Goal: Task Accomplishment & Management: Manage account settings

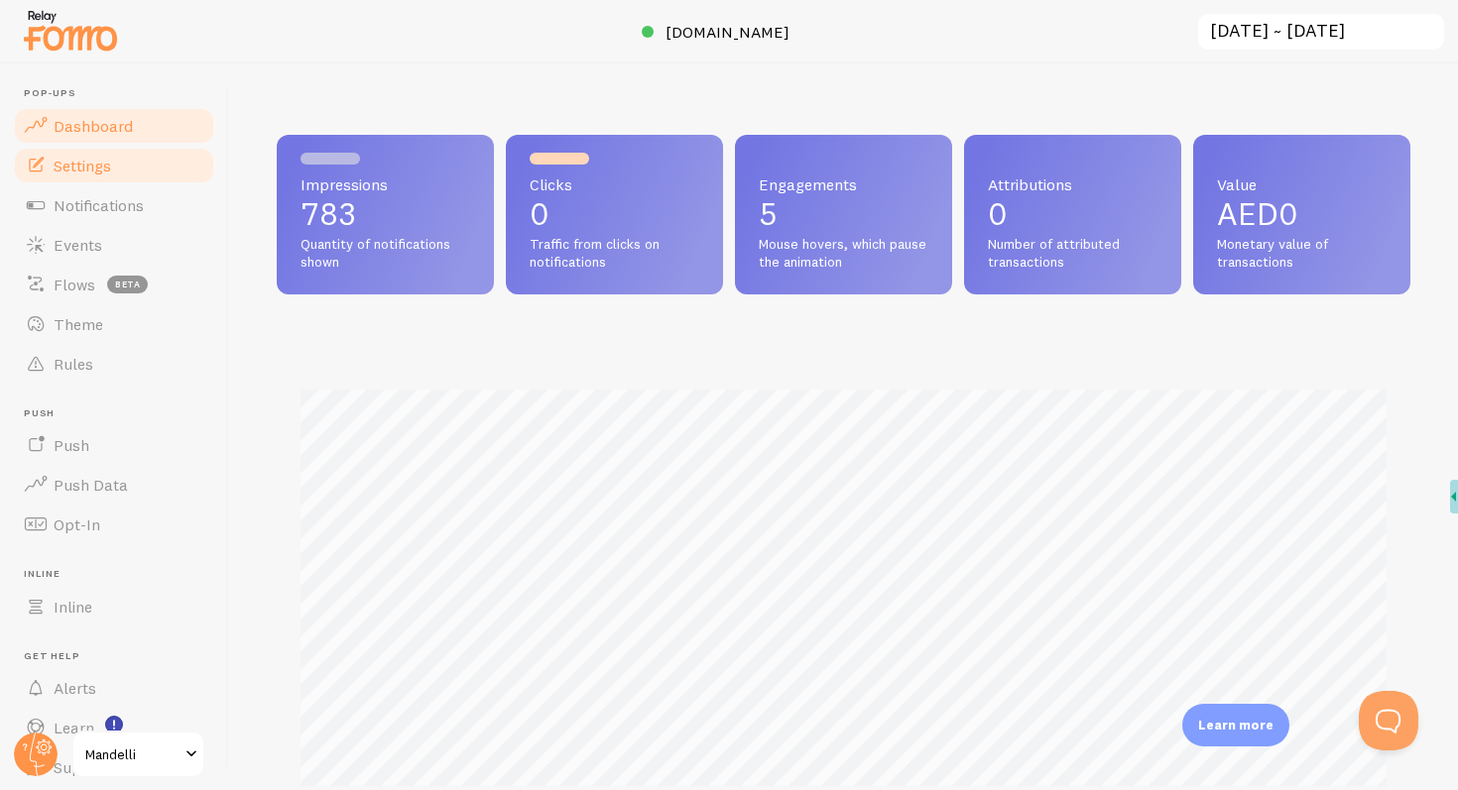
click at [96, 176] on link "Settings" at bounding box center [114, 166] width 204 height 40
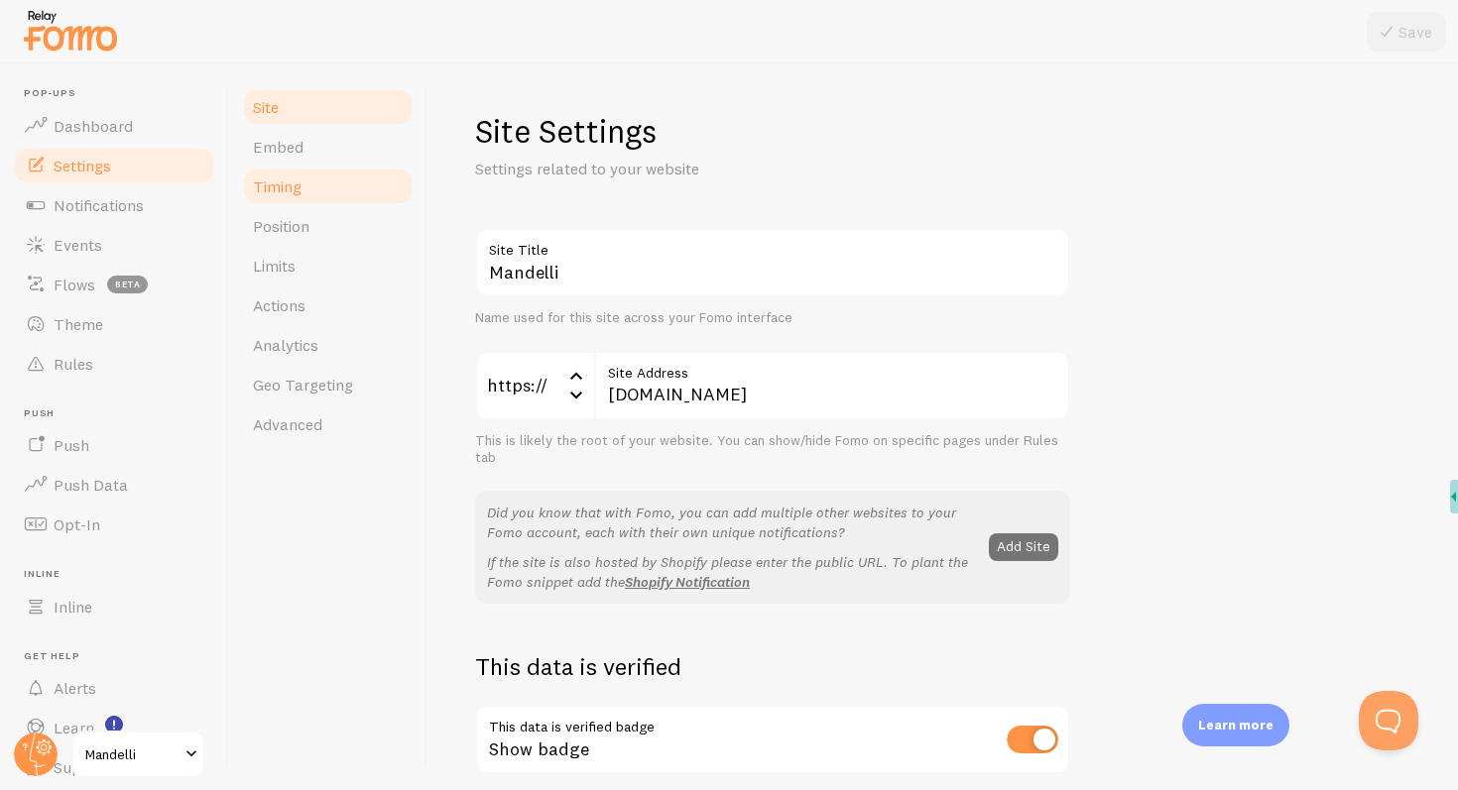
click at [298, 192] on span "Timing" at bounding box center [277, 187] width 49 height 20
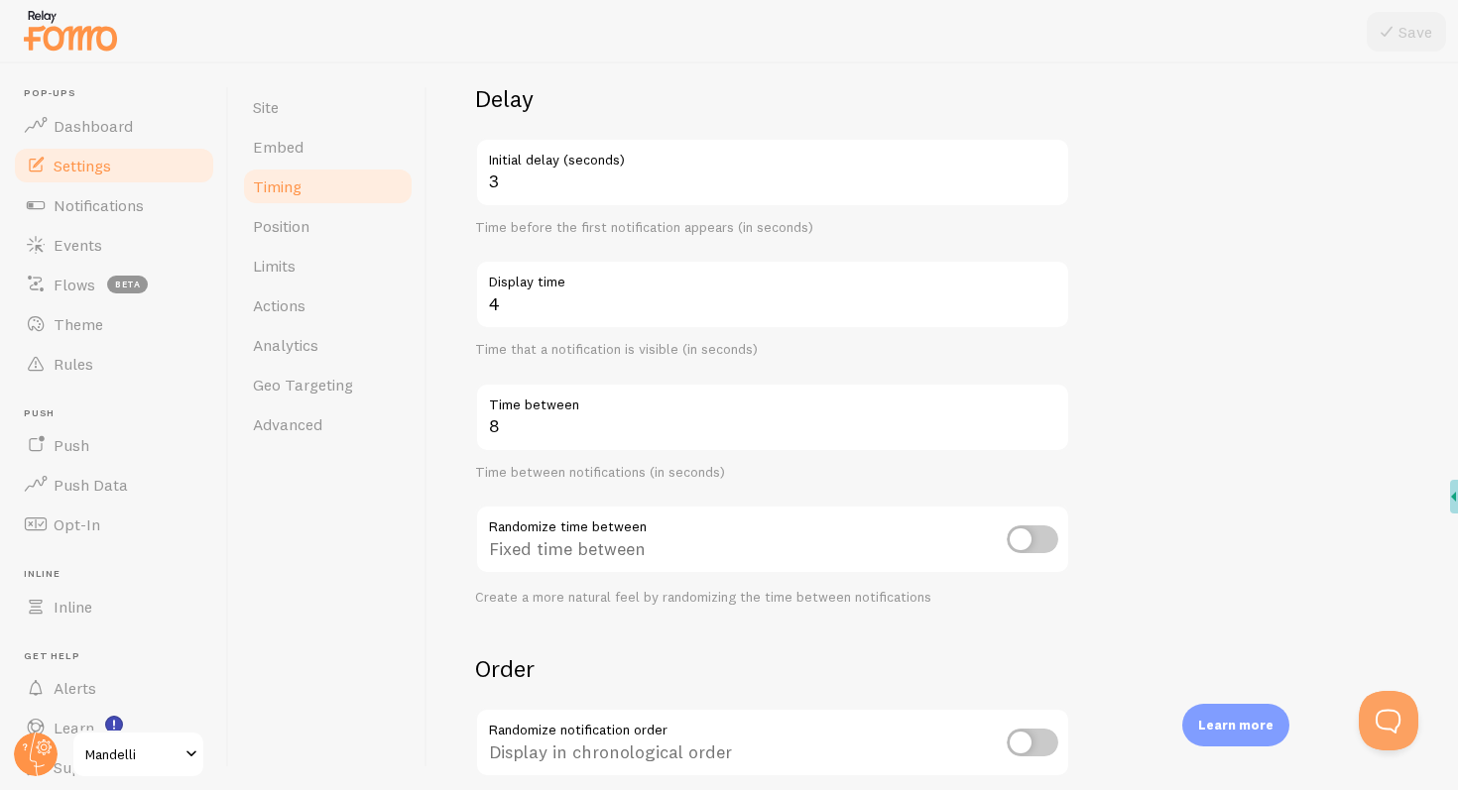
scroll to position [237, 0]
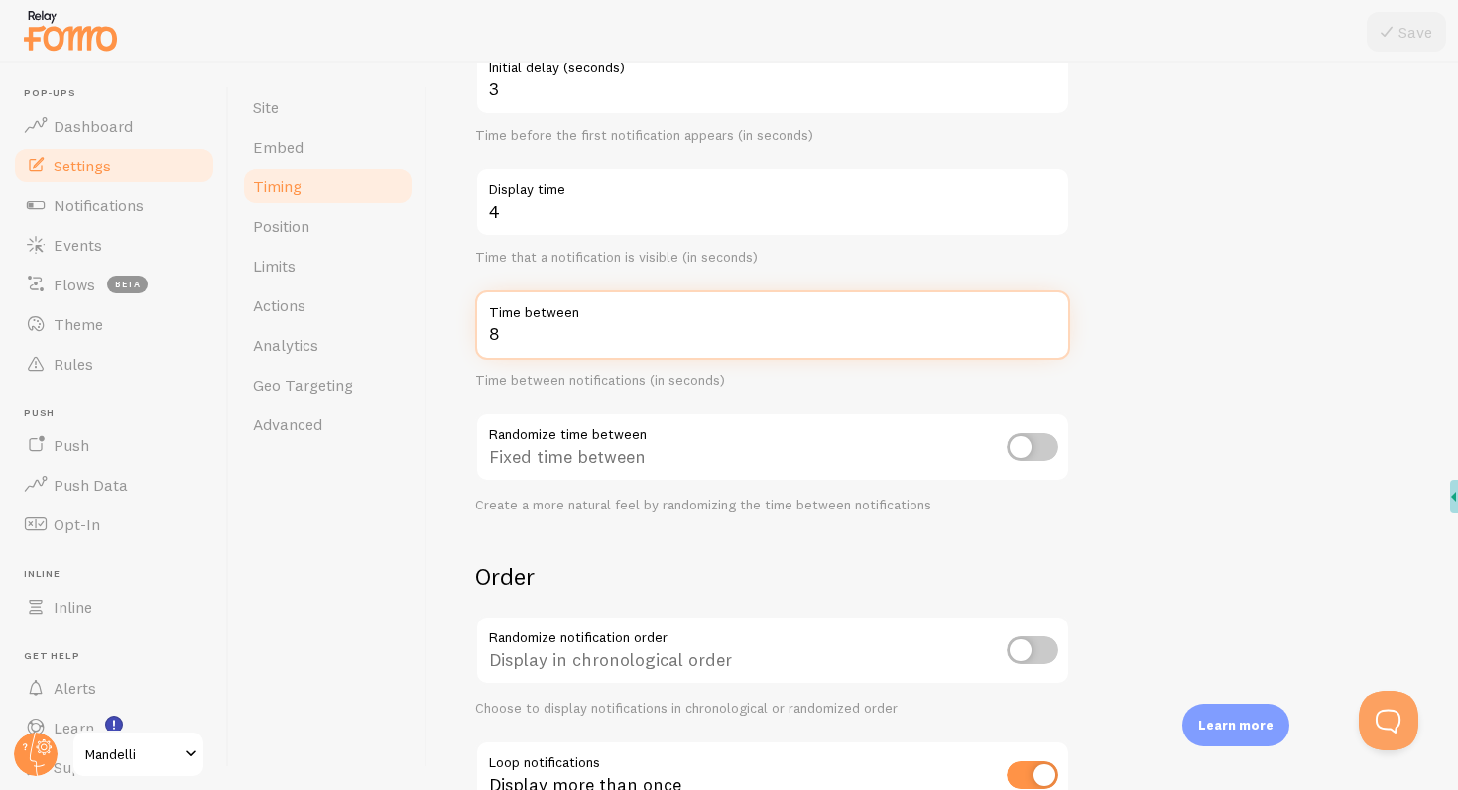
click at [588, 329] on input "8" at bounding box center [772, 325] width 595 height 69
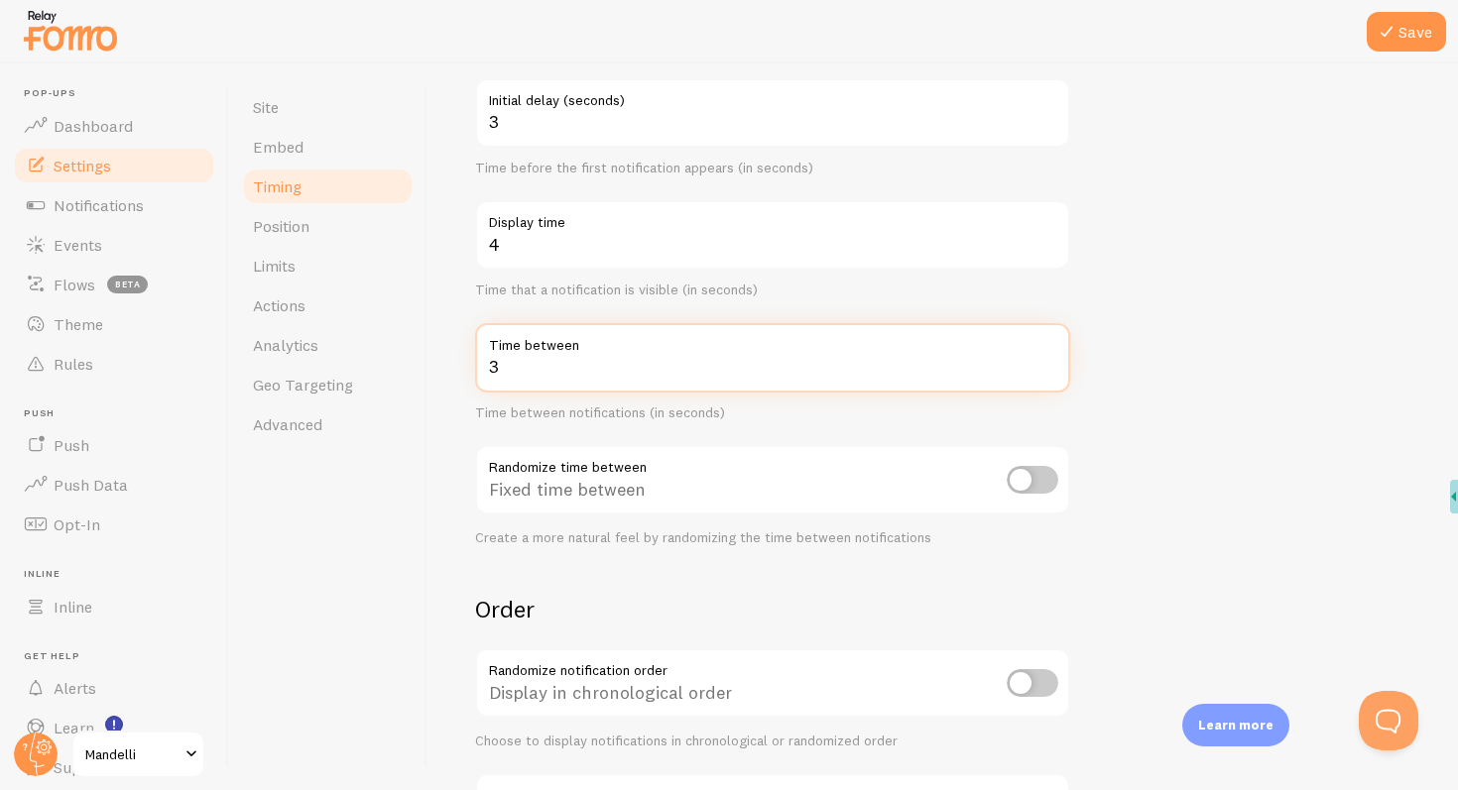
scroll to position [205, 0]
type input "3"
click at [756, 418] on div "Time between notifications (in seconds)" at bounding box center [772, 413] width 595 height 18
click at [613, 363] on input "3" at bounding box center [772, 356] width 595 height 69
click at [675, 362] on label "Time between" at bounding box center [772, 356] width 595 height 69
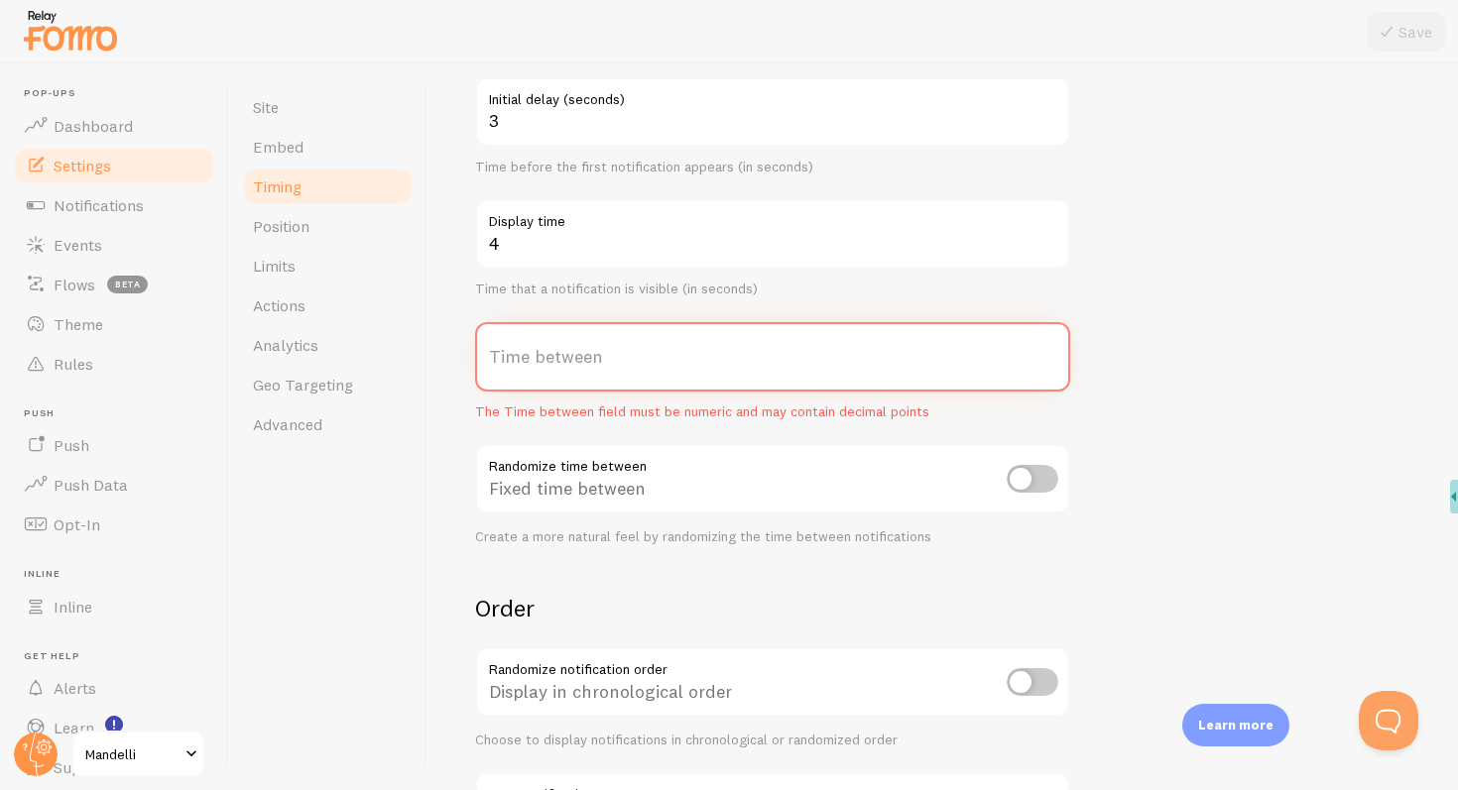
click at [675, 362] on input "Time between" at bounding box center [772, 356] width 595 height 69
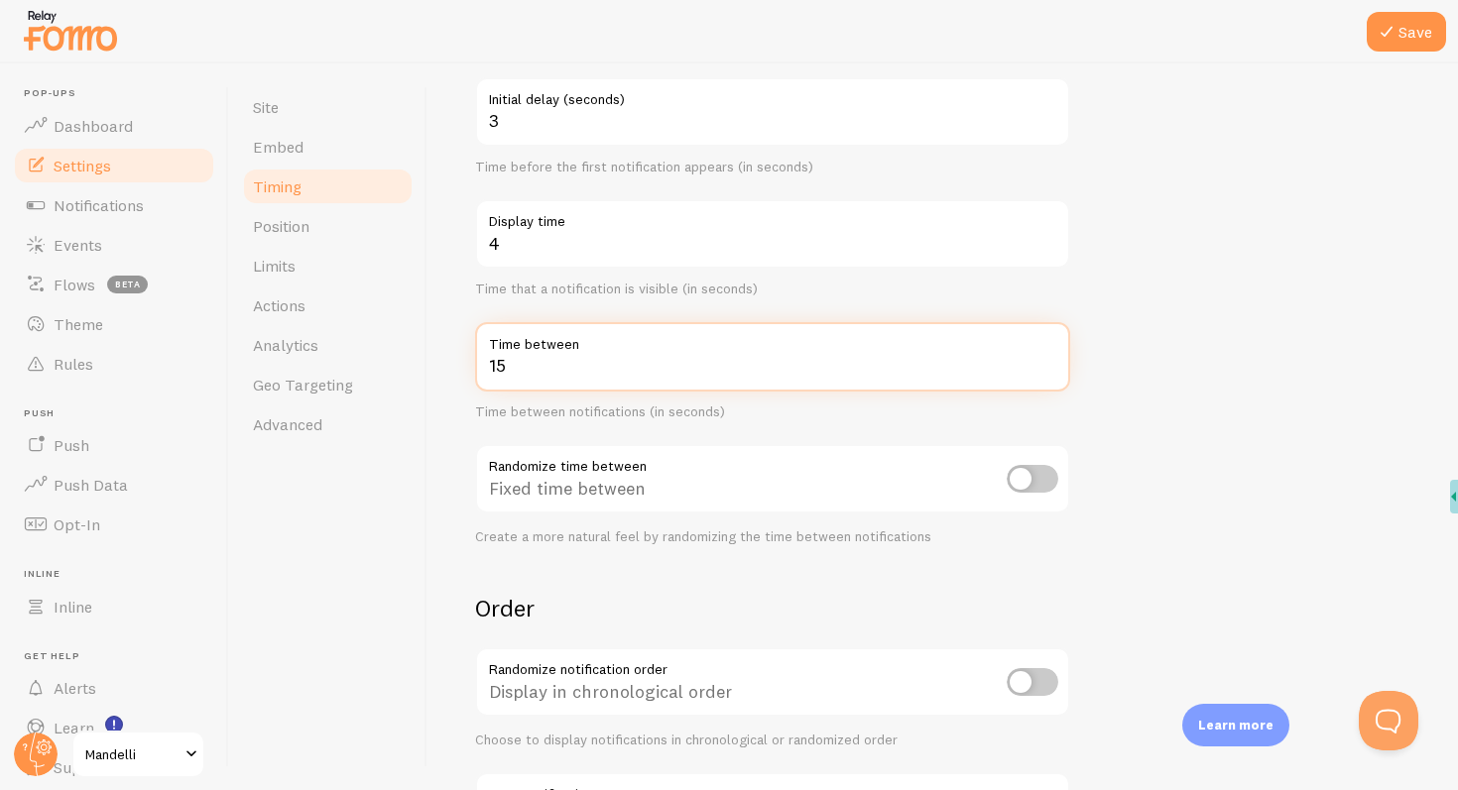
type input "15"
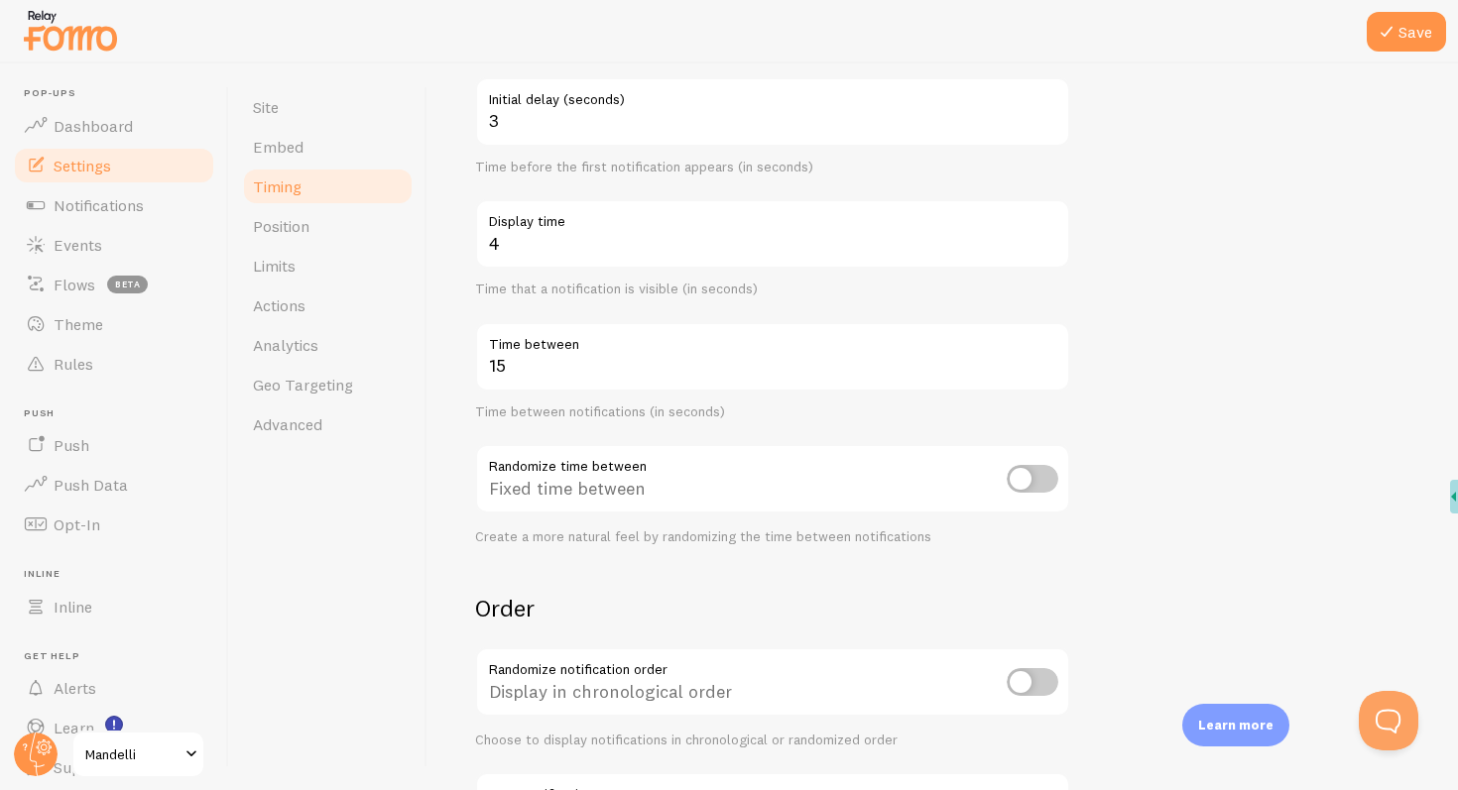
click at [766, 400] on div "15 Time between Time between notifications (in seconds)" at bounding box center [772, 371] width 595 height 99
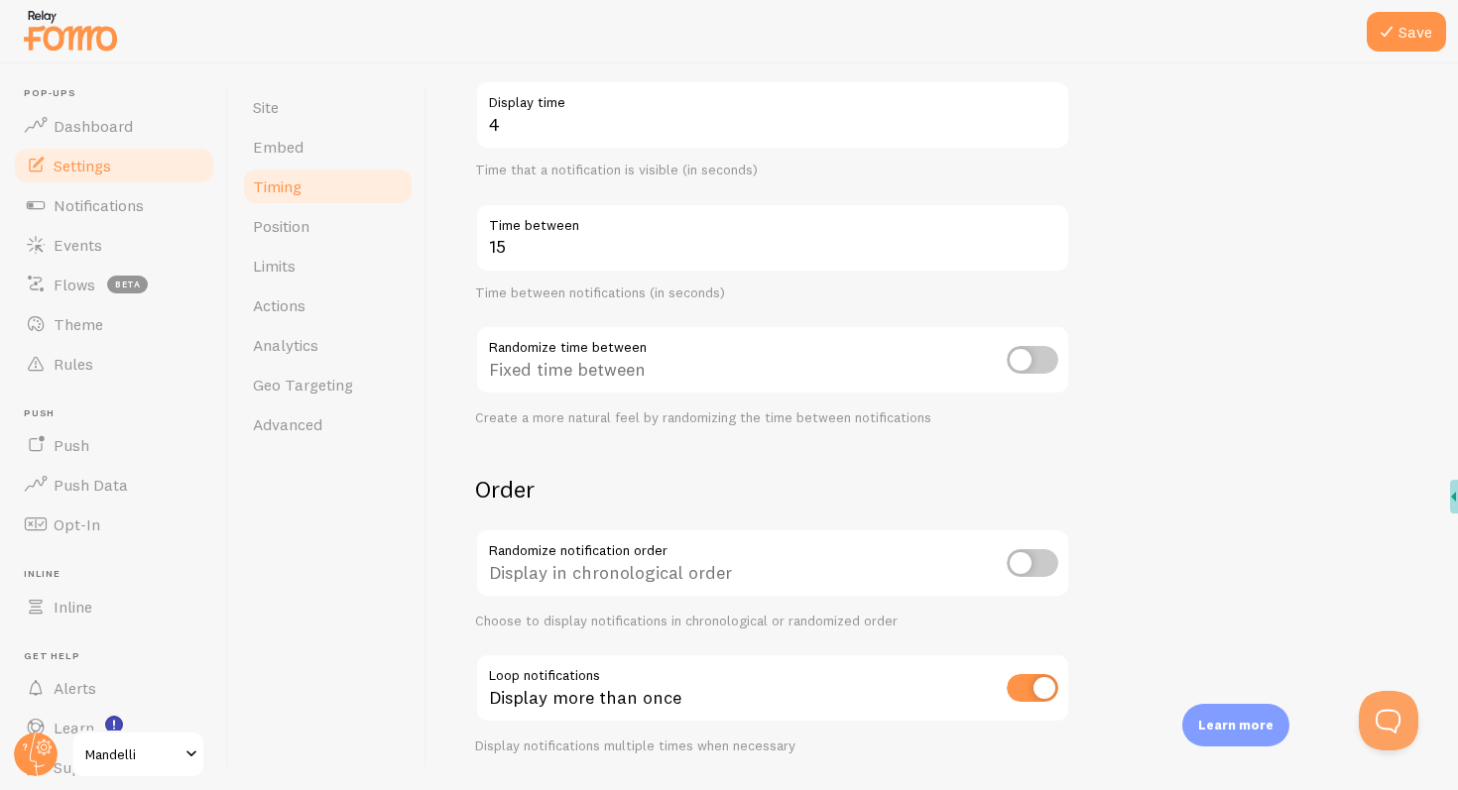
scroll to position [0, 0]
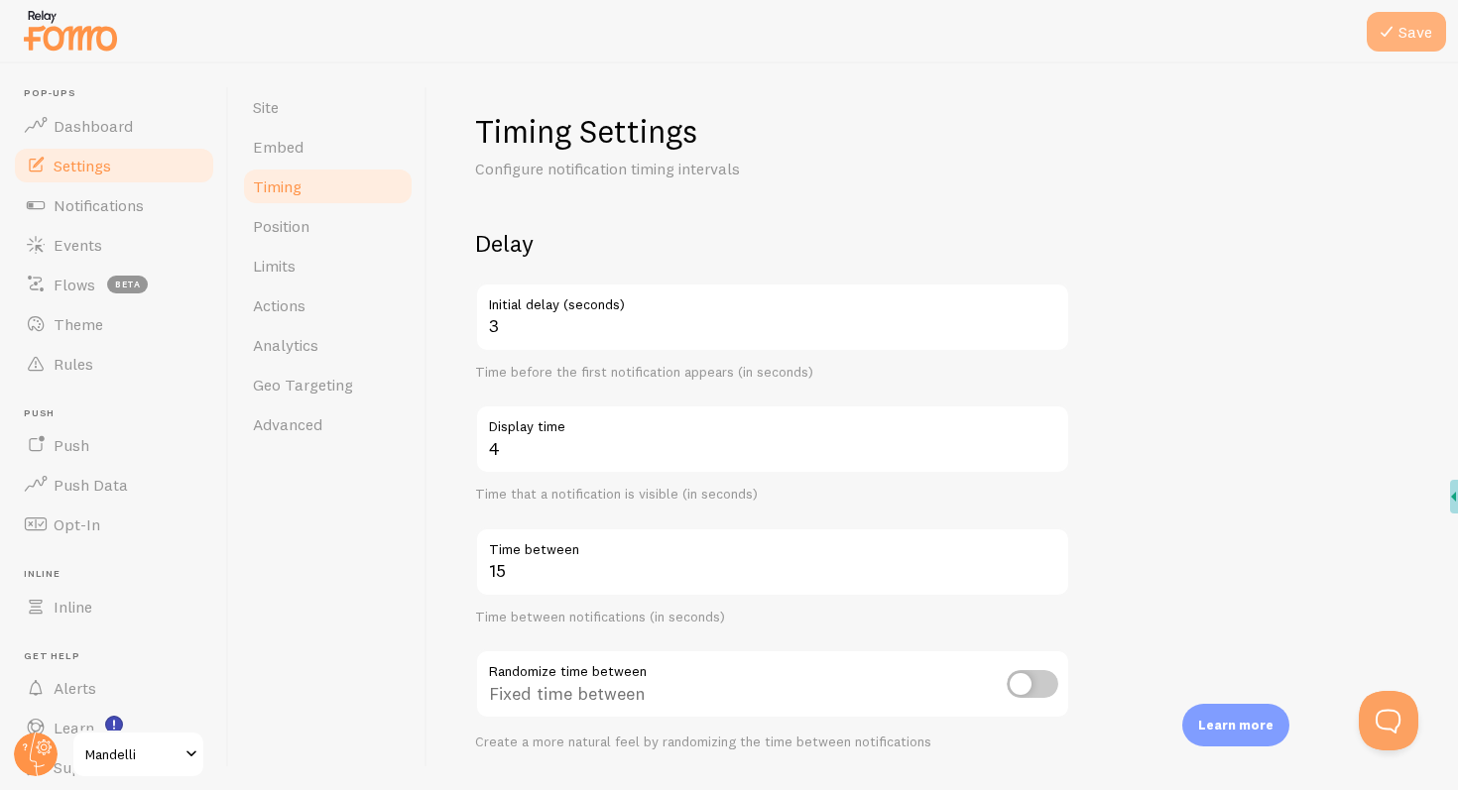
click at [1375, 28] on icon at bounding box center [1386, 32] width 24 height 24
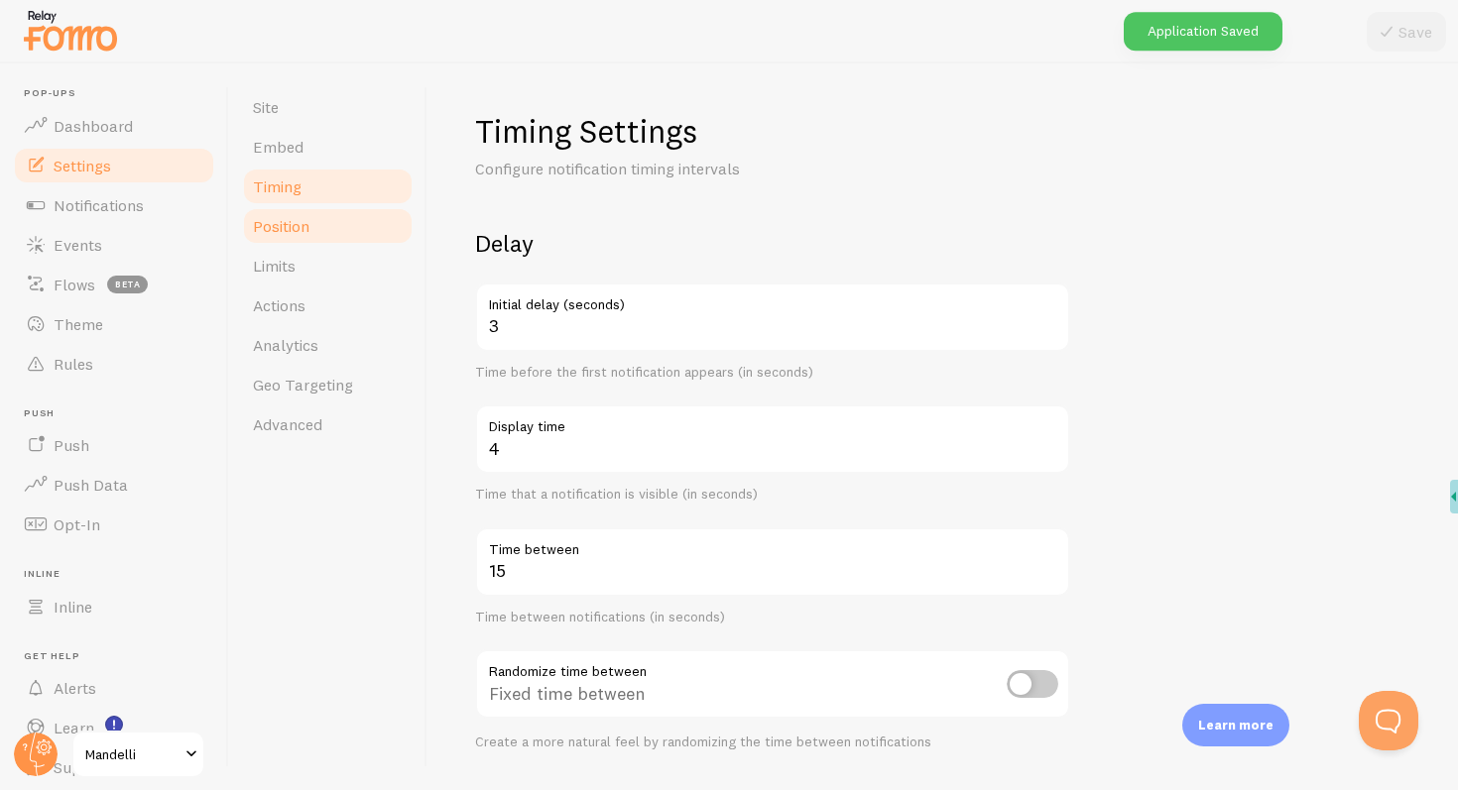
click at [334, 222] on link "Position" at bounding box center [328, 226] width 174 height 40
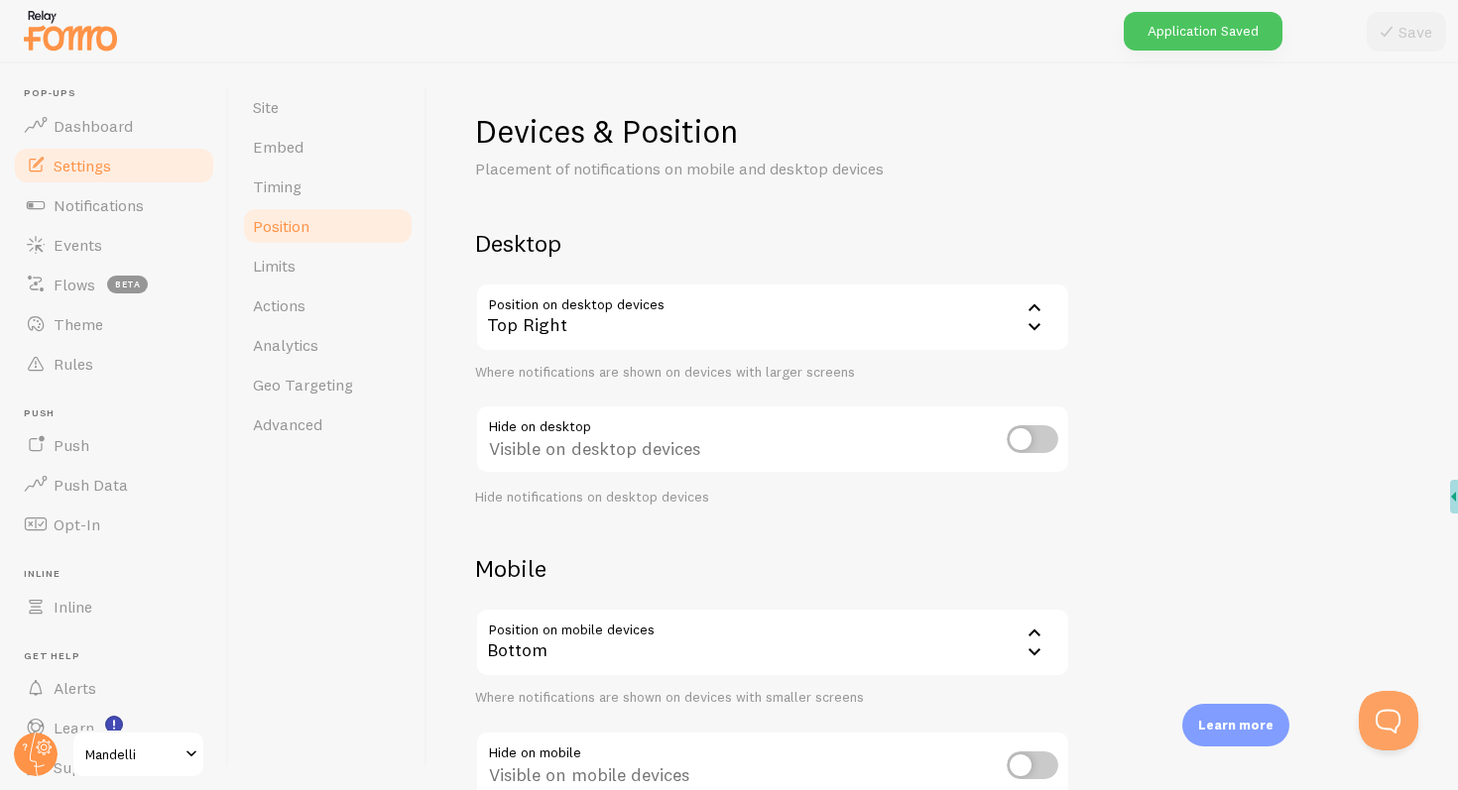
click at [654, 309] on div "Top Right" at bounding box center [772, 317] width 595 height 69
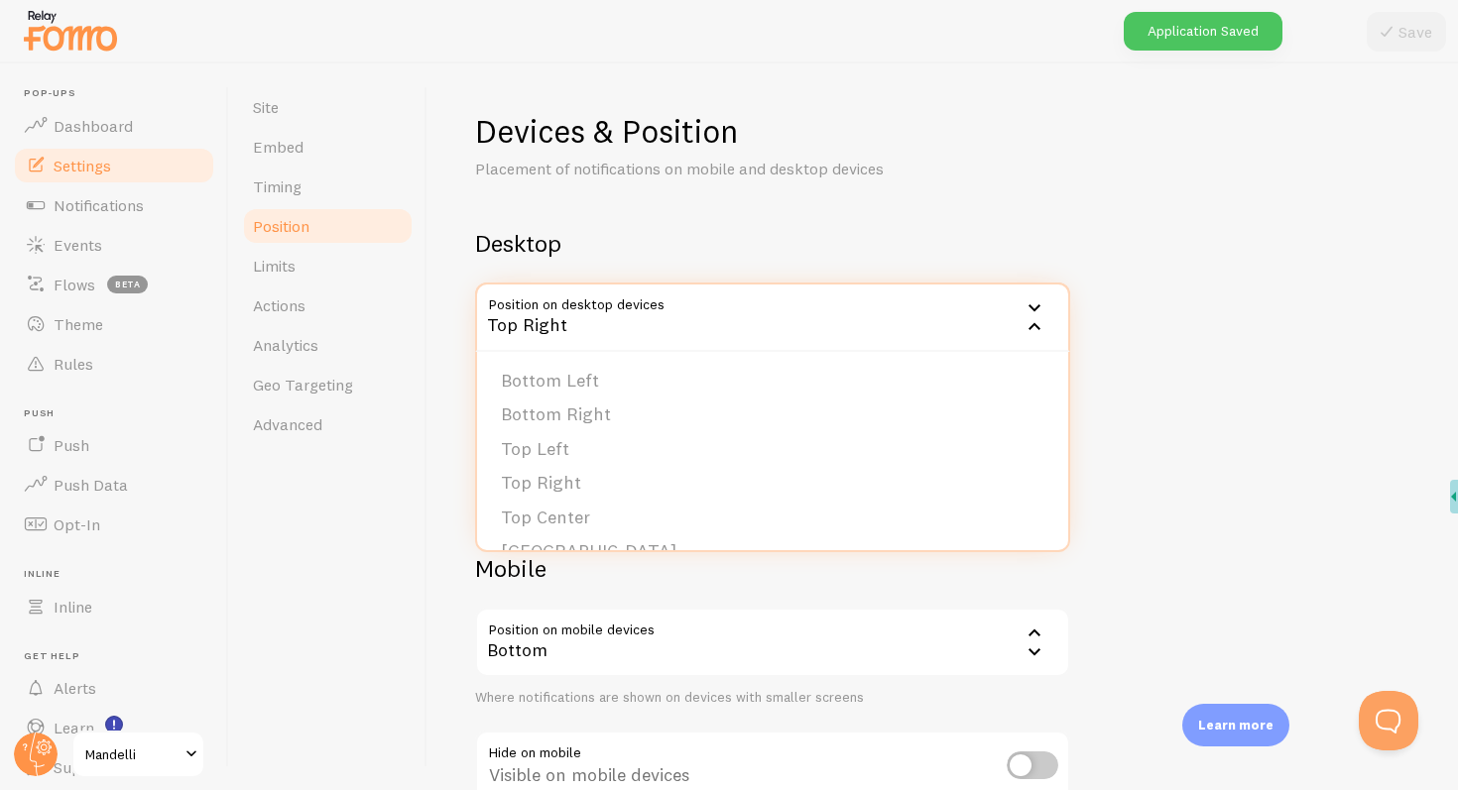
click at [654, 309] on div "Top Right" at bounding box center [772, 317] width 595 height 69
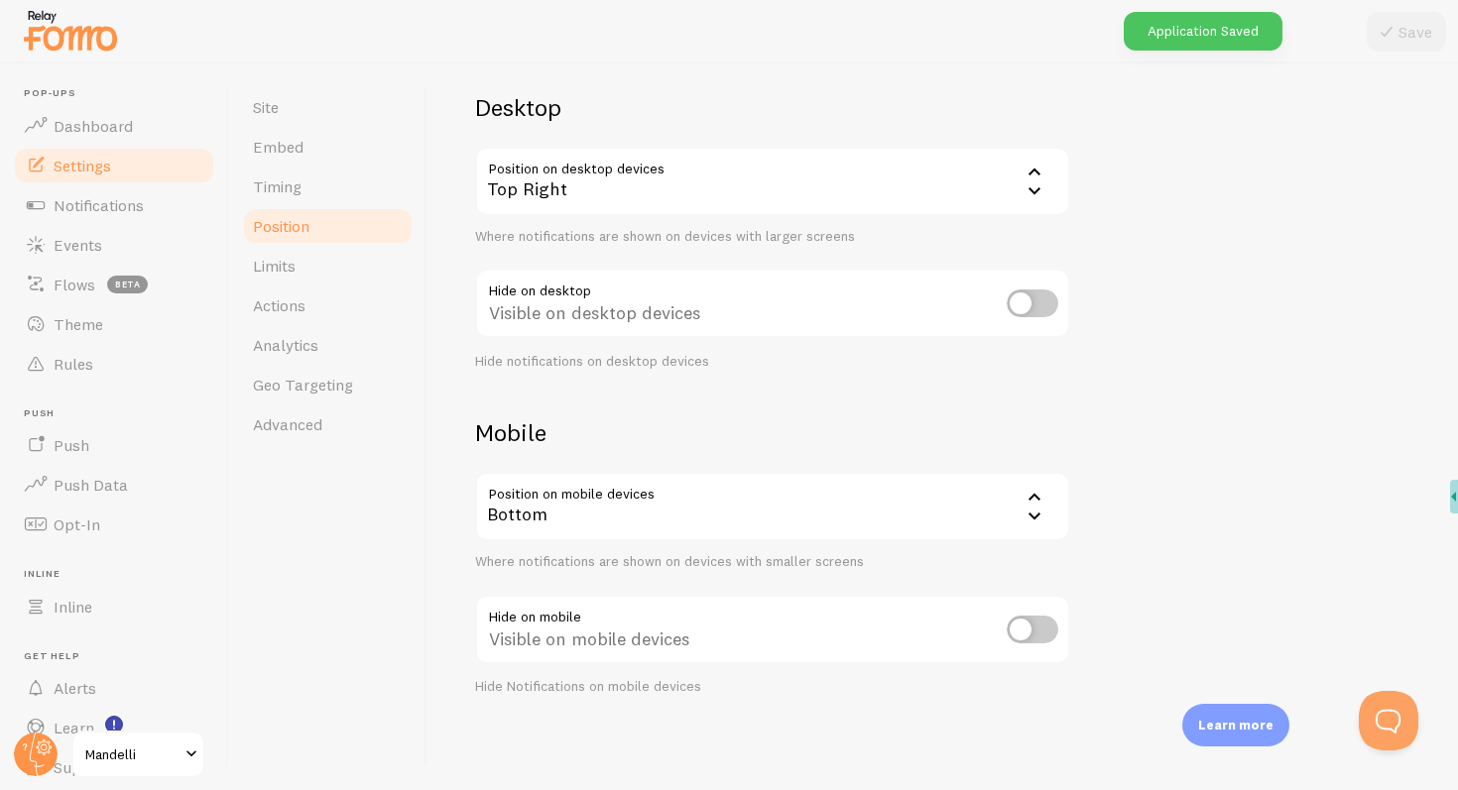
scroll to position [135, 0]
click at [671, 503] on div "Bottom" at bounding box center [772, 507] width 595 height 69
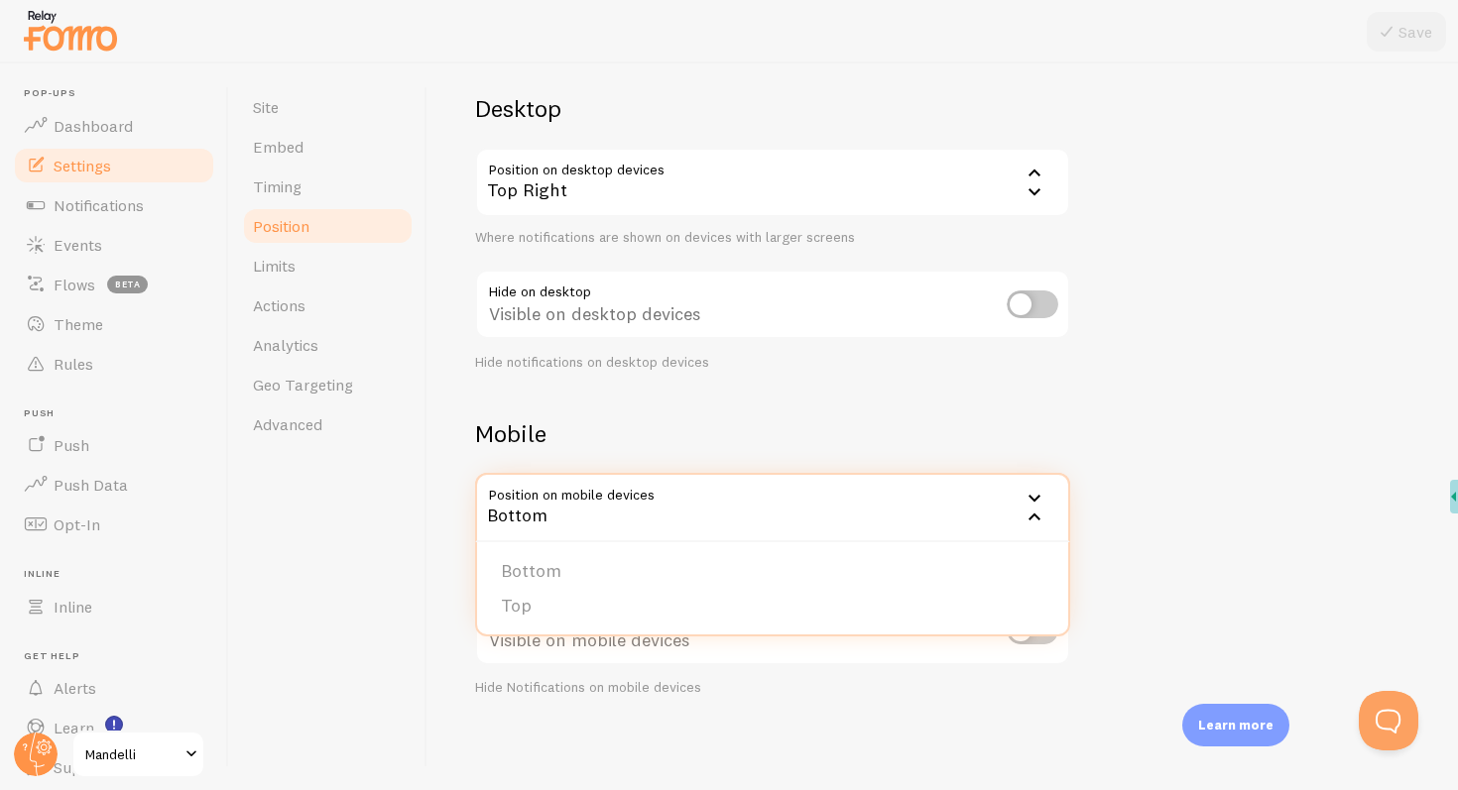
click at [679, 437] on h2 "Mobile" at bounding box center [772, 433] width 595 height 31
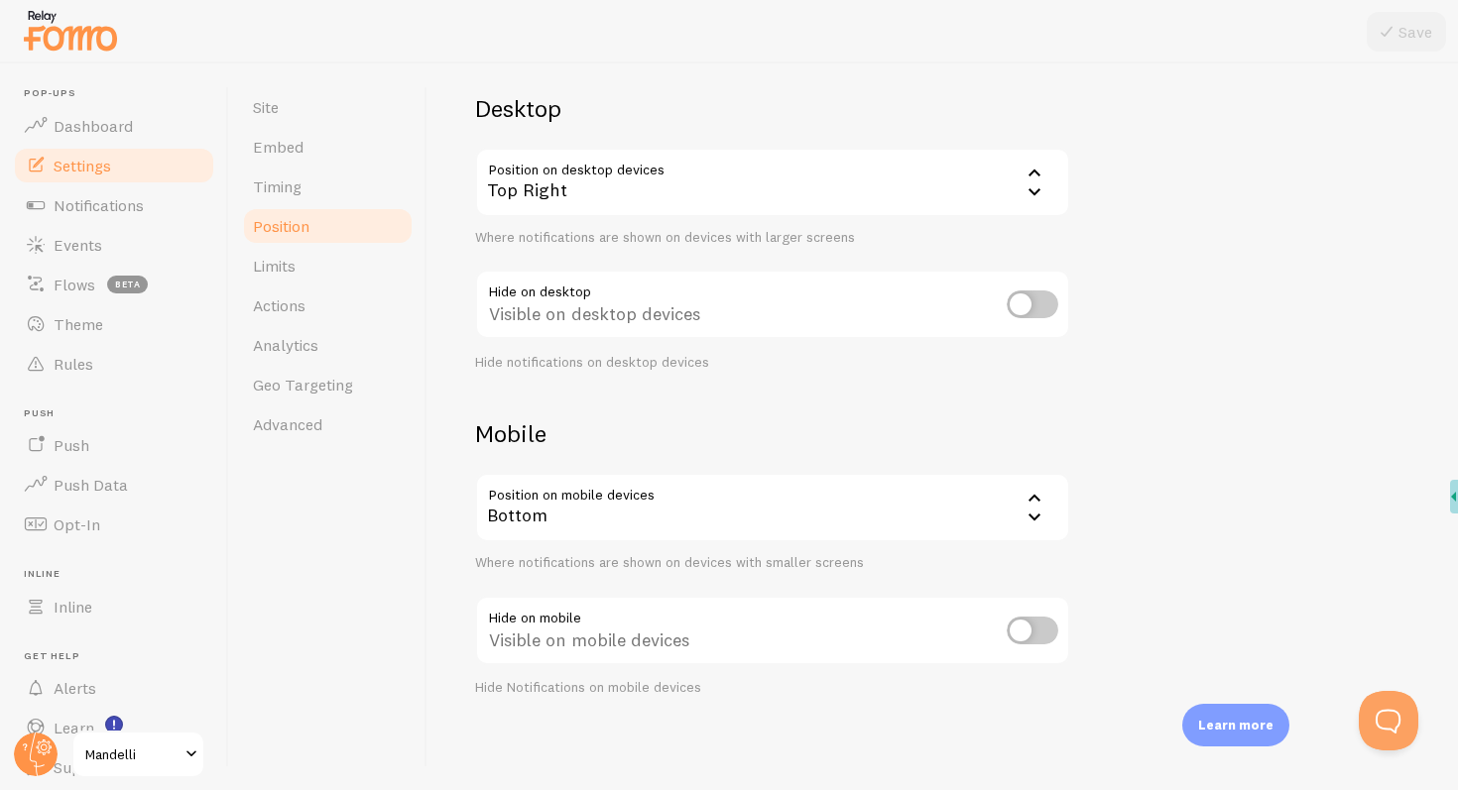
click at [589, 526] on div "Bottom" at bounding box center [772, 507] width 595 height 69
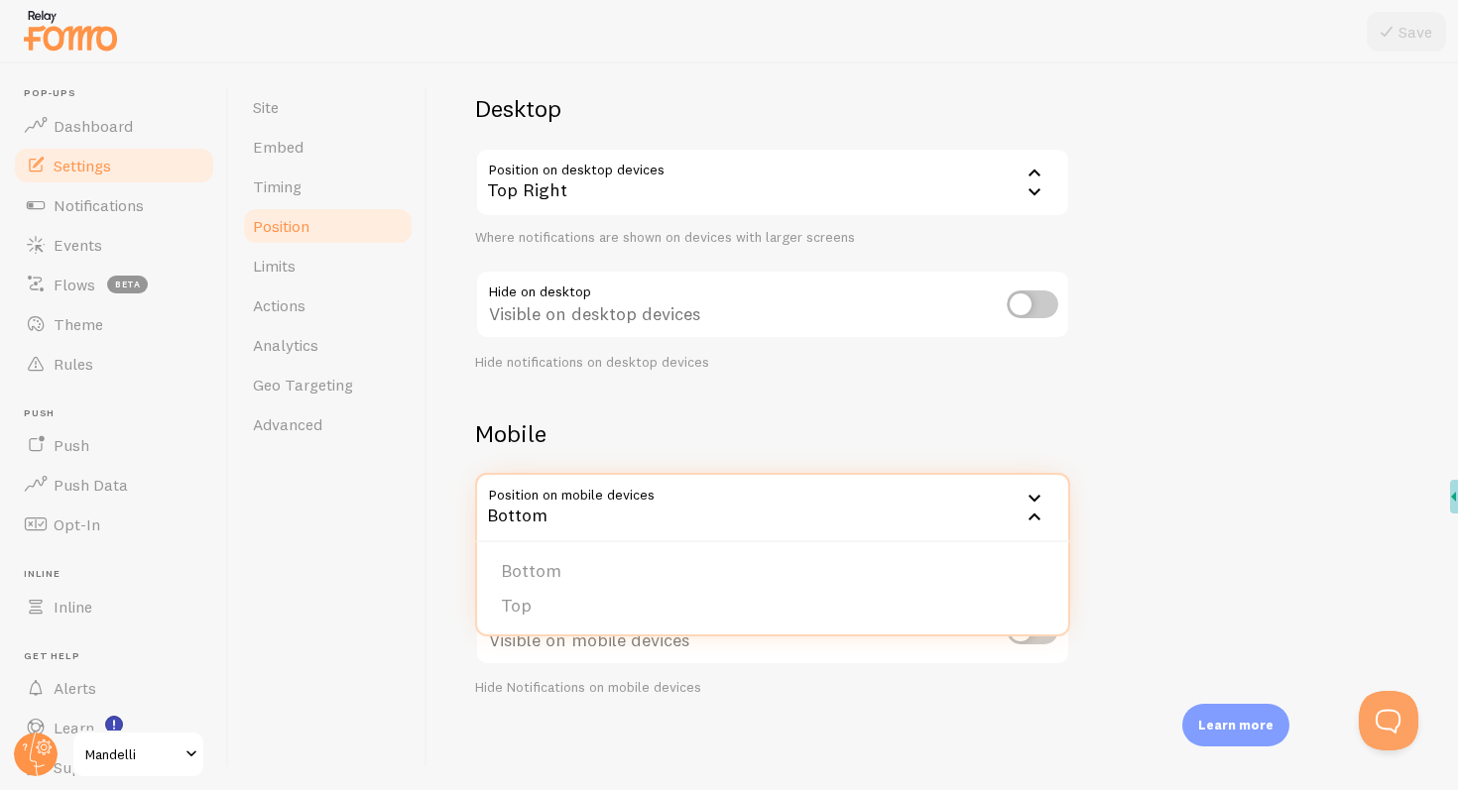
click at [699, 452] on div "Mobile Position on mobile devices bottom Bottom Bottom Top Where notifications …" at bounding box center [772, 557] width 595 height 278
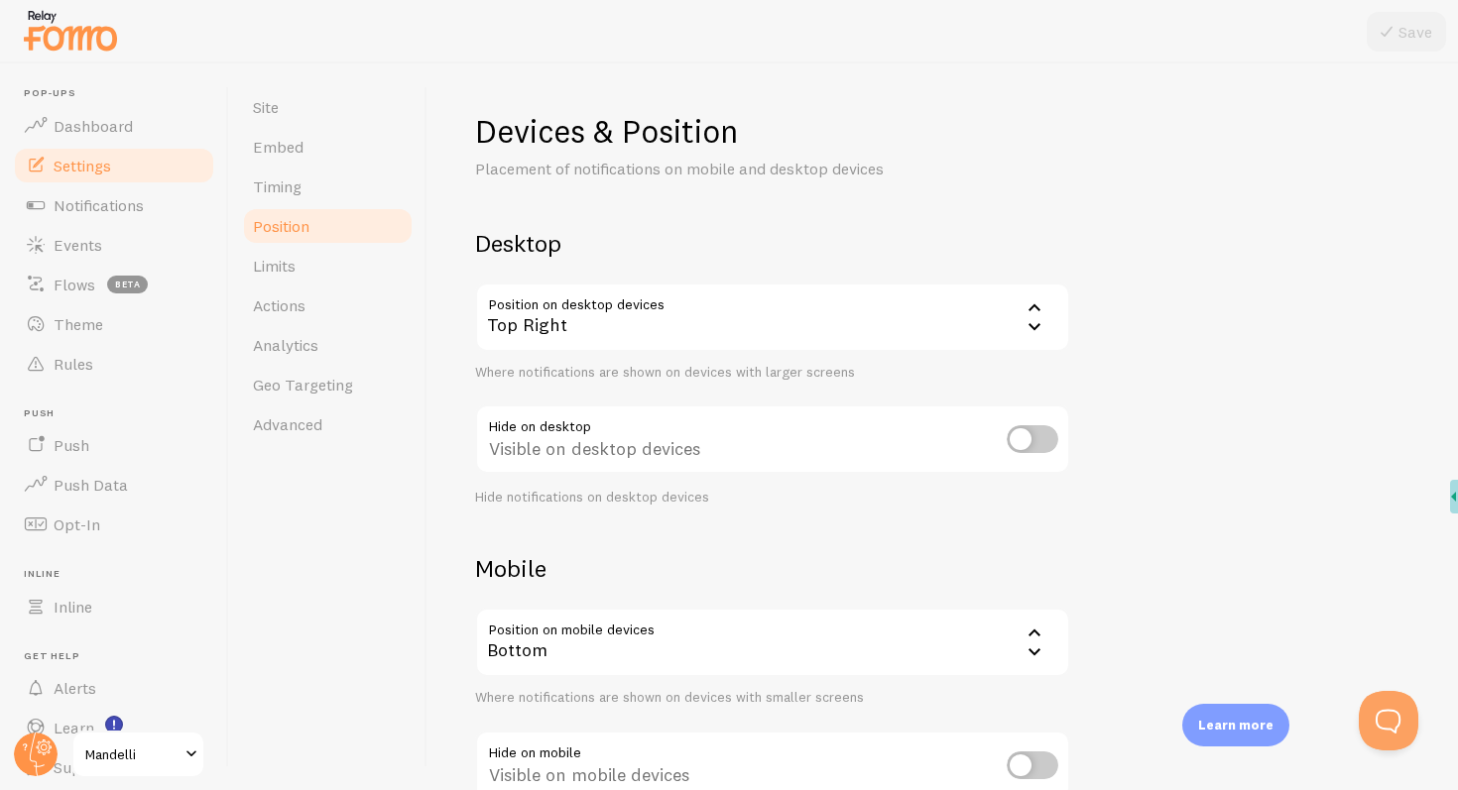
scroll to position [136, 0]
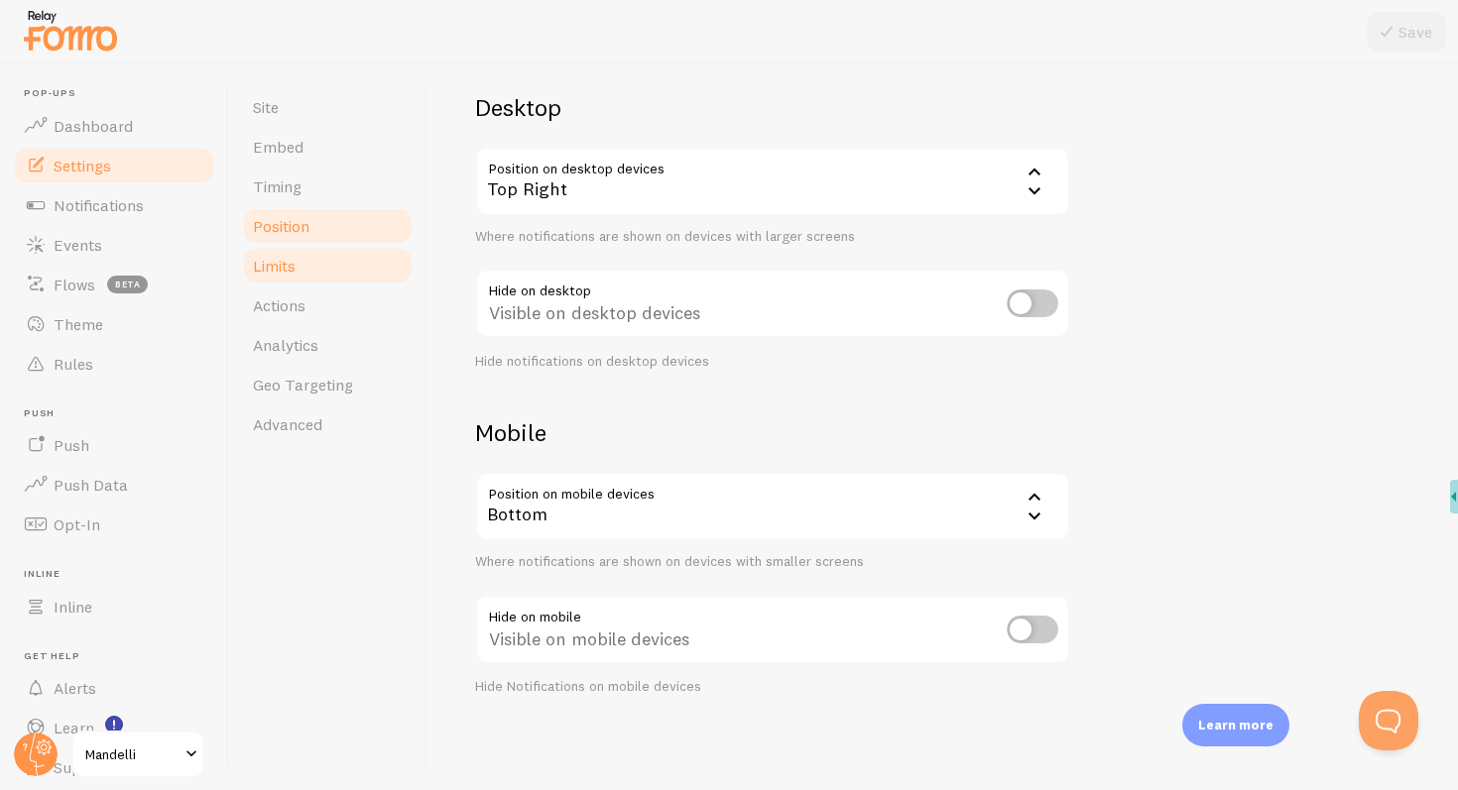
click at [296, 274] on span "Limits" at bounding box center [274, 266] width 43 height 20
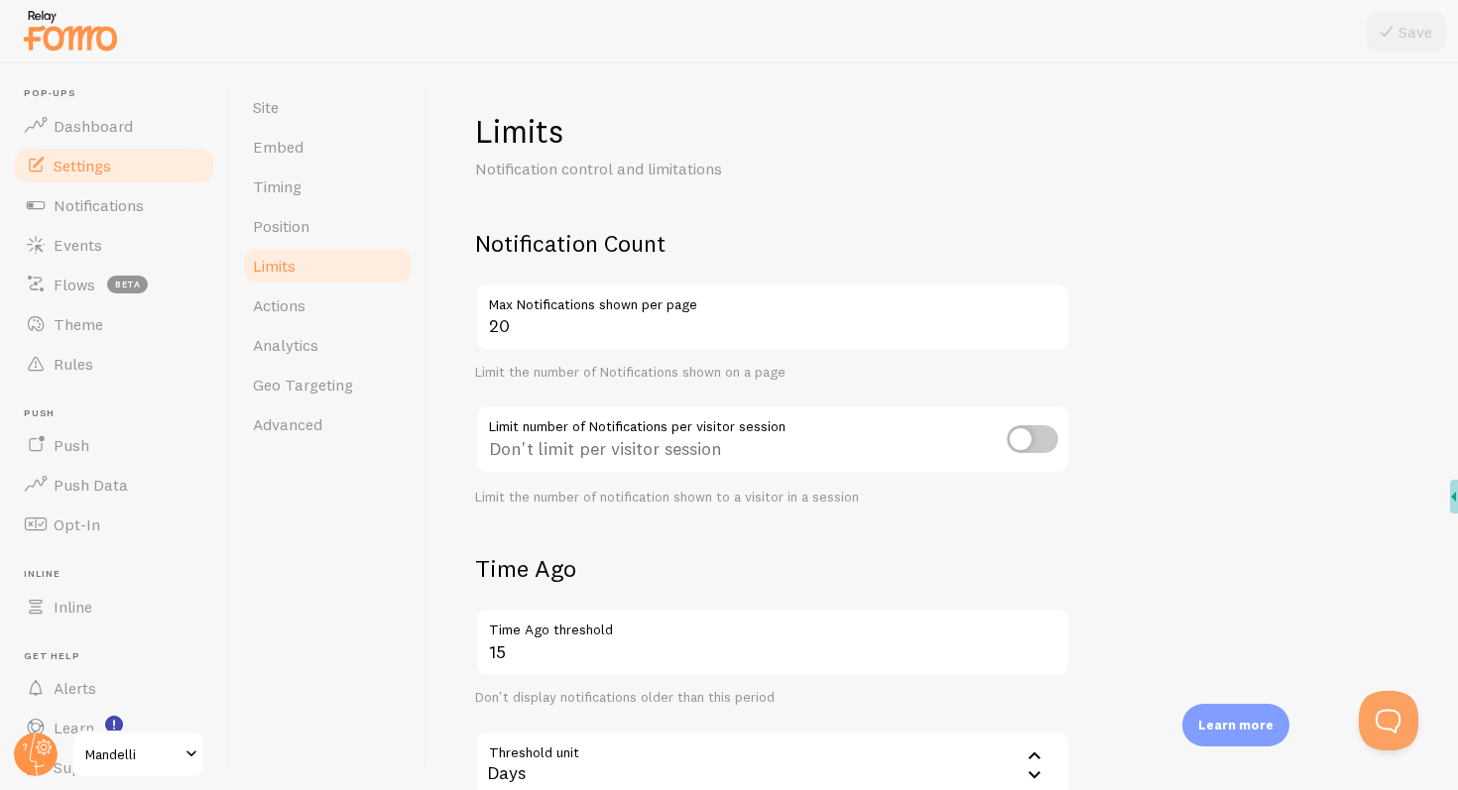
click at [550, 315] on label "Max Notifications shown per page" at bounding box center [772, 300] width 595 height 34
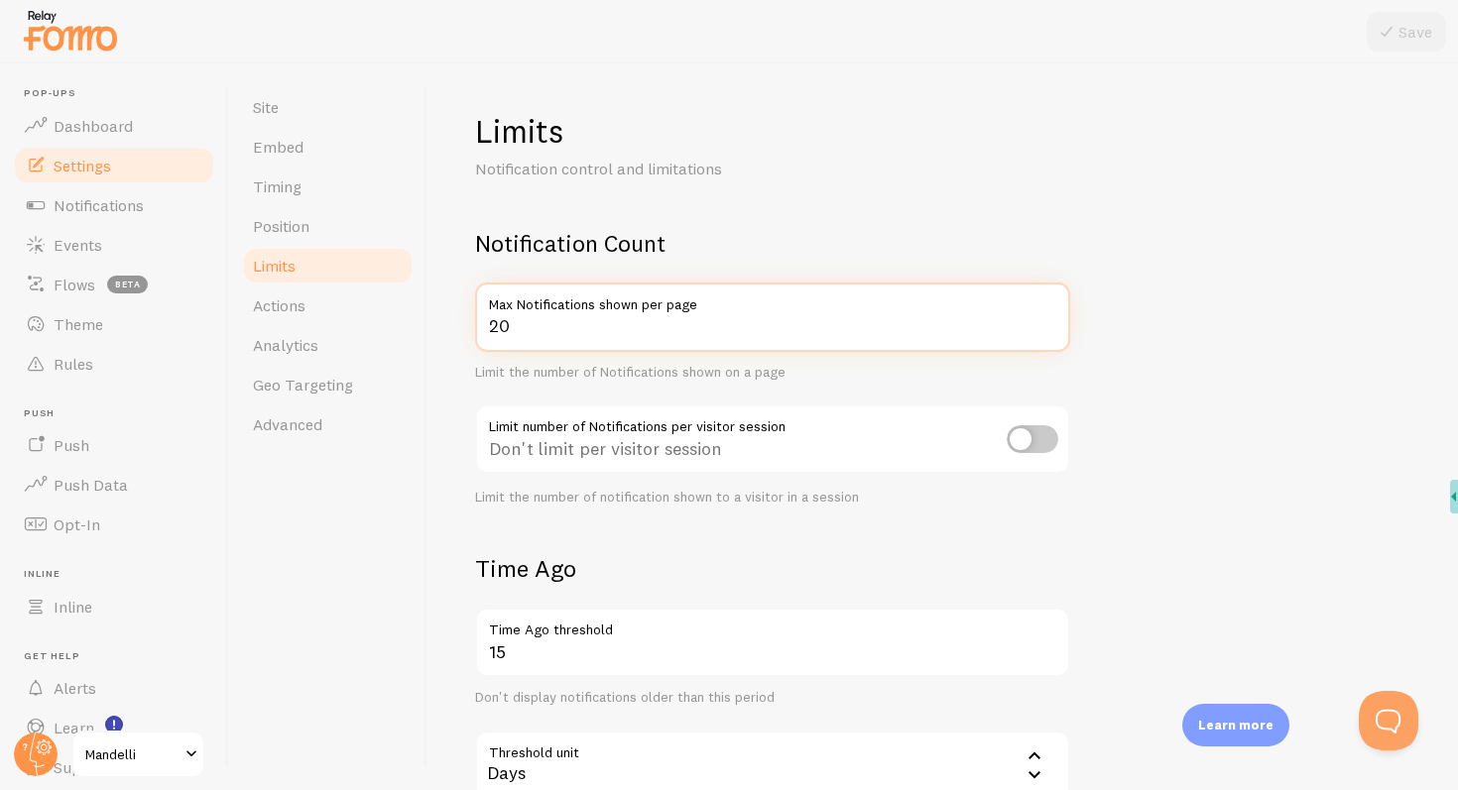
click at [550, 315] on input "20" at bounding box center [772, 317] width 595 height 69
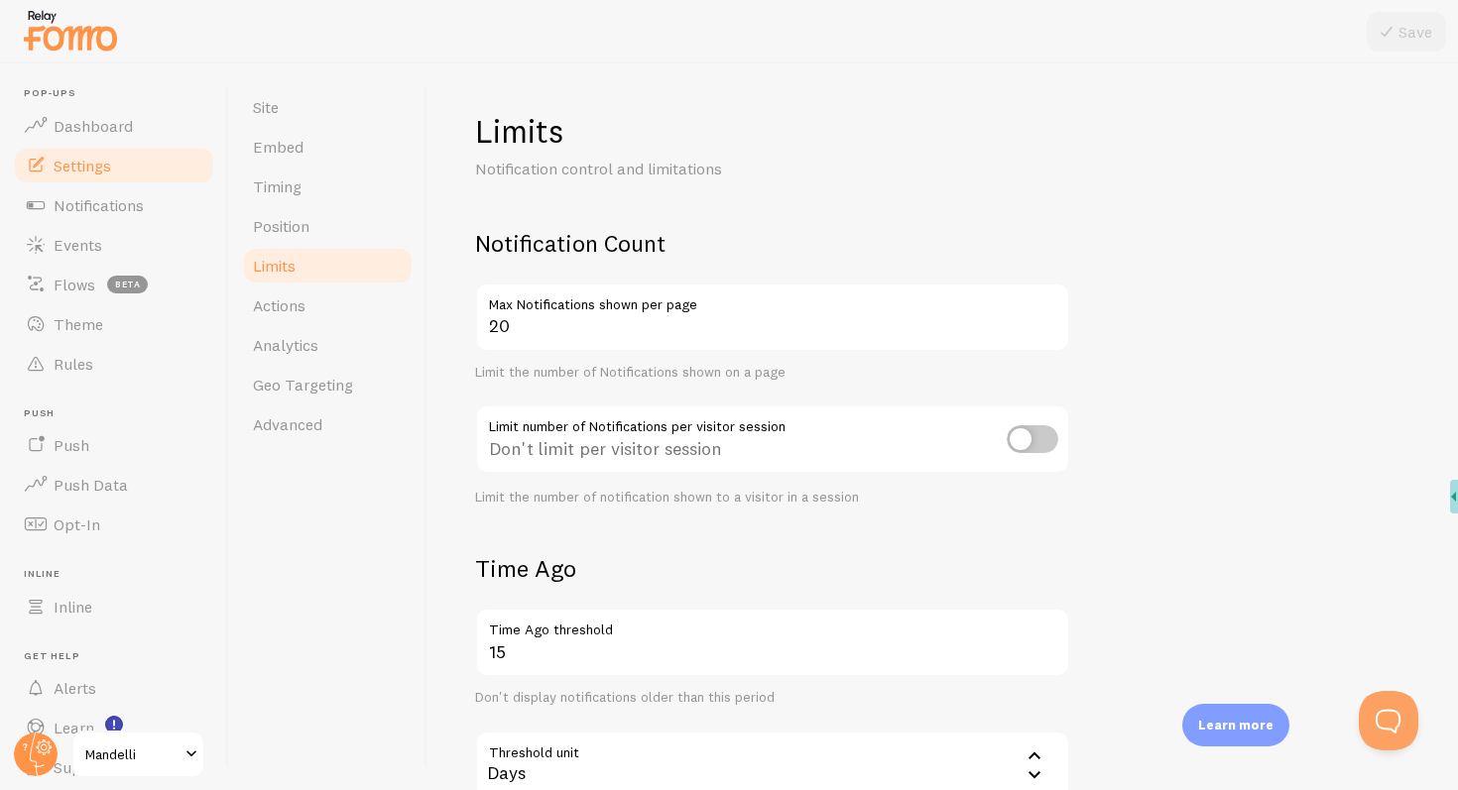
click at [550, 315] on label "Max Notifications shown per page" at bounding box center [772, 300] width 595 height 34
click at [550, 315] on input "20" at bounding box center [772, 317] width 595 height 69
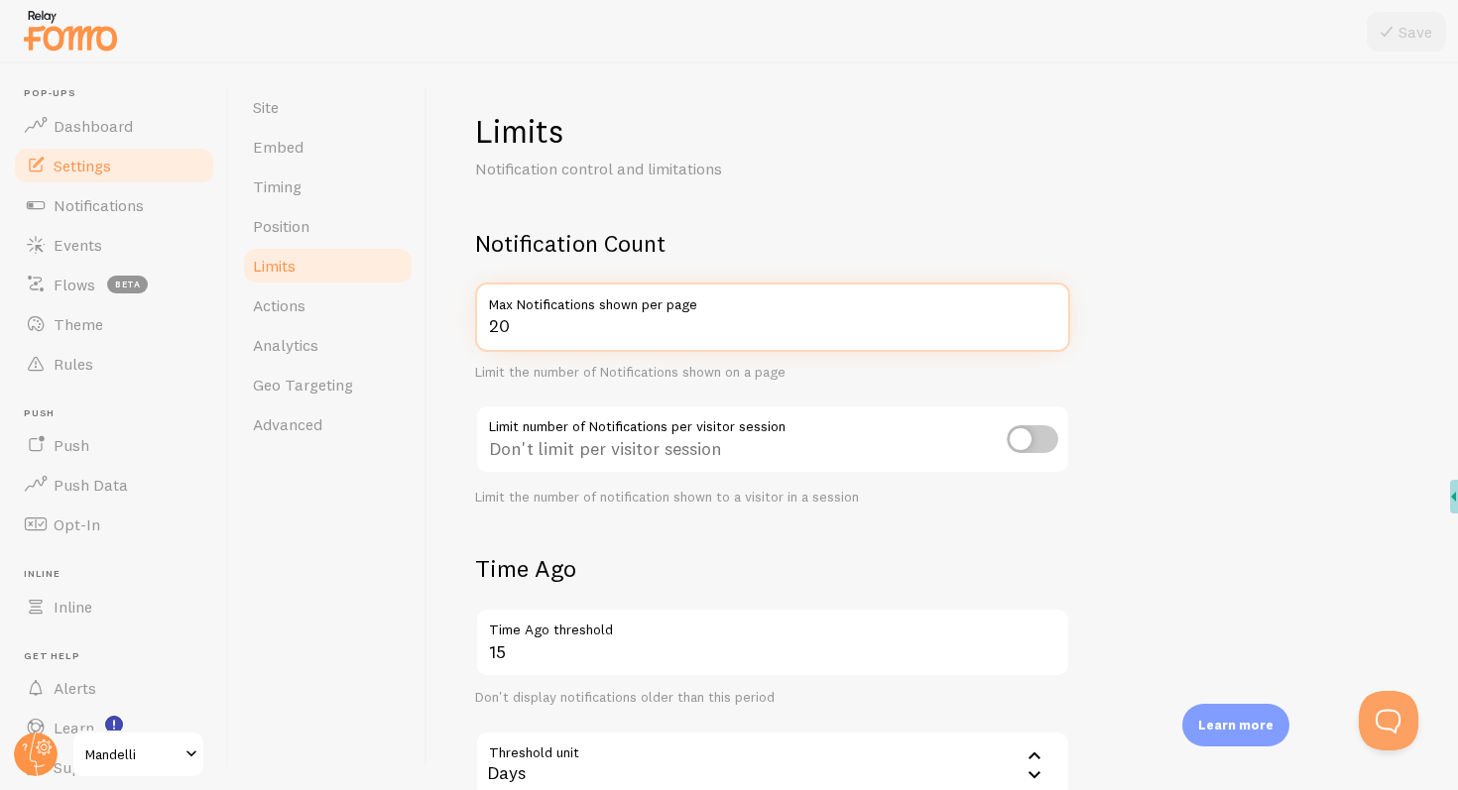
click at [543, 324] on input "20" at bounding box center [772, 317] width 595 height 69
type input "3"
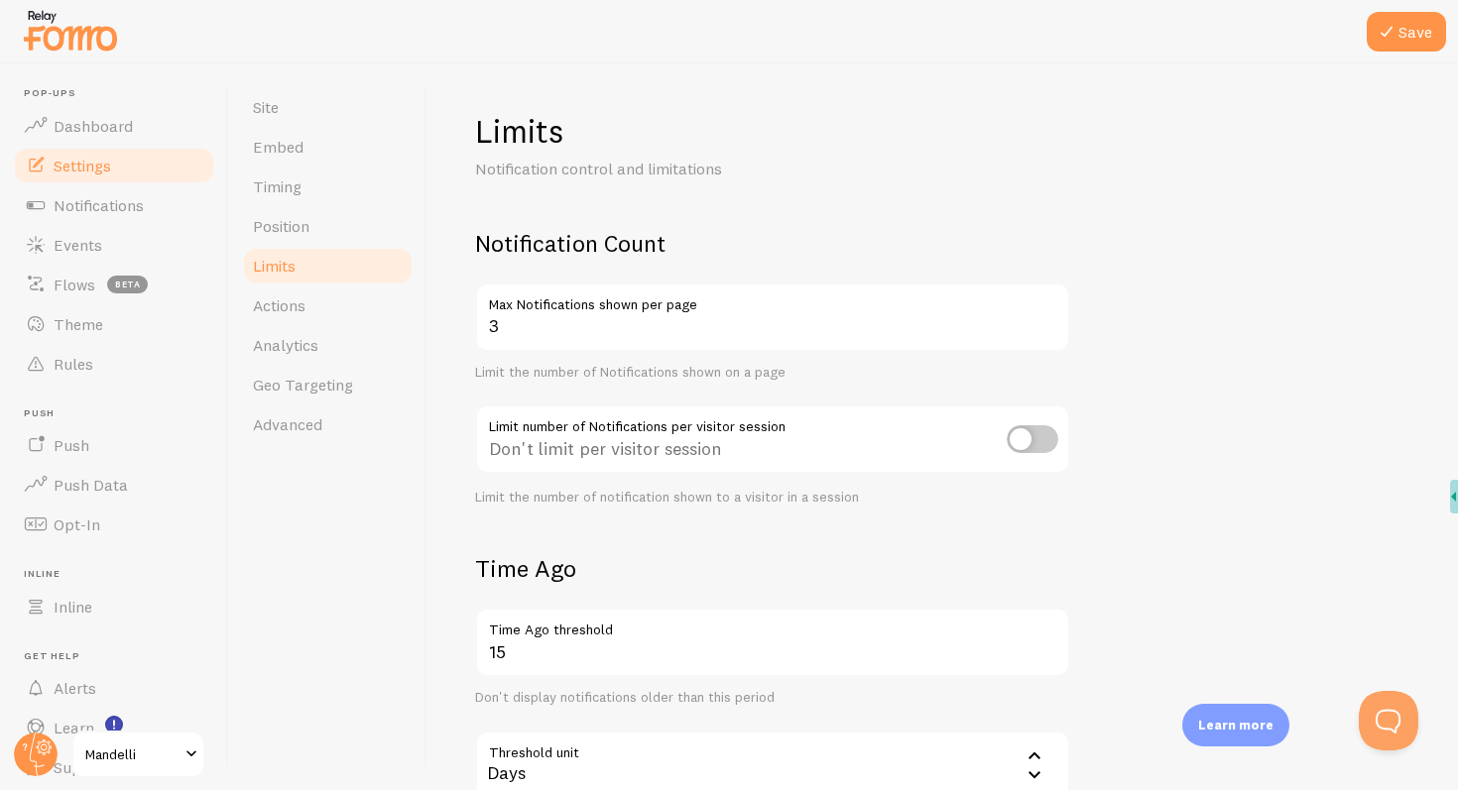
click at [634, 422] on div "Don't limit per visitor session" at bounding box center [772, 441] width 595 height 72
click at [298, 298] on span "Actions" at bounding box center [279, 306] width 53 height 20
click at [1395, 40] on icon at bounding box center [1386, 32] width 24 height 24
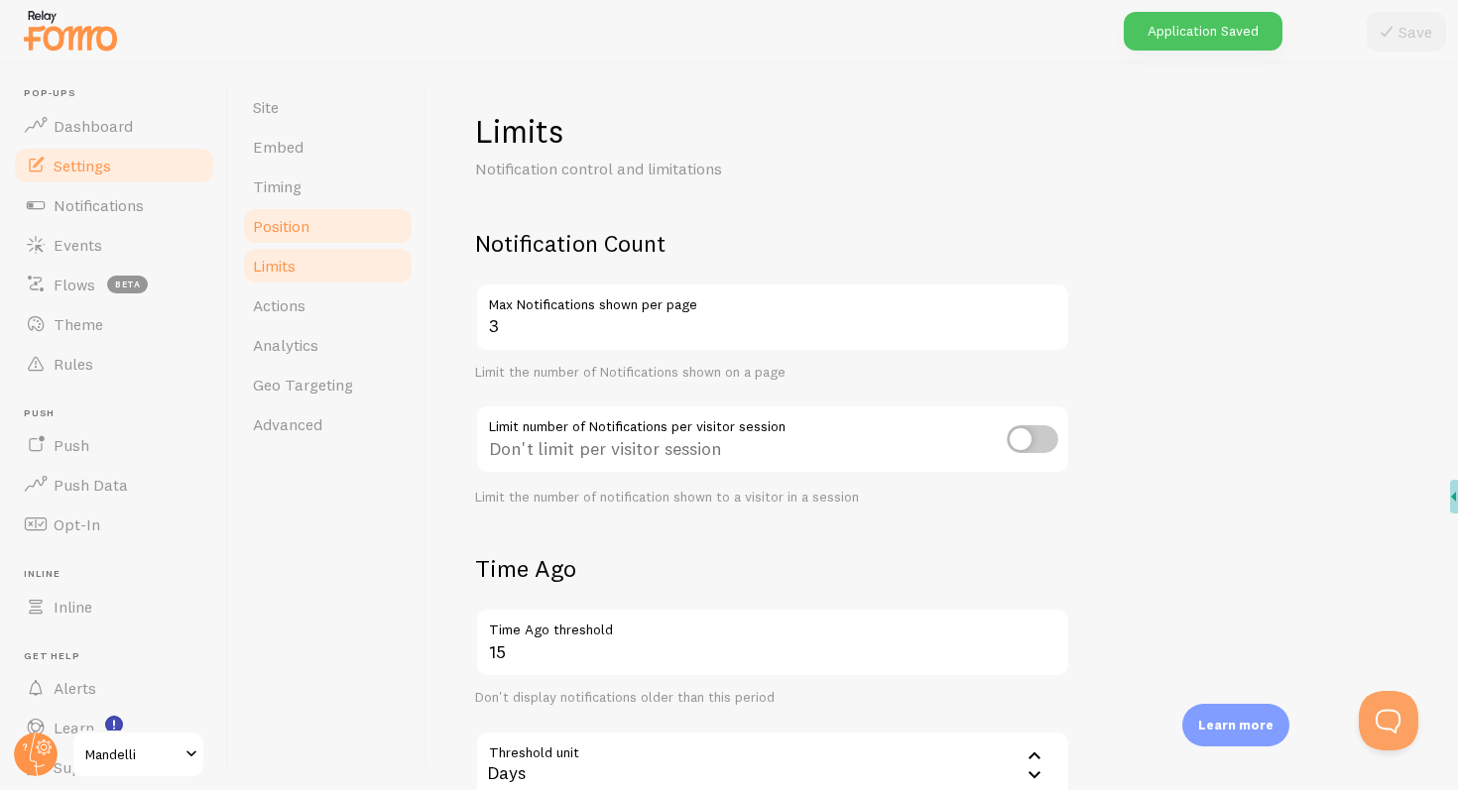
click at [278, 221] on span "Position" at bounding box center [281, 226] width 57 height 20
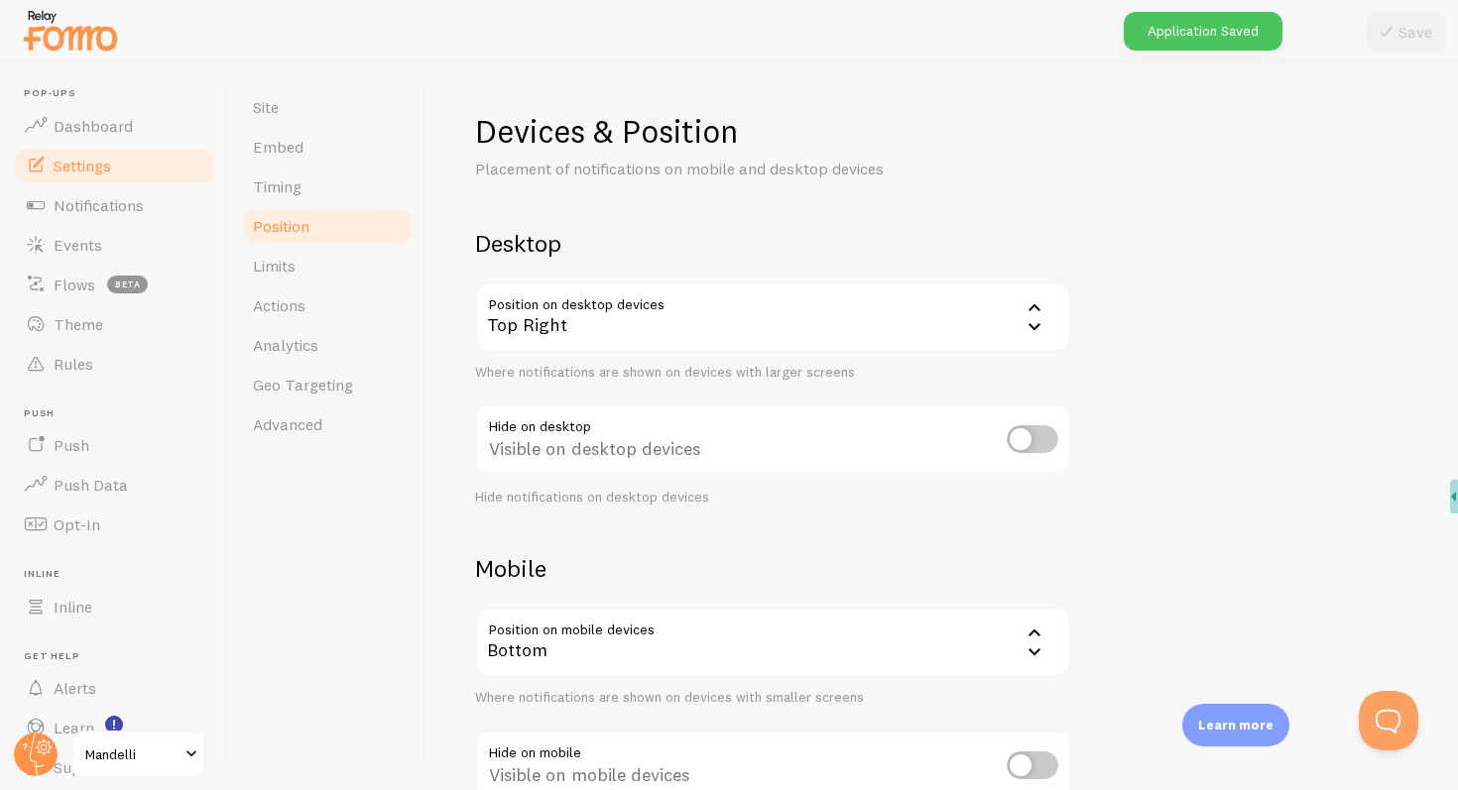
scroll to position [136, 0]
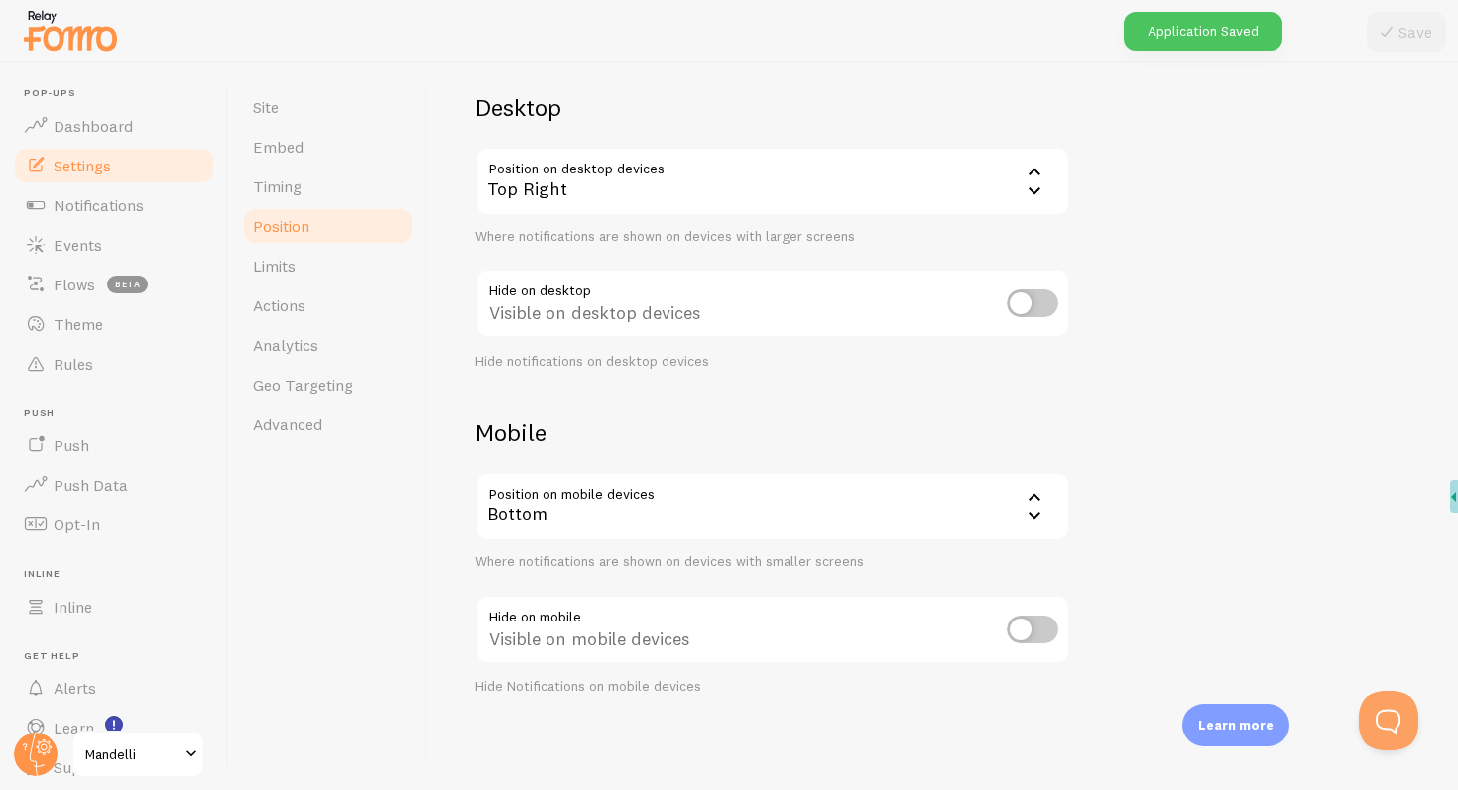
click at [655, 523] on div "Bottom" at bounding box center [772, 506] width 595 height 69
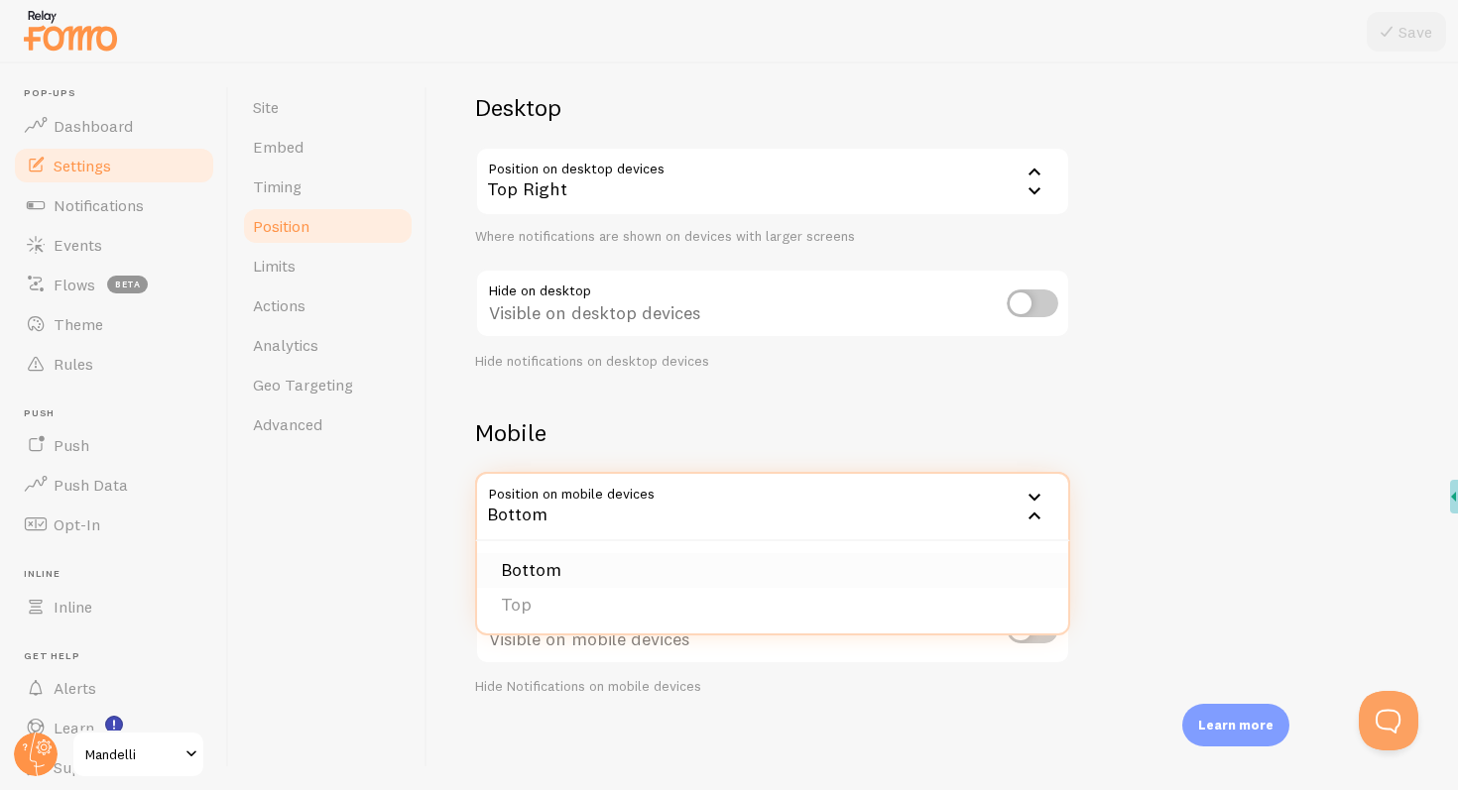
click at [632, 562] on li "Bottom" at bounding box center [772, 570] width 591 height 35
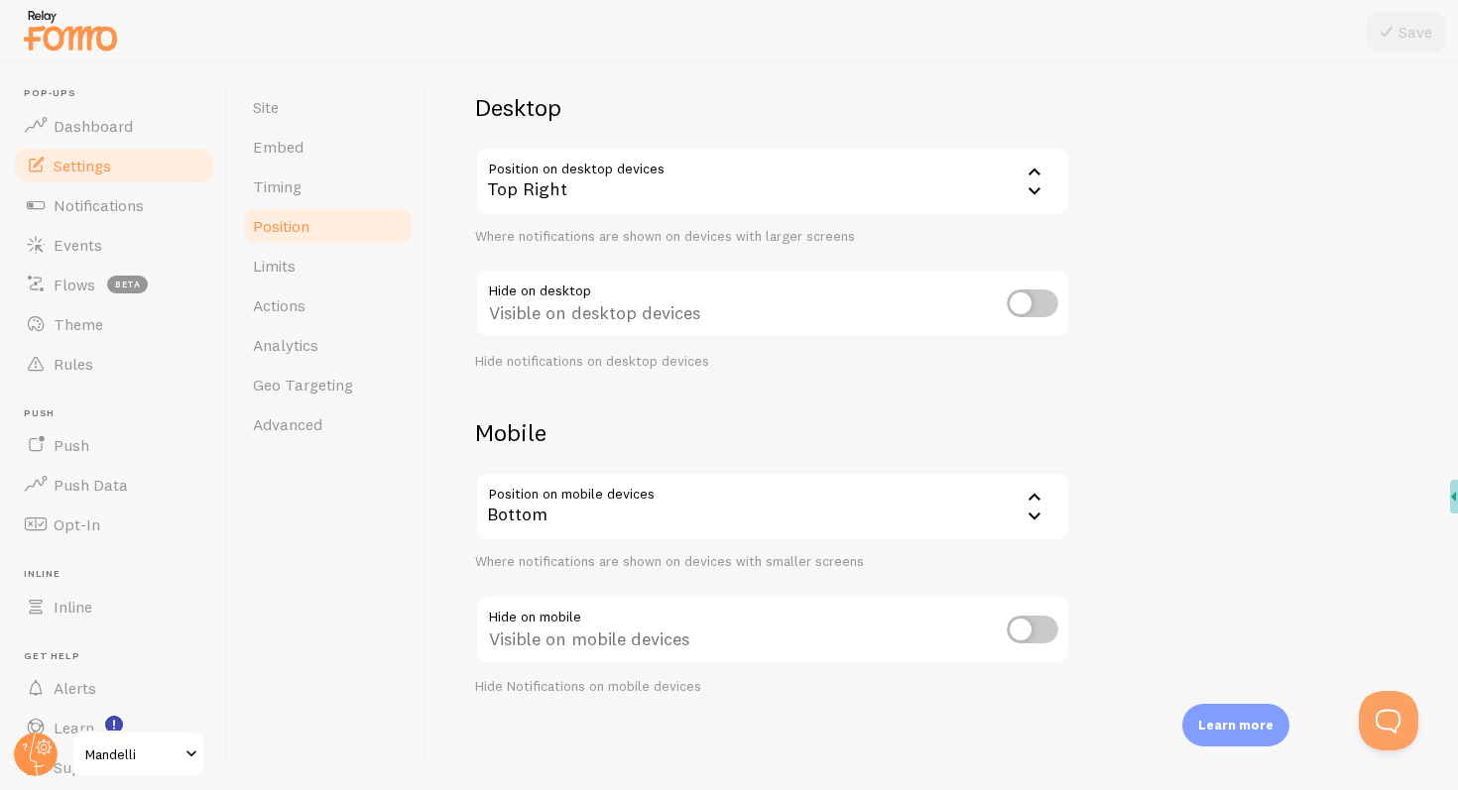
click at [1151, 428] on div "Devices & Position Placement of notifications on mobile and desktop devices Des…" at bounding box center [942, 335] width 935 height 721
click at [973, 510] on div "Bottom" at bounding box center [772, 506] width 595 height 69
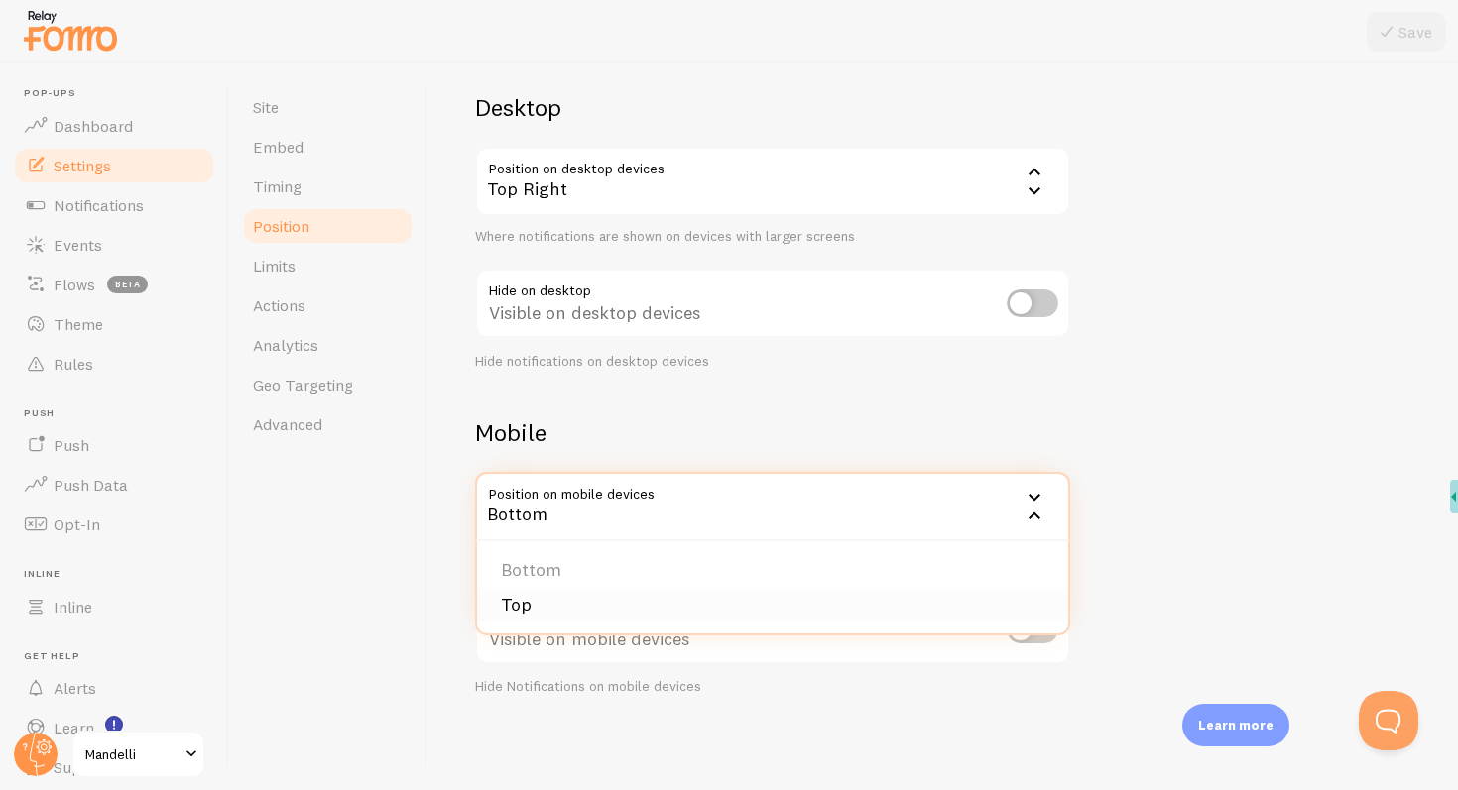
click at [700, 596] on li "Top" at bounding box center [772, 605] width 591 height 35
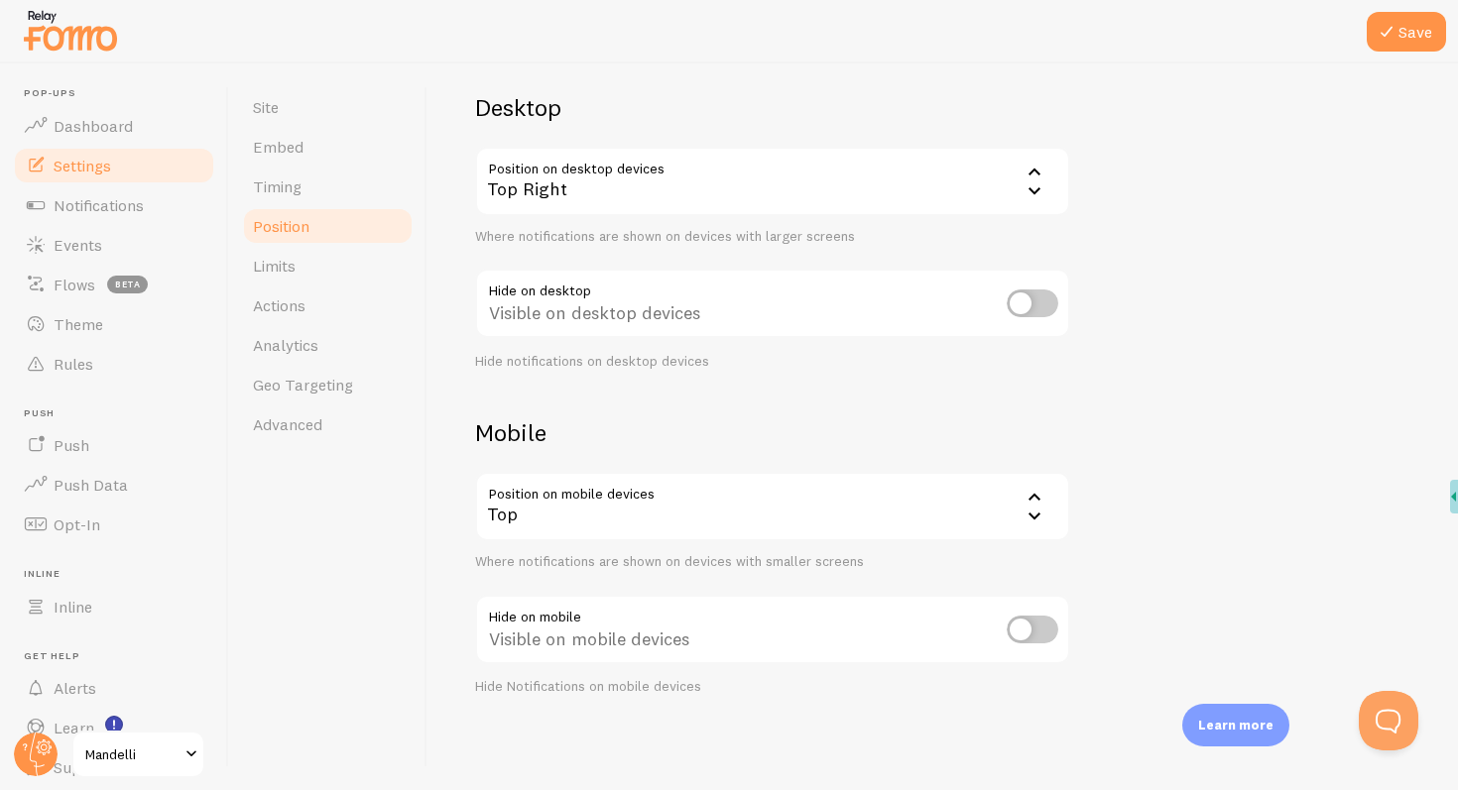
click at [1392, 57] on div at bounding box center [729, 31] width 1458 height 63
click at [1392, 46] on button "Save" at bounding box center [1406, 32] width 79 height 40
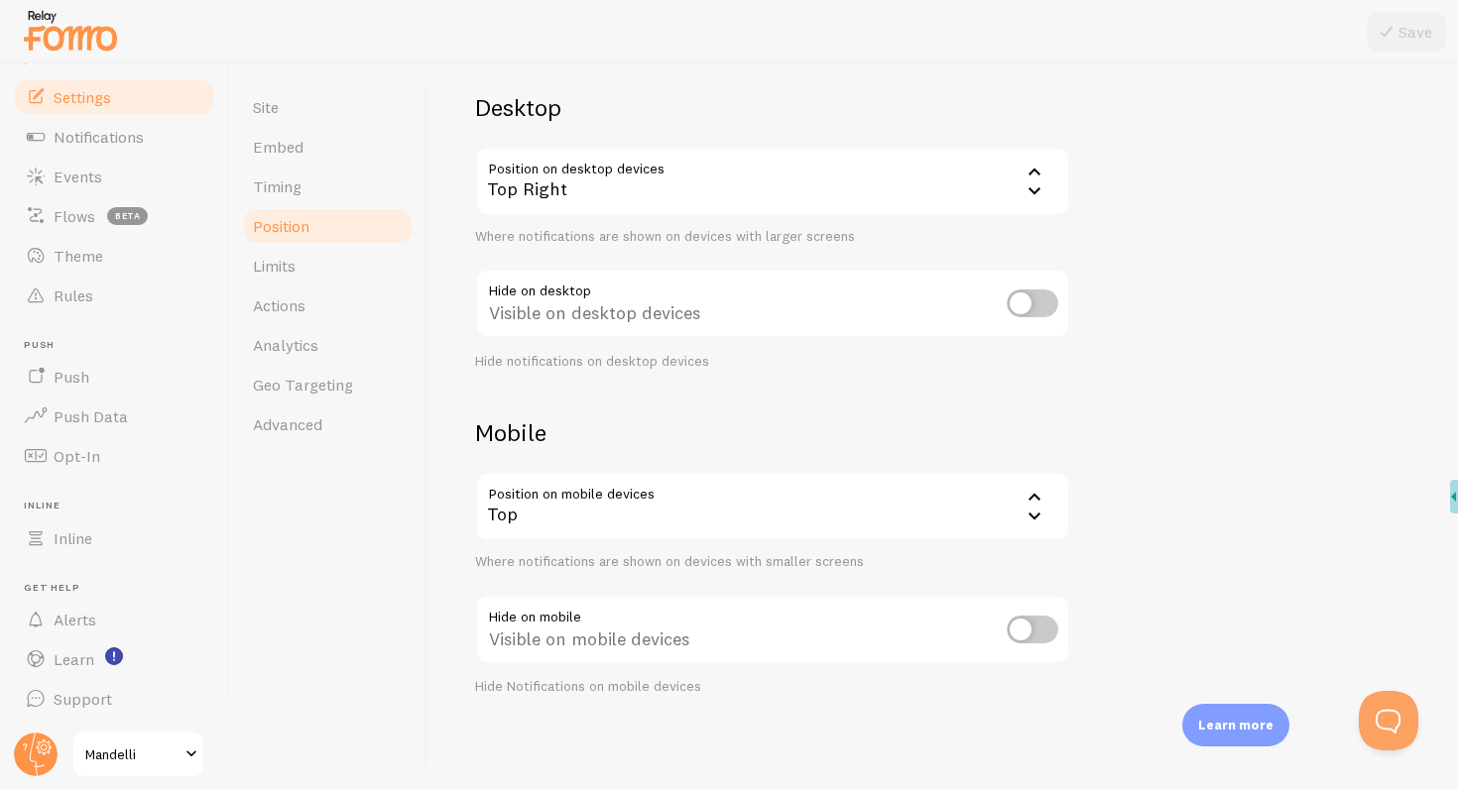
scroll to position [0, 0]
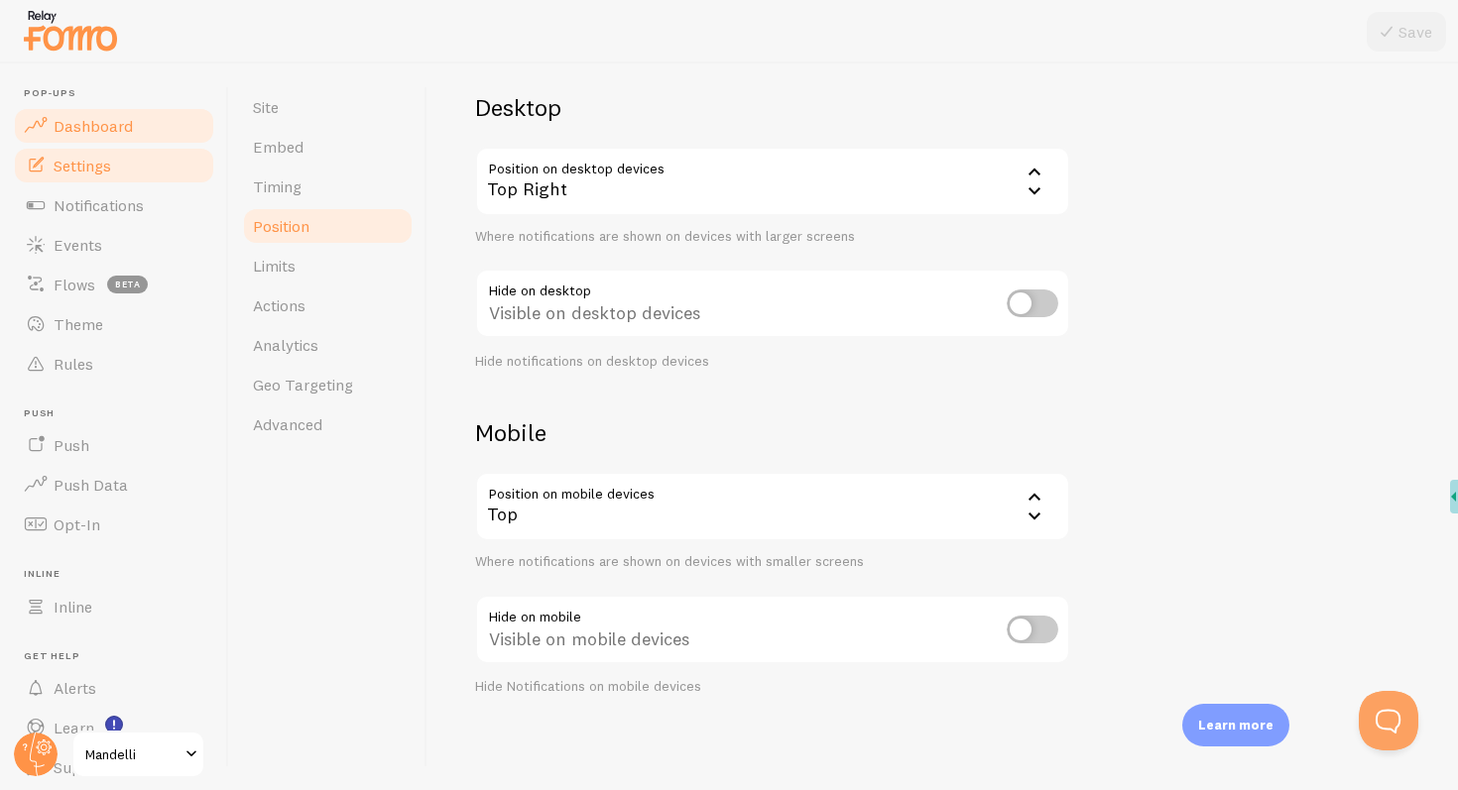
click at [89, 125] on span "Dashboard" at bounding box center [93, 126] width 79 height 20
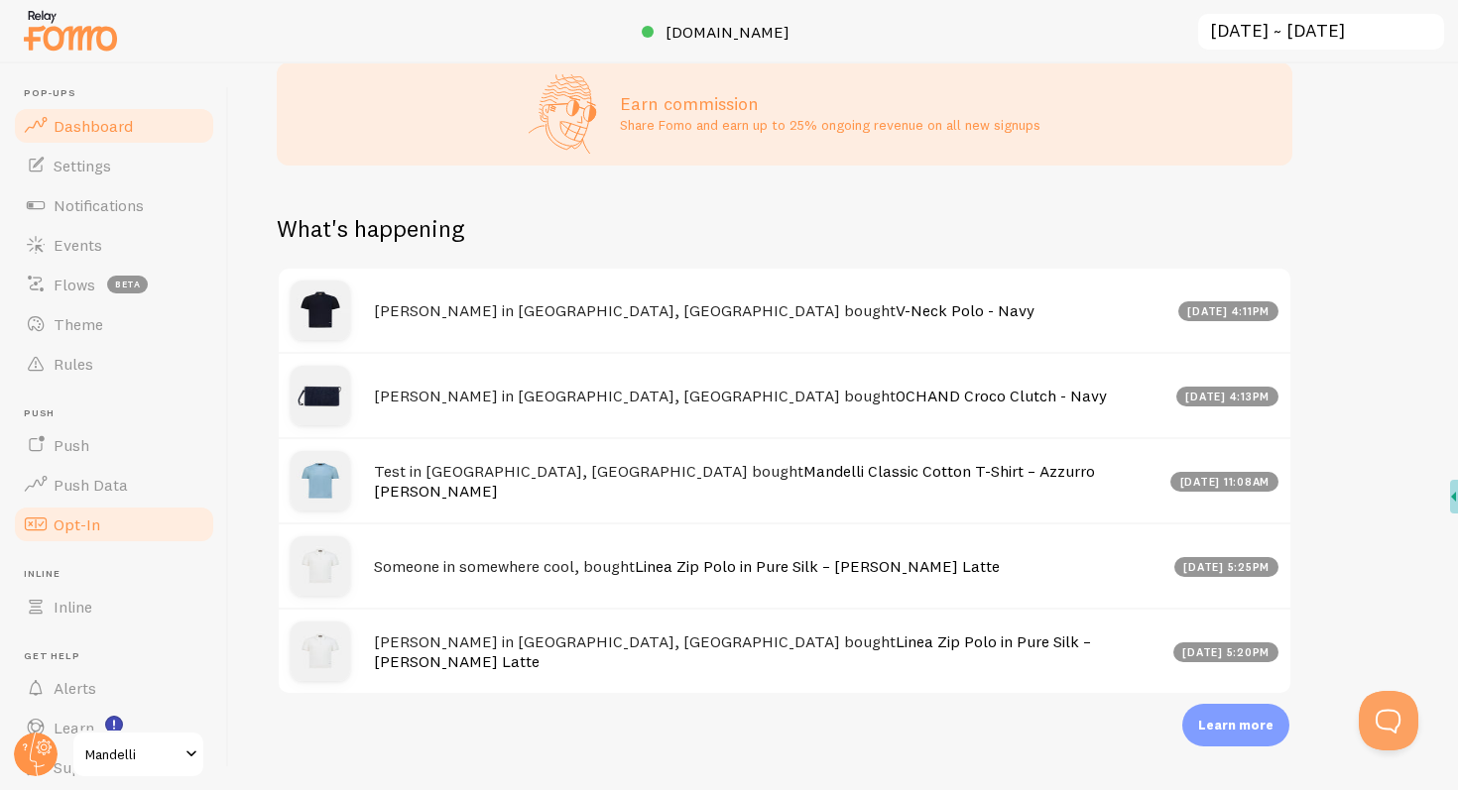
scroll to position [68, 0]
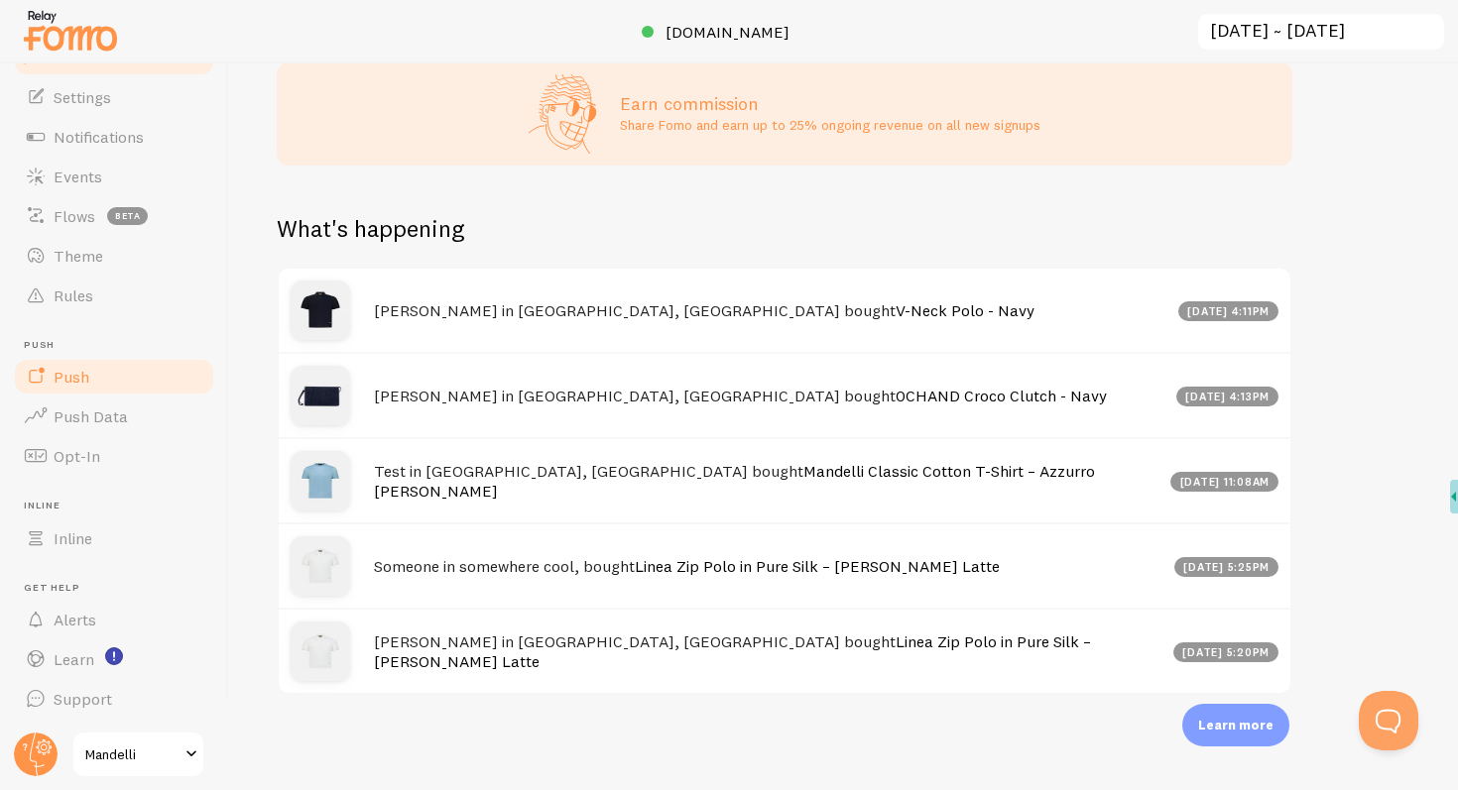
click at [93, 362] on link "Push" at bounding box center [114, 377] width 204 height 40
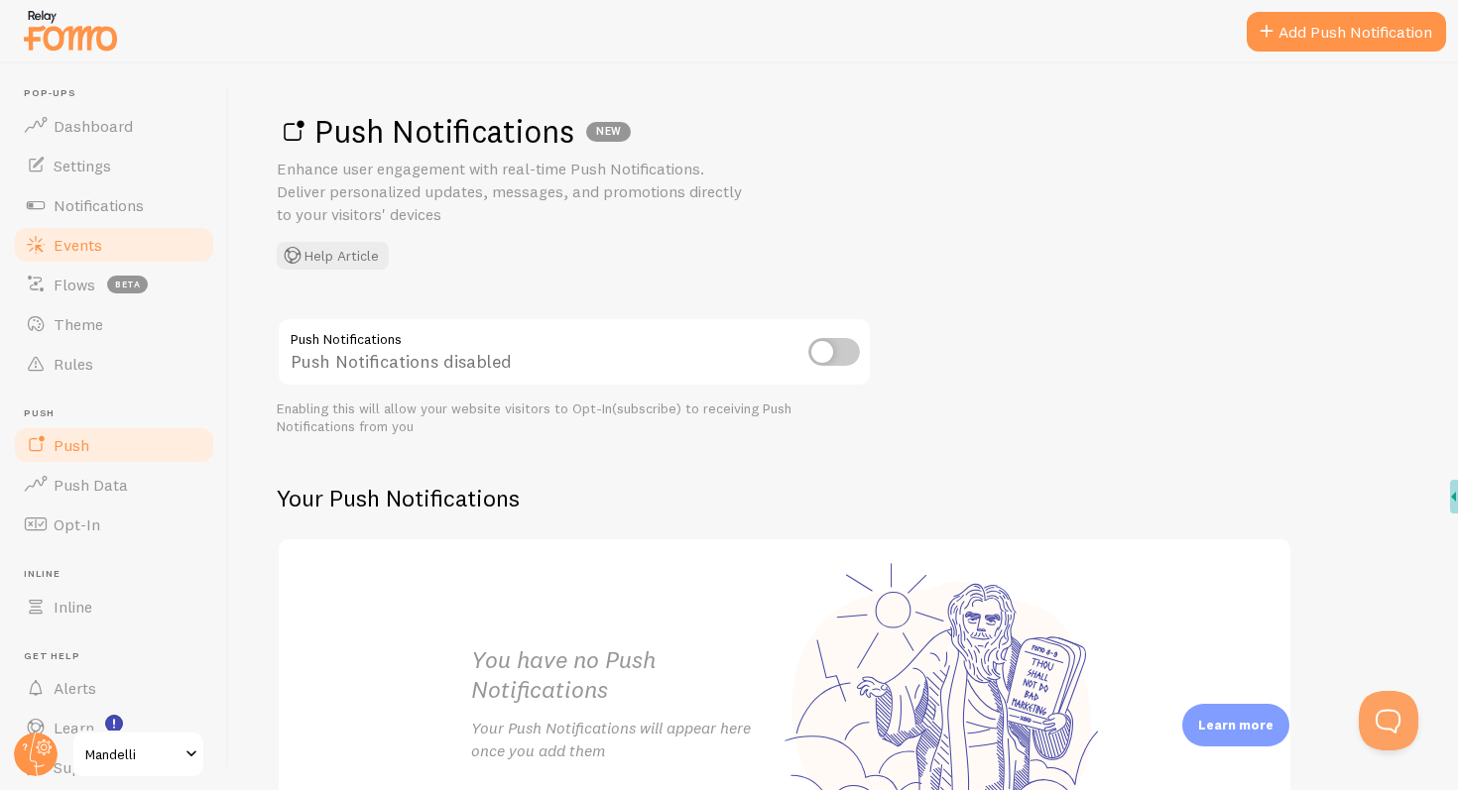
click at [115, 227] on link "Events" at bounding box center [114, 245] width 204 height 40
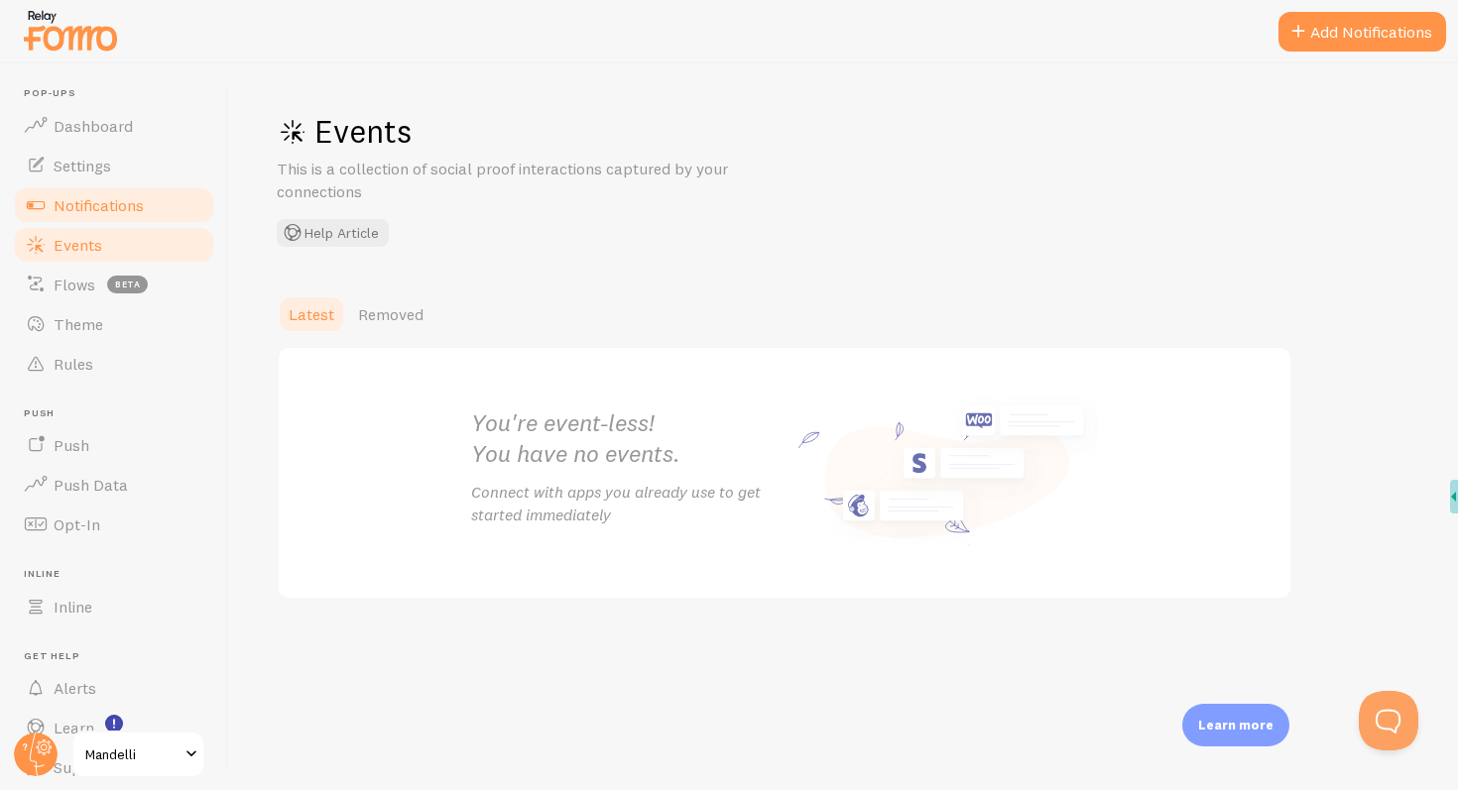
click at [117, 209] on span "Notifications" at bounding box center [99, 205] width 90 height 20
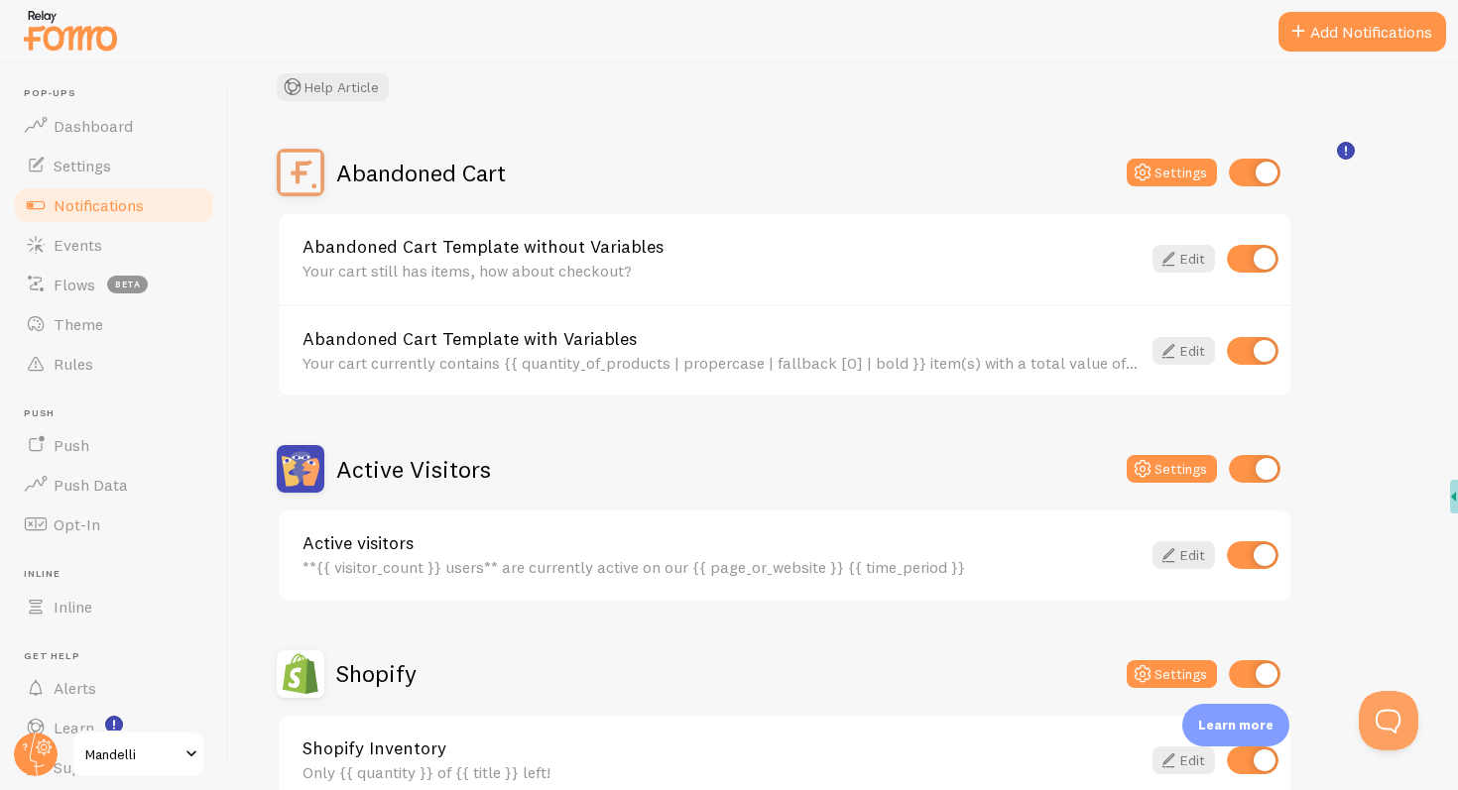
scroll to position [147, 0]
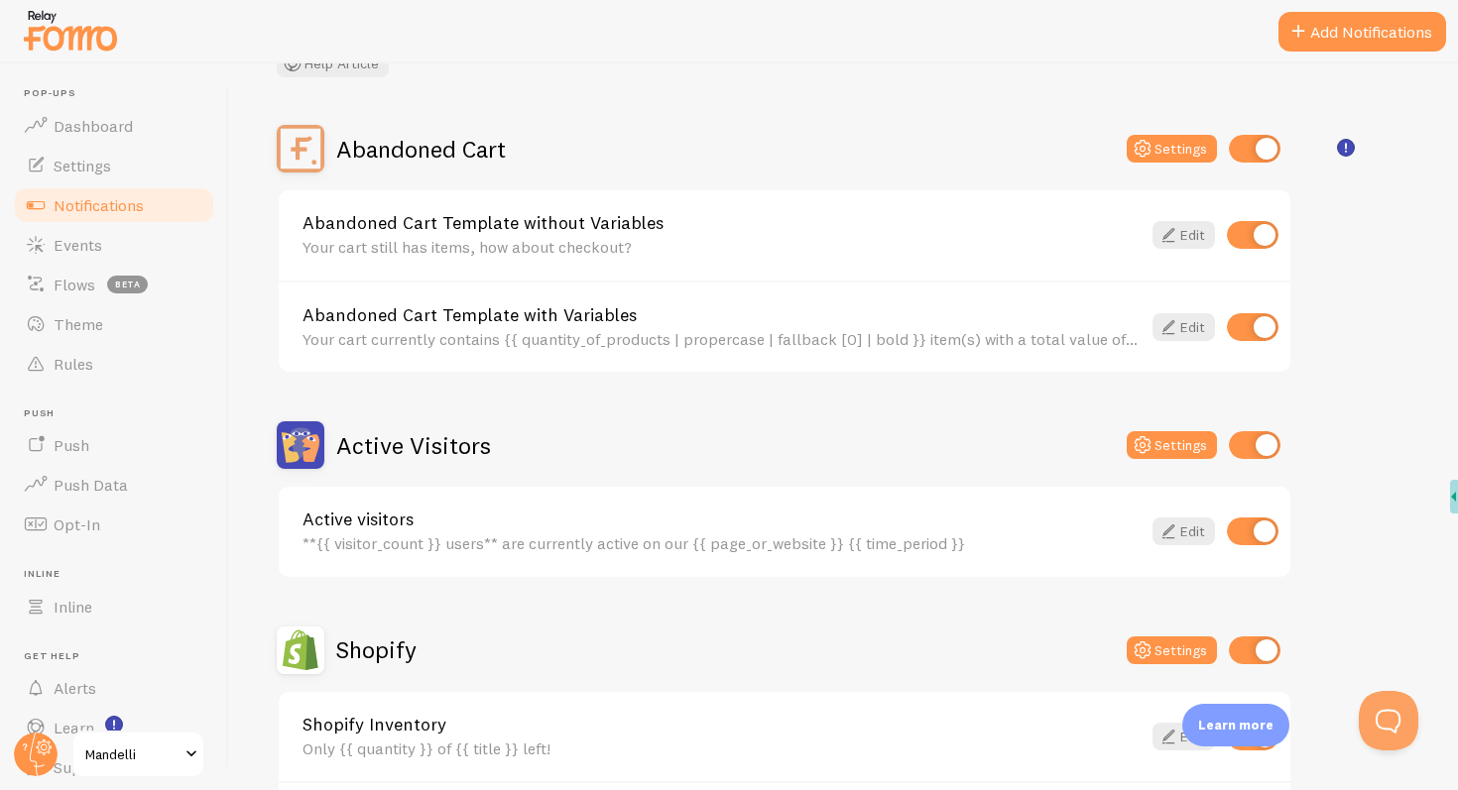
click at [1260, 449] on input "checkbox" at bounding box center [1255, 445] width 52 height 28
checkbox input "false"
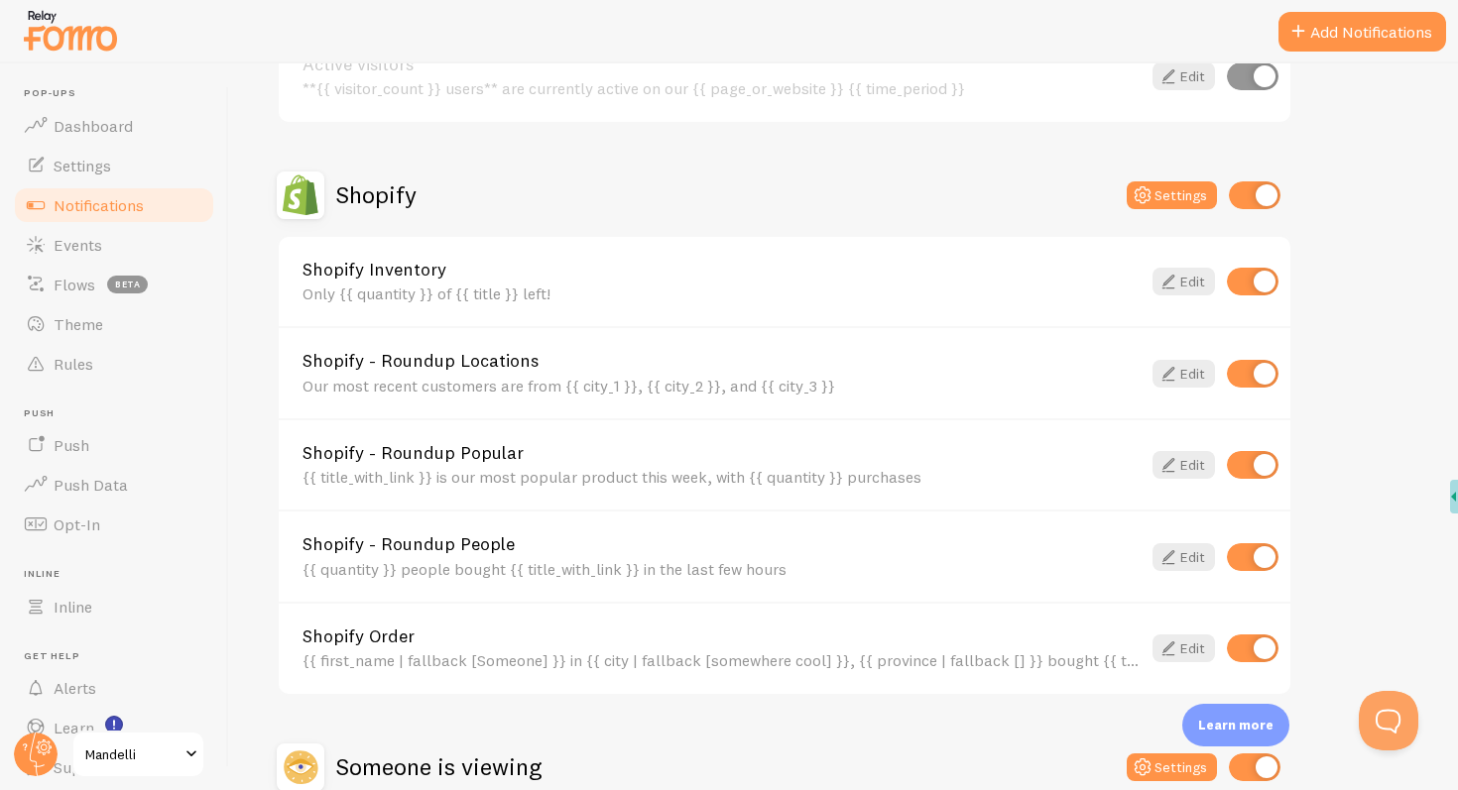
scroll to position [616, 0]
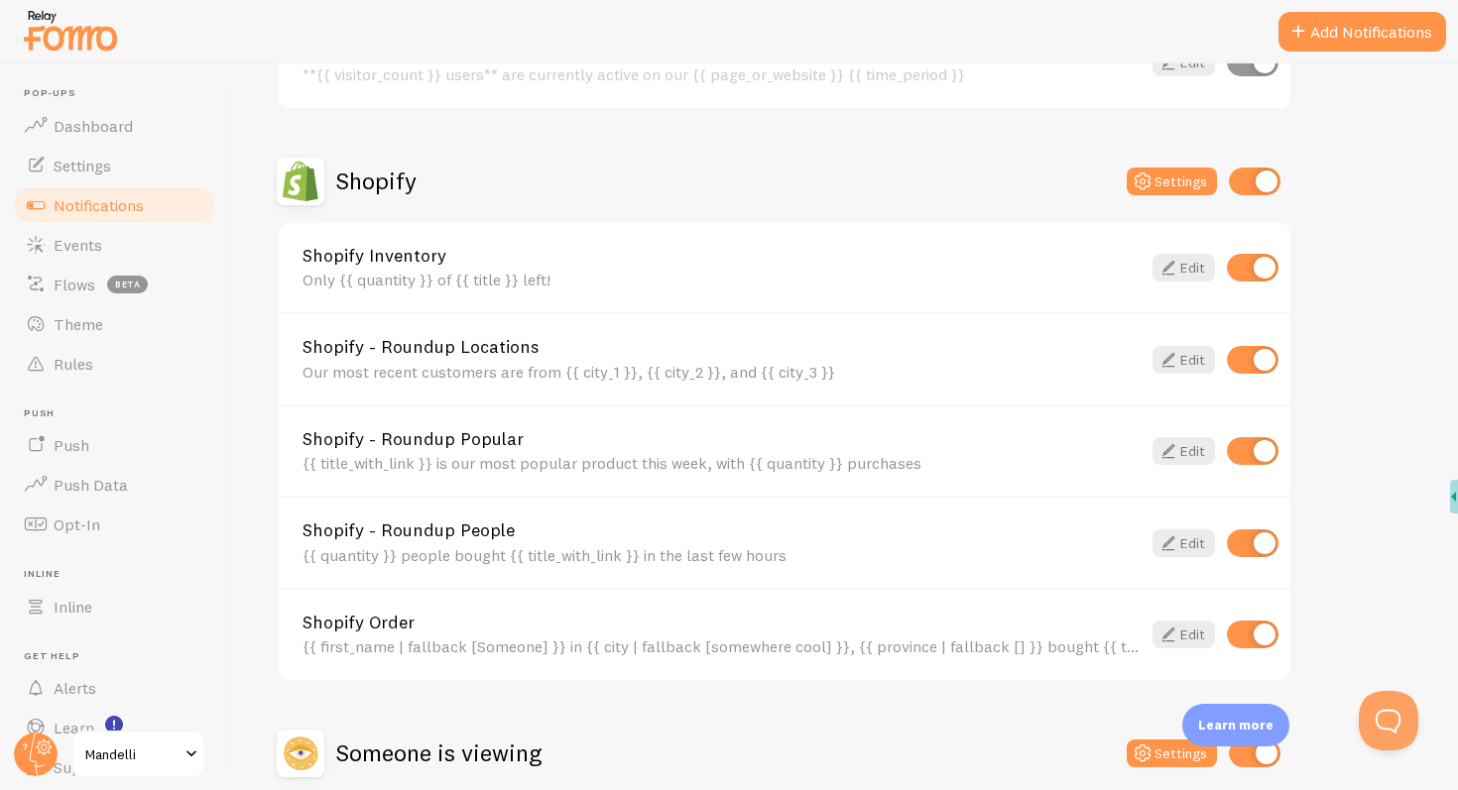
click at [1260, 271] on input "checkbox" at bounding box center [1253, 268] width 52 height 28
checkbox input "false"
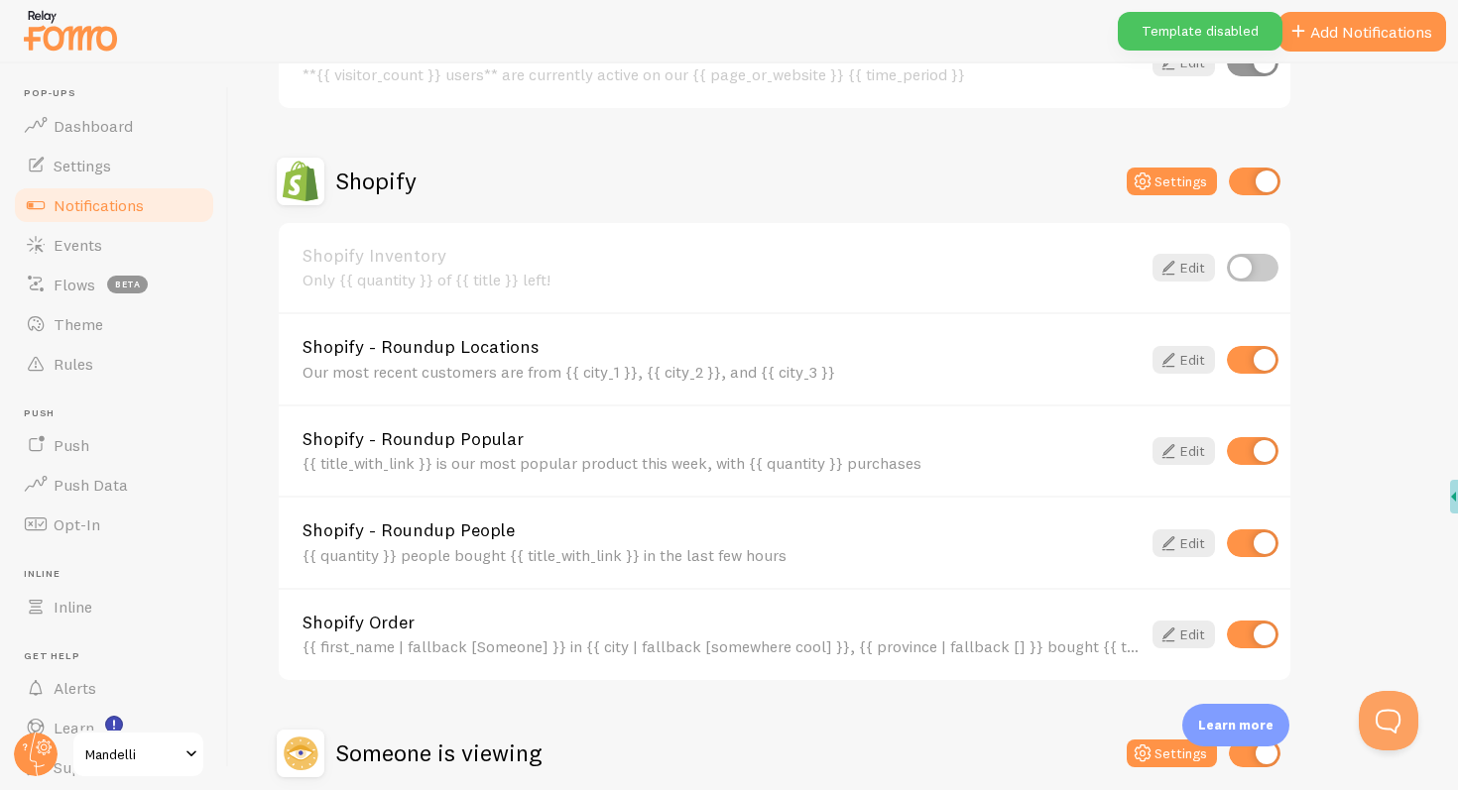
click at [1252, 346] on input "checkbox" at bounding box center [1253, 360] width 52 height 28
checkbox input "false"
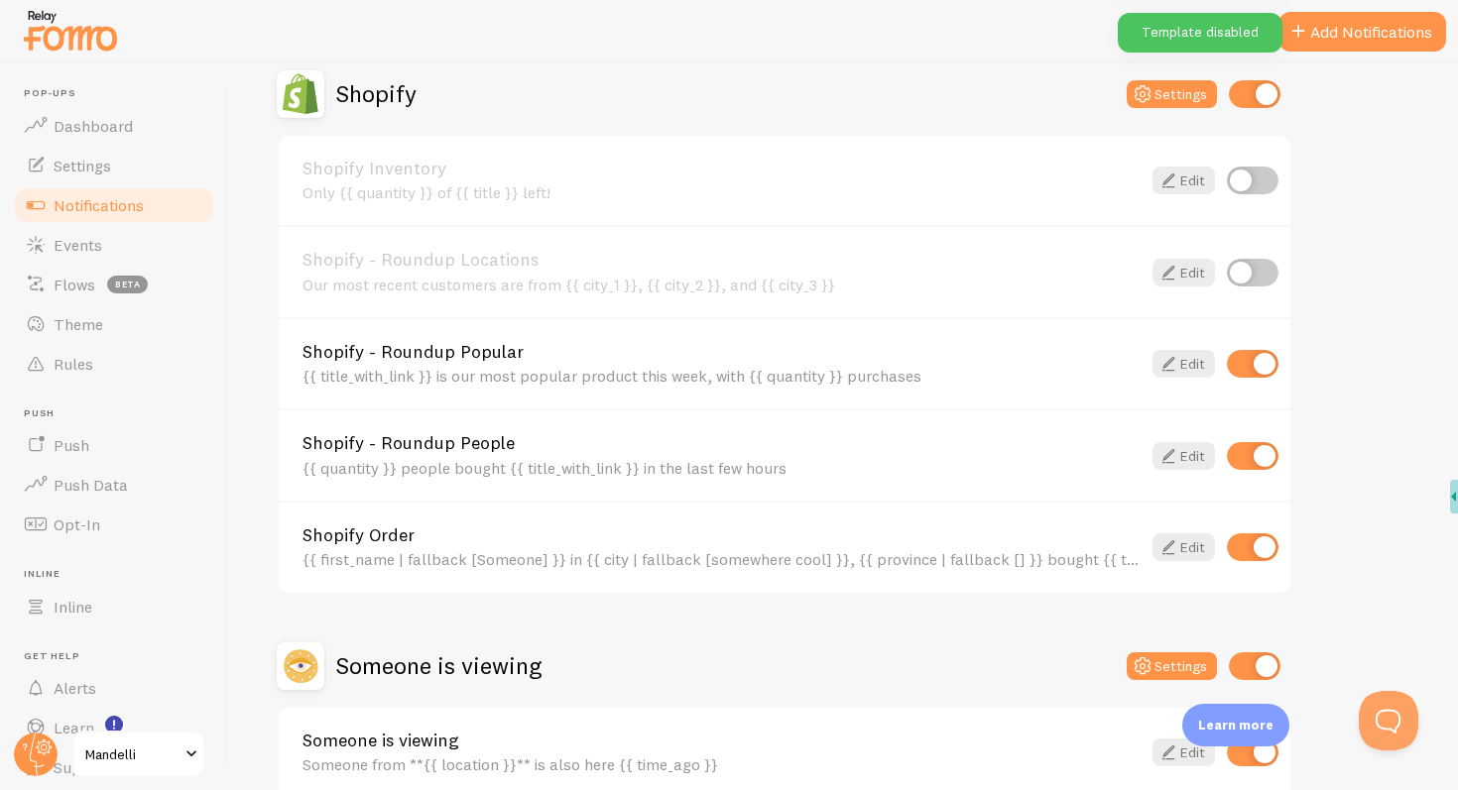
scroll to position [707, 0]
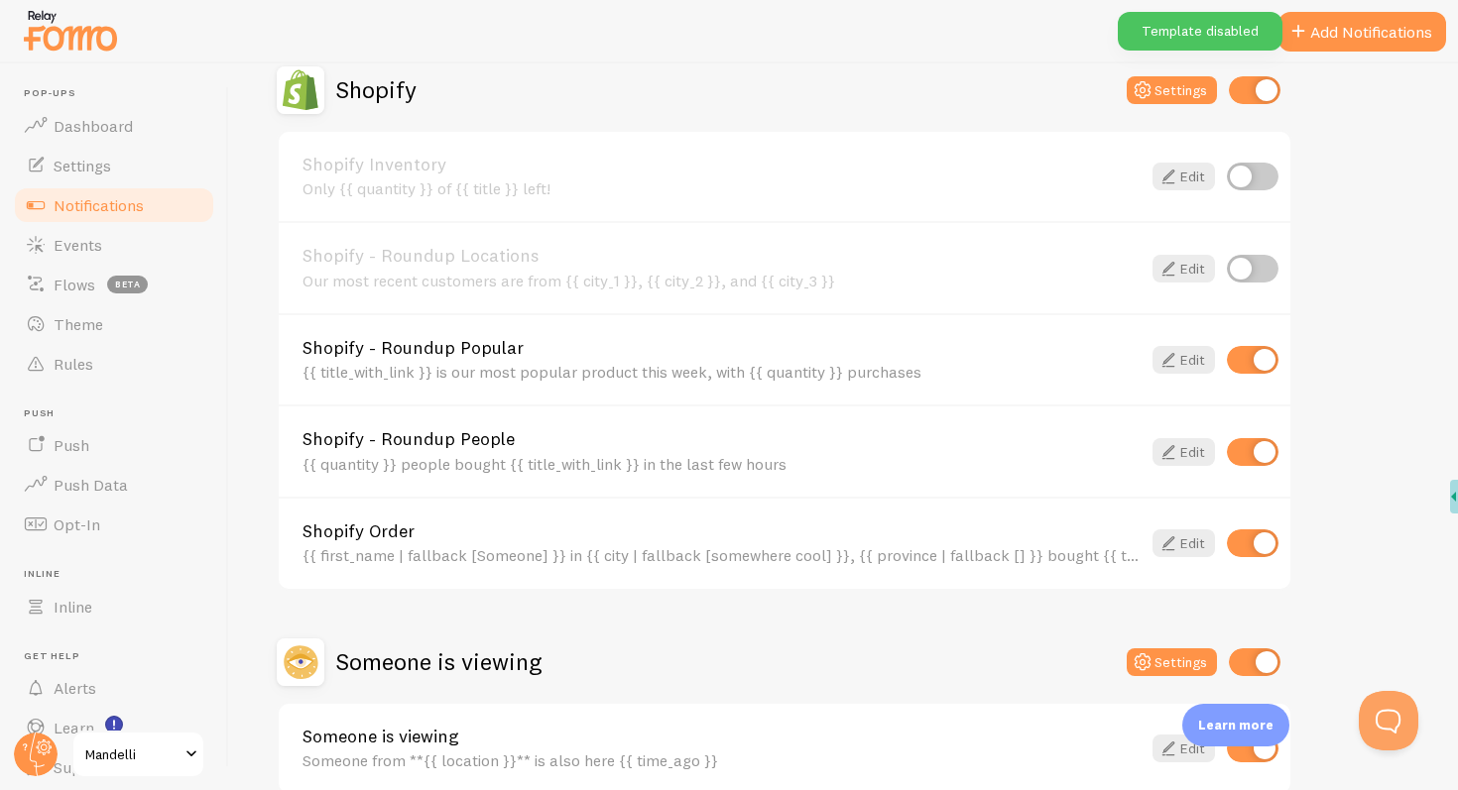
click at [1255, 368] on input "checkbox" at bounding box center [1253, 360] width 52 height 28
checkbox input "false"
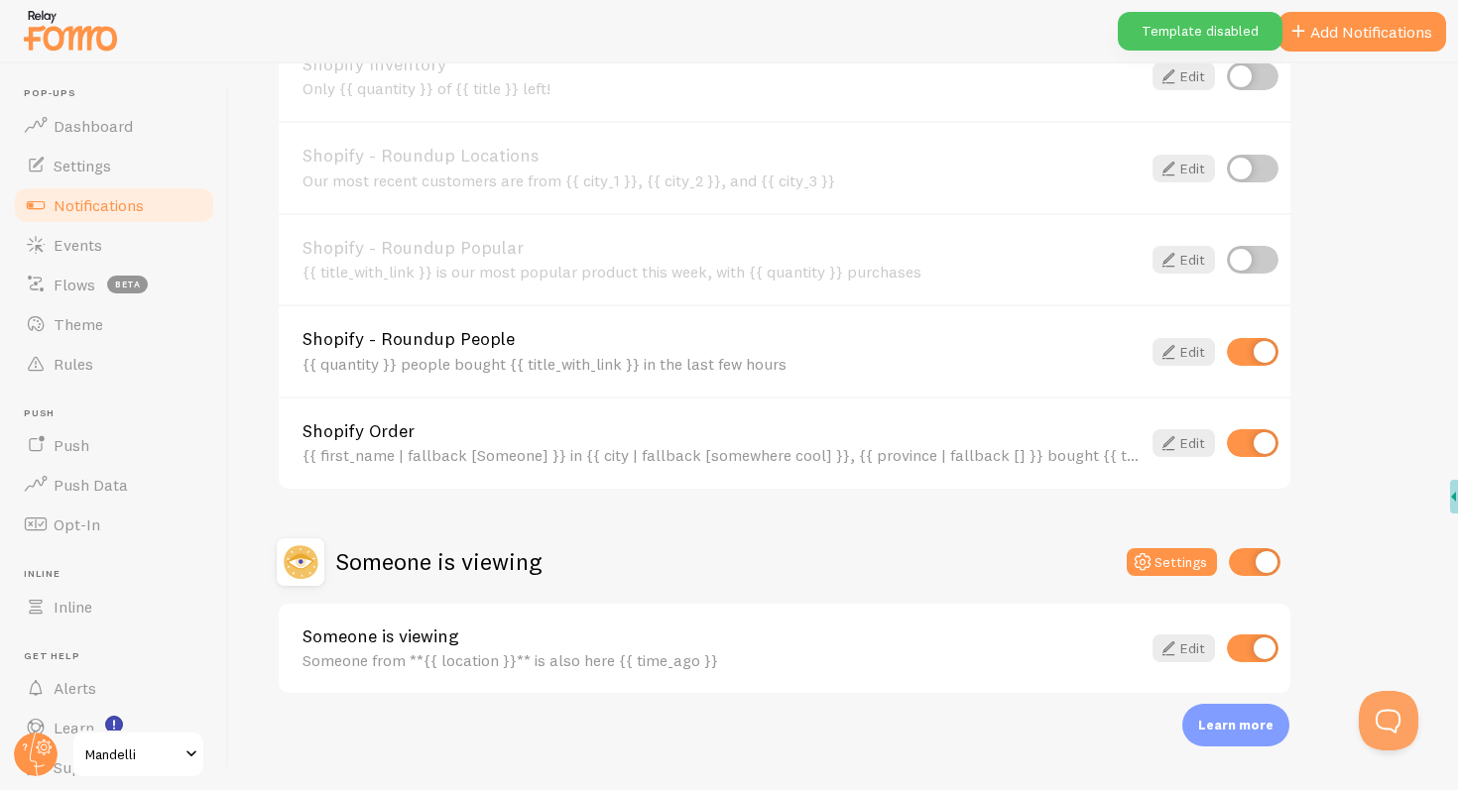
click at [1266, 655] on input "checkbox" at bounding box center [1253, 649] width 52 height 28
checkbox input "false"
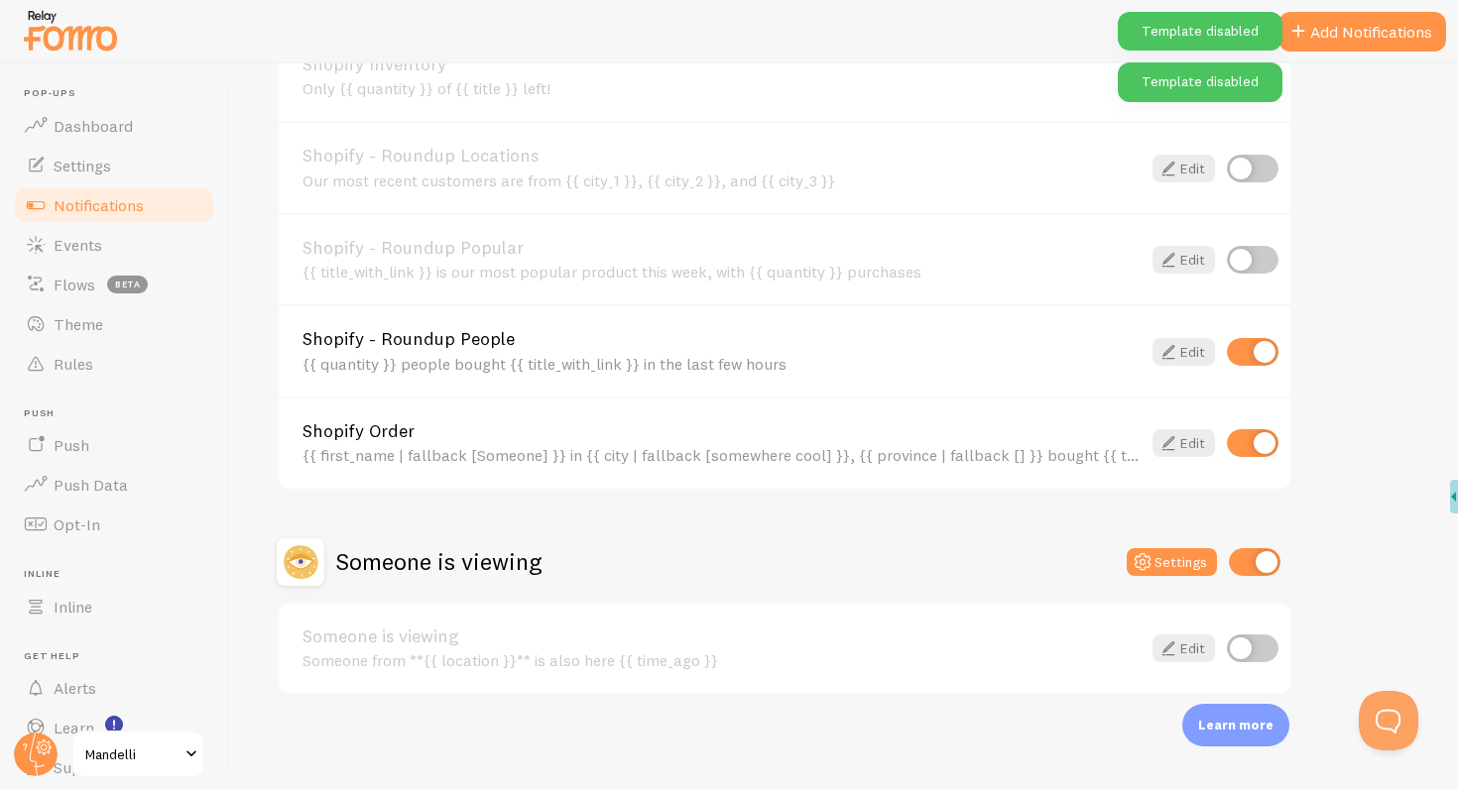
click at [1259, 567] on input "checkbox" at bounding box center [1255, 562] width 52 height 28
checkbox input "false"
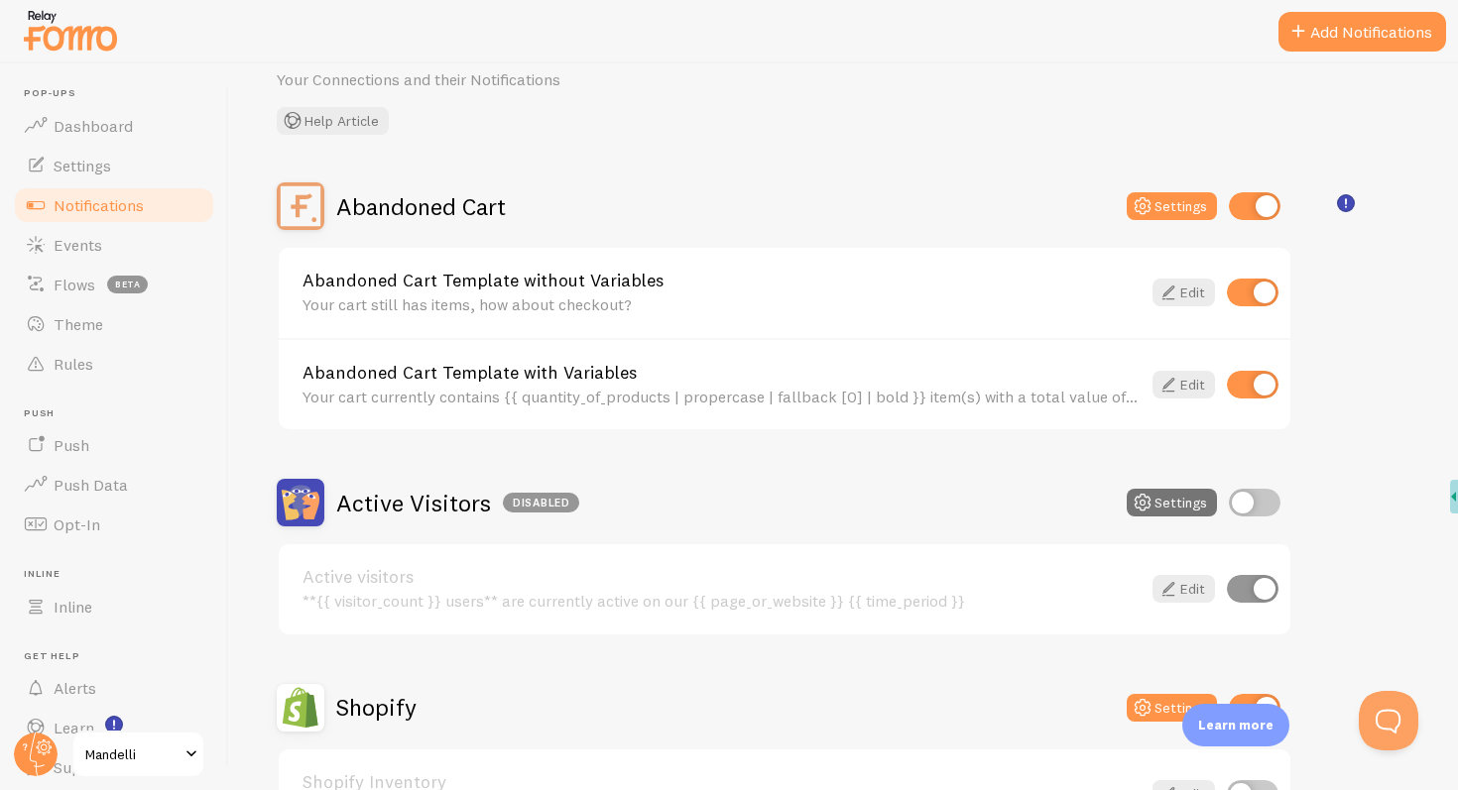
scroll to position [95, 0]
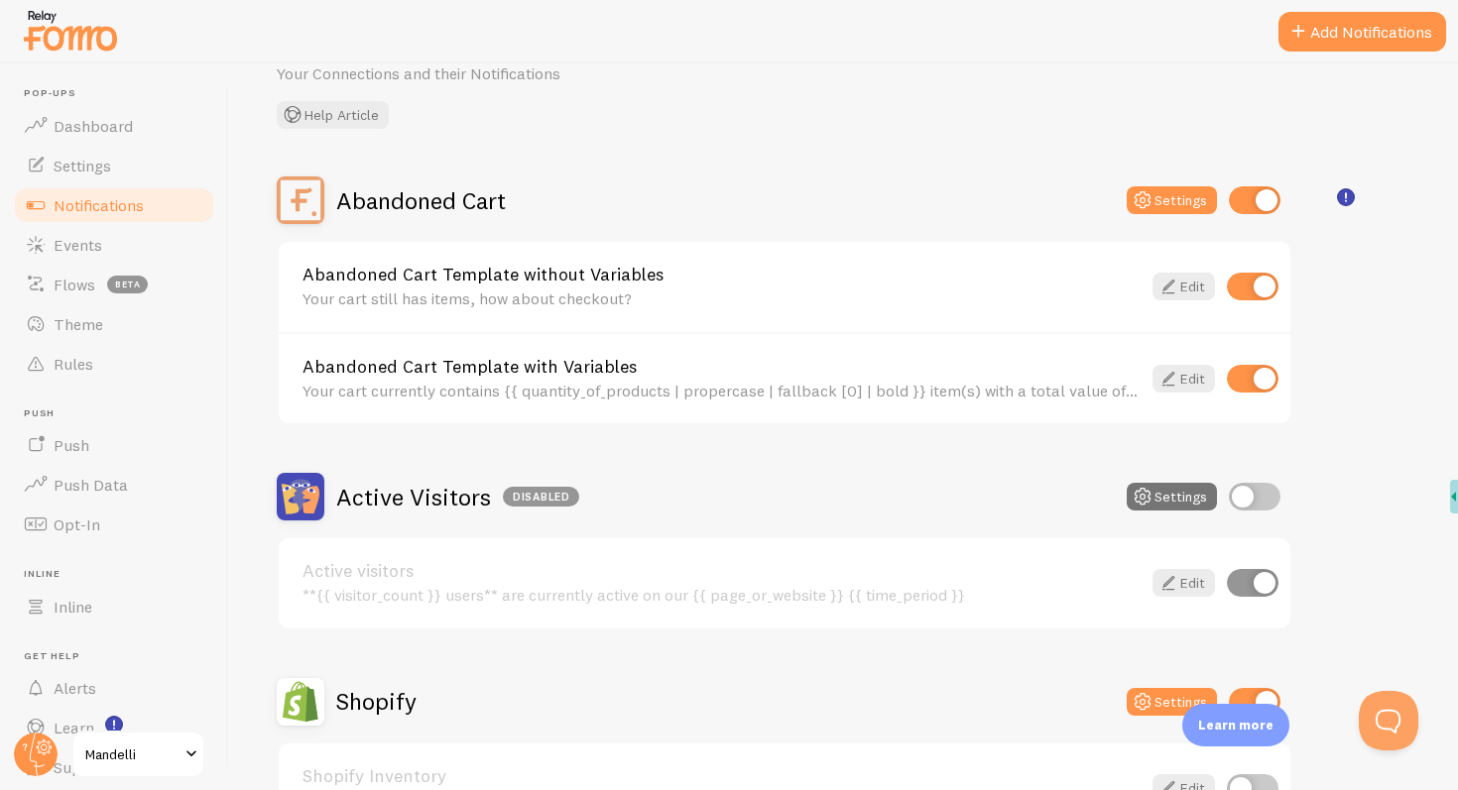
click at [1254, 379] on input "checkbox" at bounding box center [1253, 379] width 52 height 28
checkbox input "false"
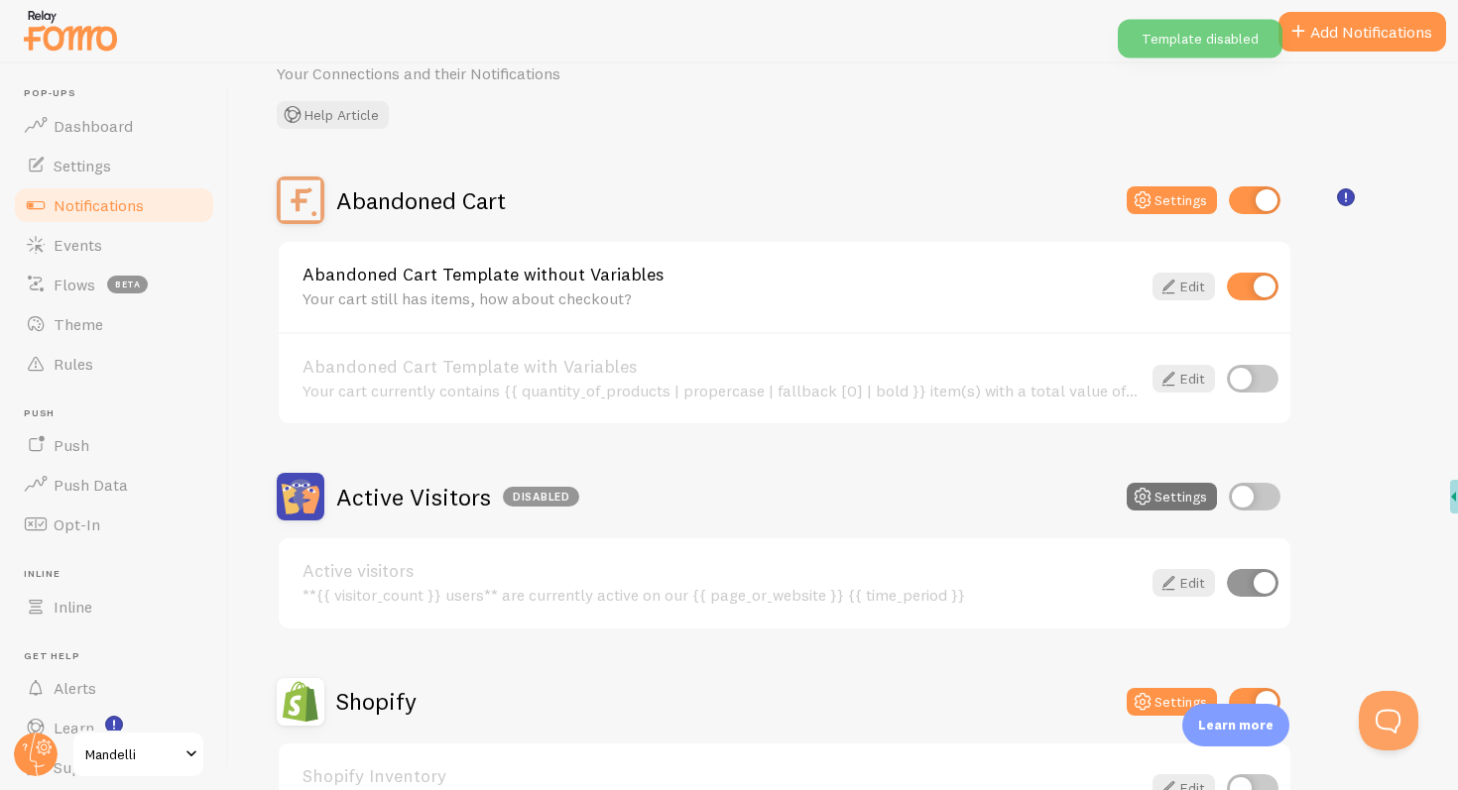
click at [1346, 389] on div "Abandoned Cart Settings Abandoned Cart Template without Variables Your cart sti…" at bounding box center [843, 792] width 1133 height 1231
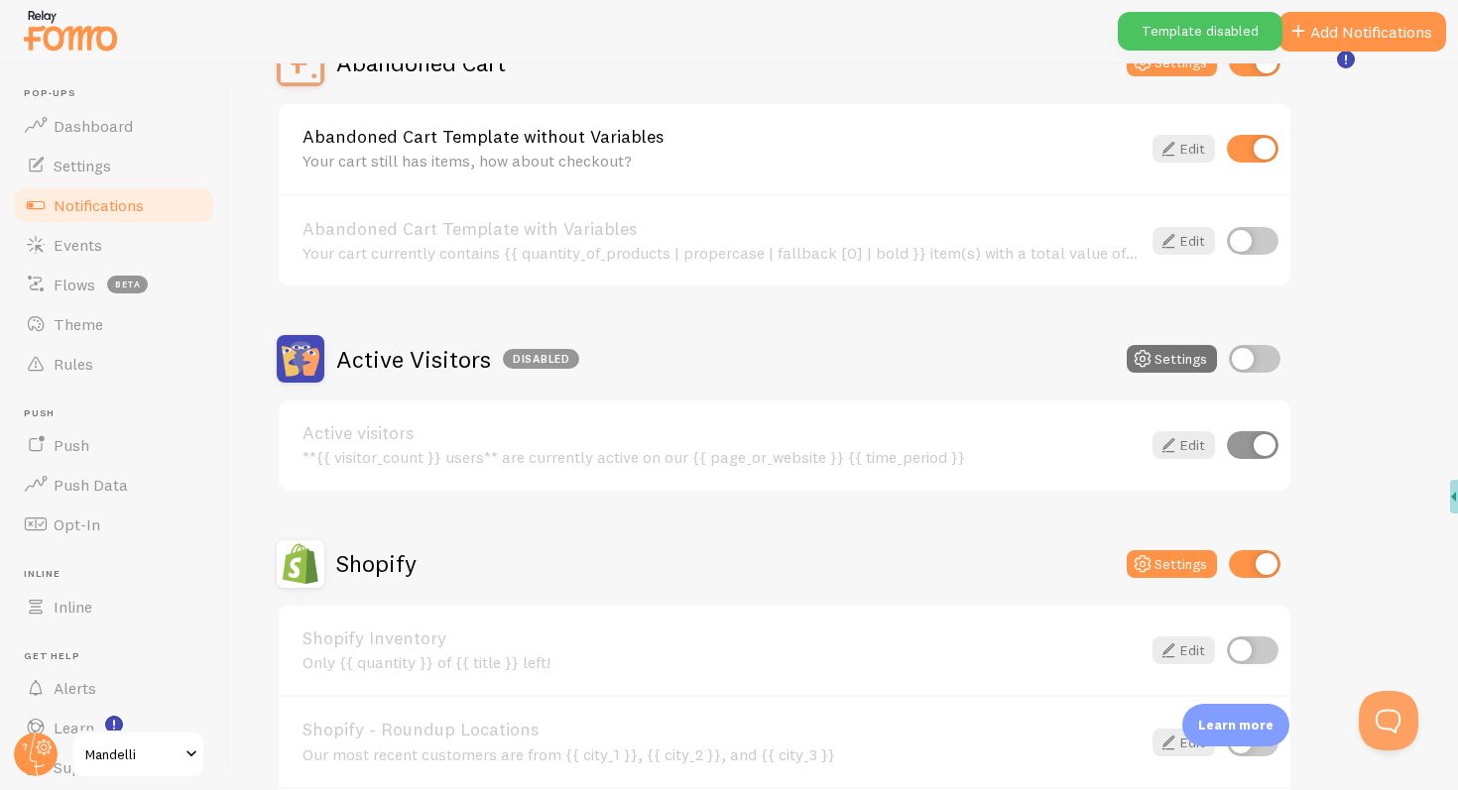
scroll to position [0, 0]
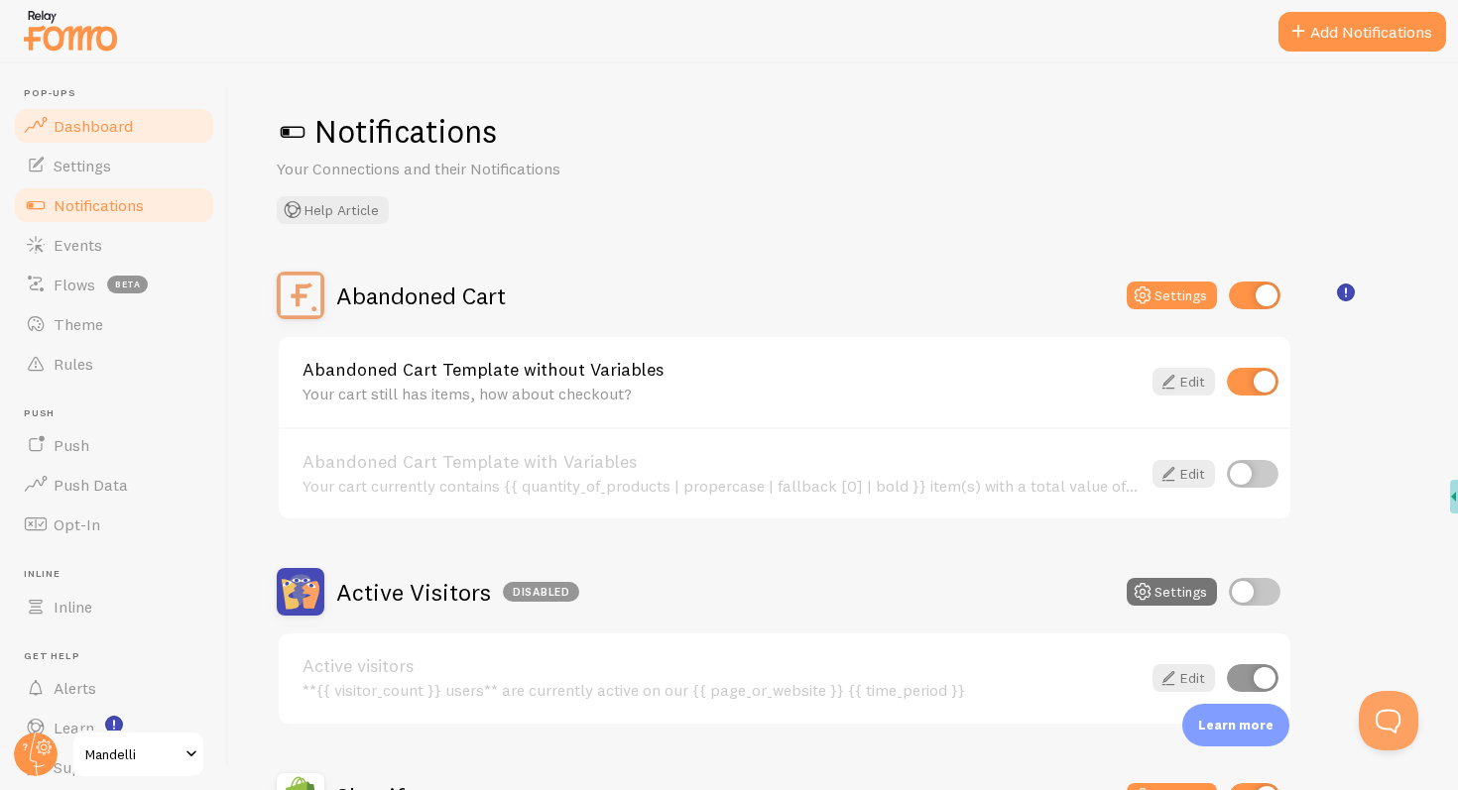
click at [115, 137] on link "Dashboard" at bounding box center [114, 126] width 204 height 40
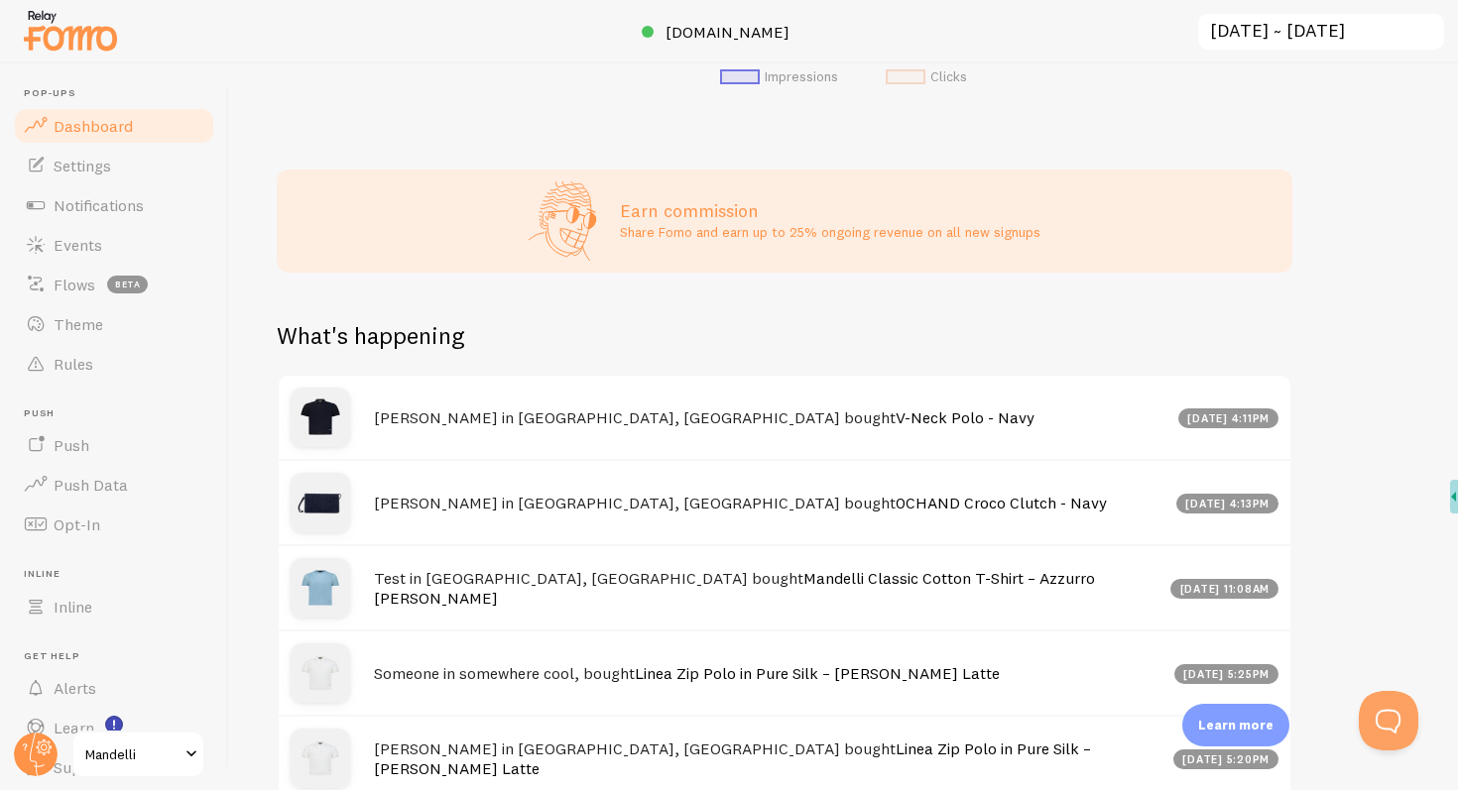
scroll to position [747, 0]
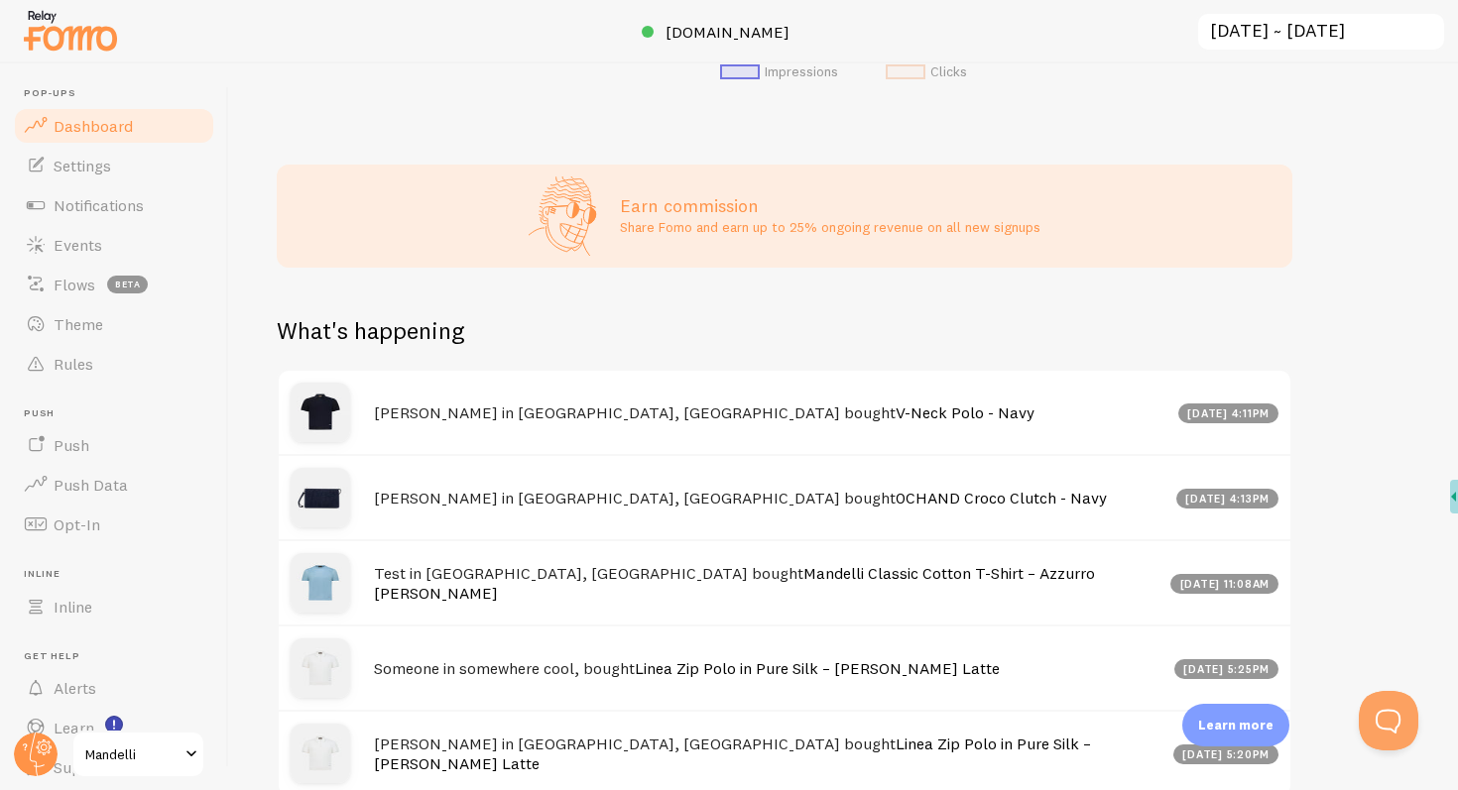
click at [422, 590] on h4 "Test in [GEOGRAPHIC_DATA], [GEOGRAPHIC_DATA] bought Mandelli Classic Cotton T-S…" at bounding box center [766, 583] width 784 height 41
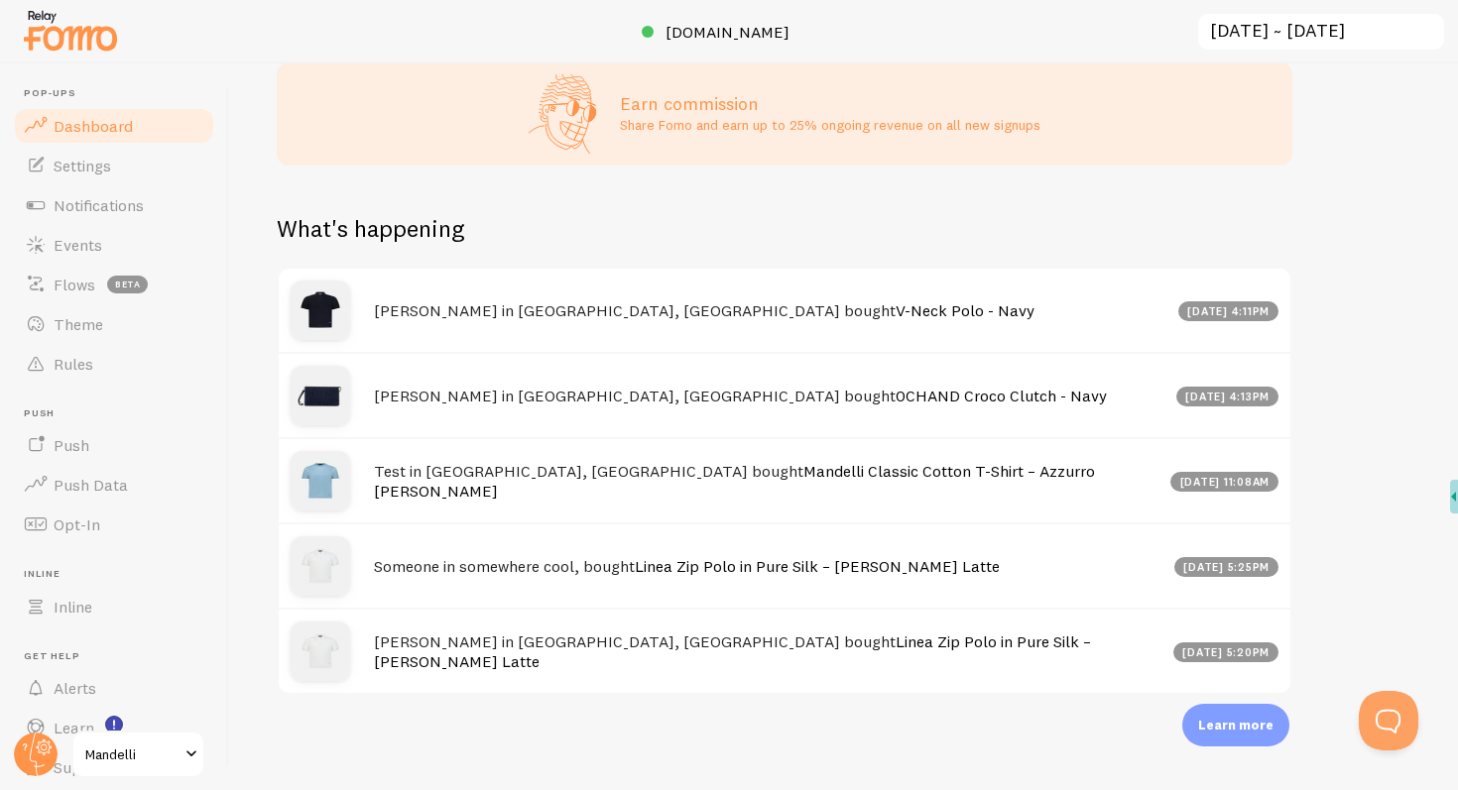
click at [403, 483] on h4 "Test in [GEOGRAPHIC_DATA], [GEOGRAPHIC_DATA] bought Mandelli Classic Cotton T-S…" at bounding box center [766, 481] width 784 height 41
click at [136, 487] on link "Push Data" at bounding box center [114, 485] width 204 height 40
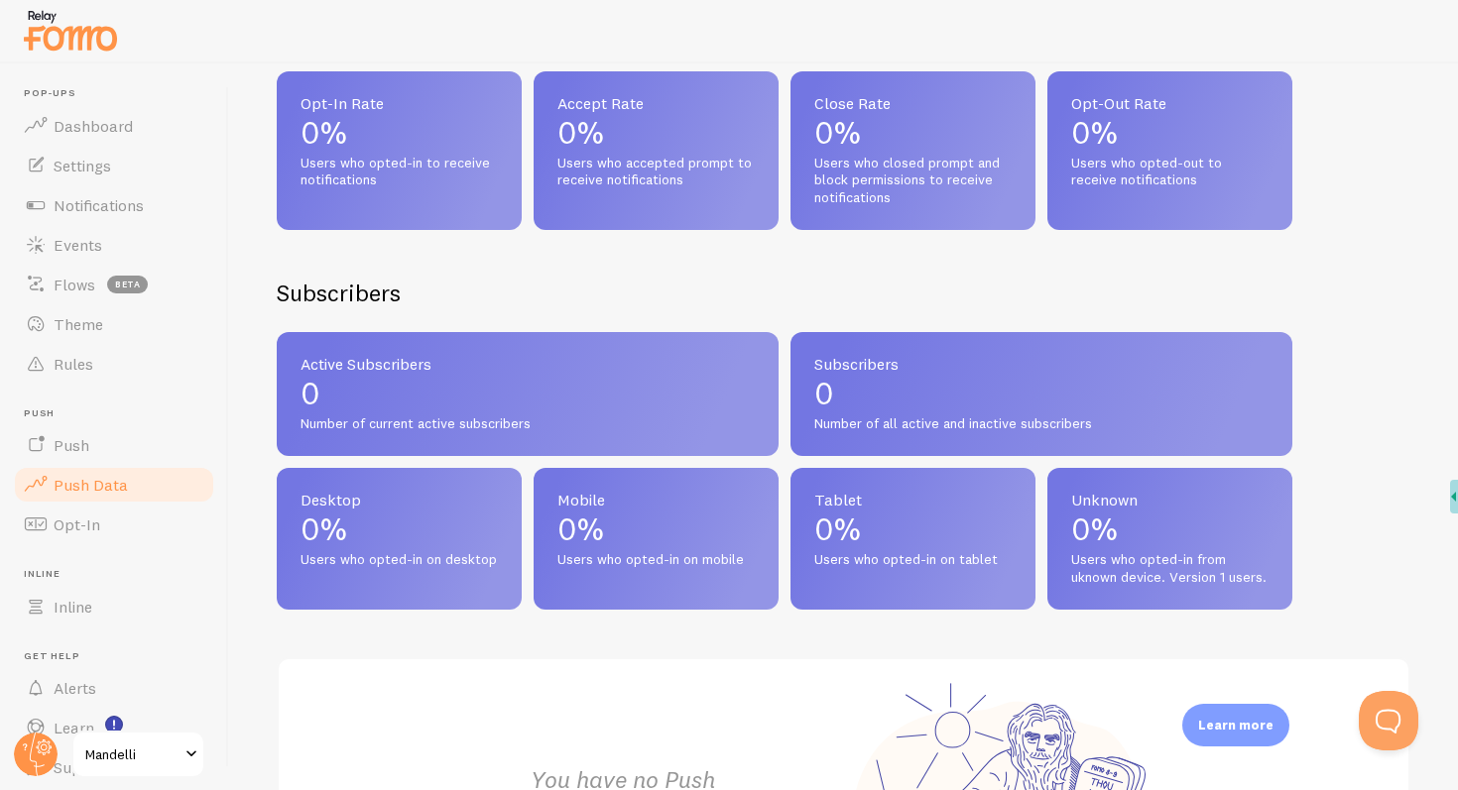
scroll to position [393, 0]
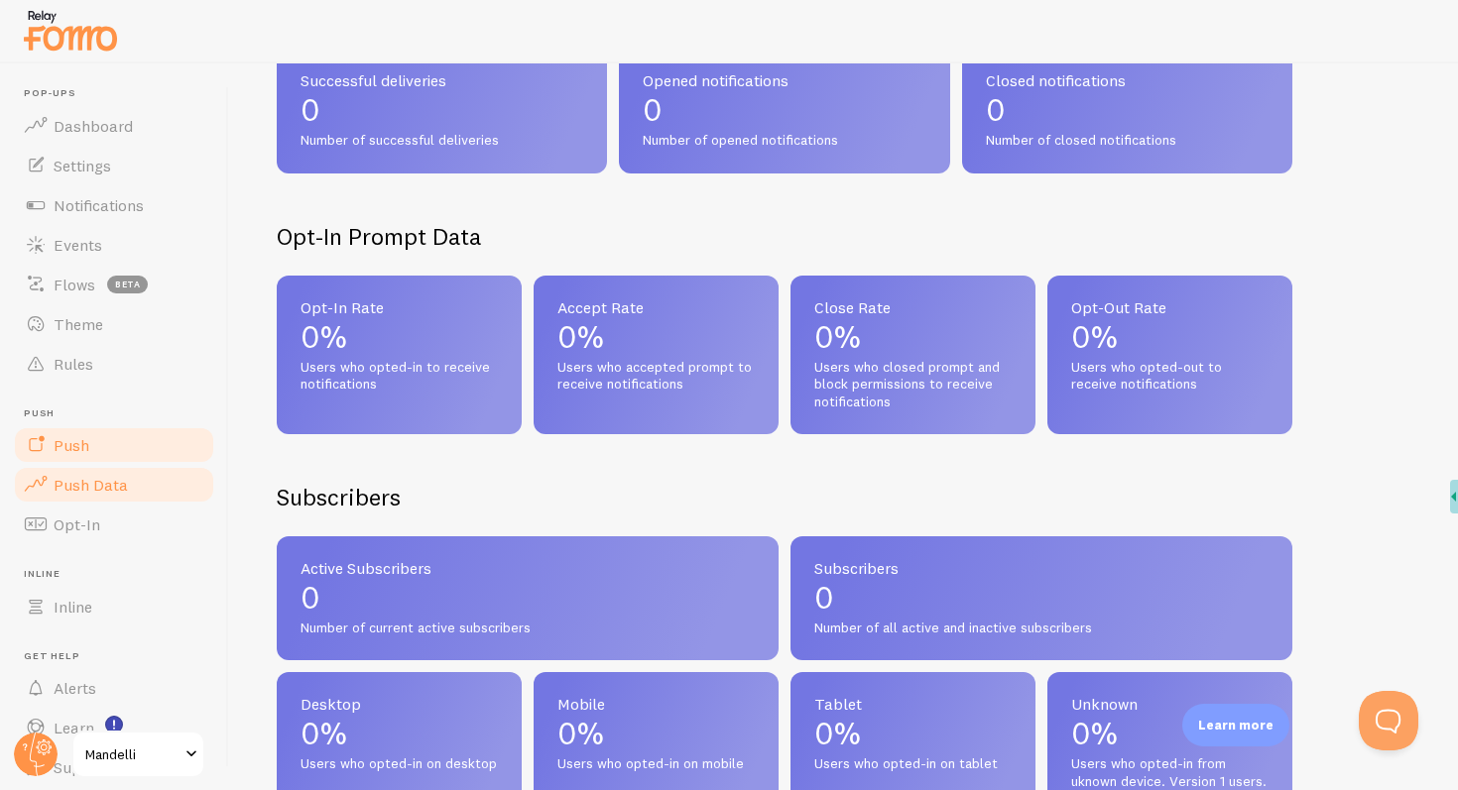
click at [87, 453] on span "Push" at bounding box center [72, 445] width 36 height 20
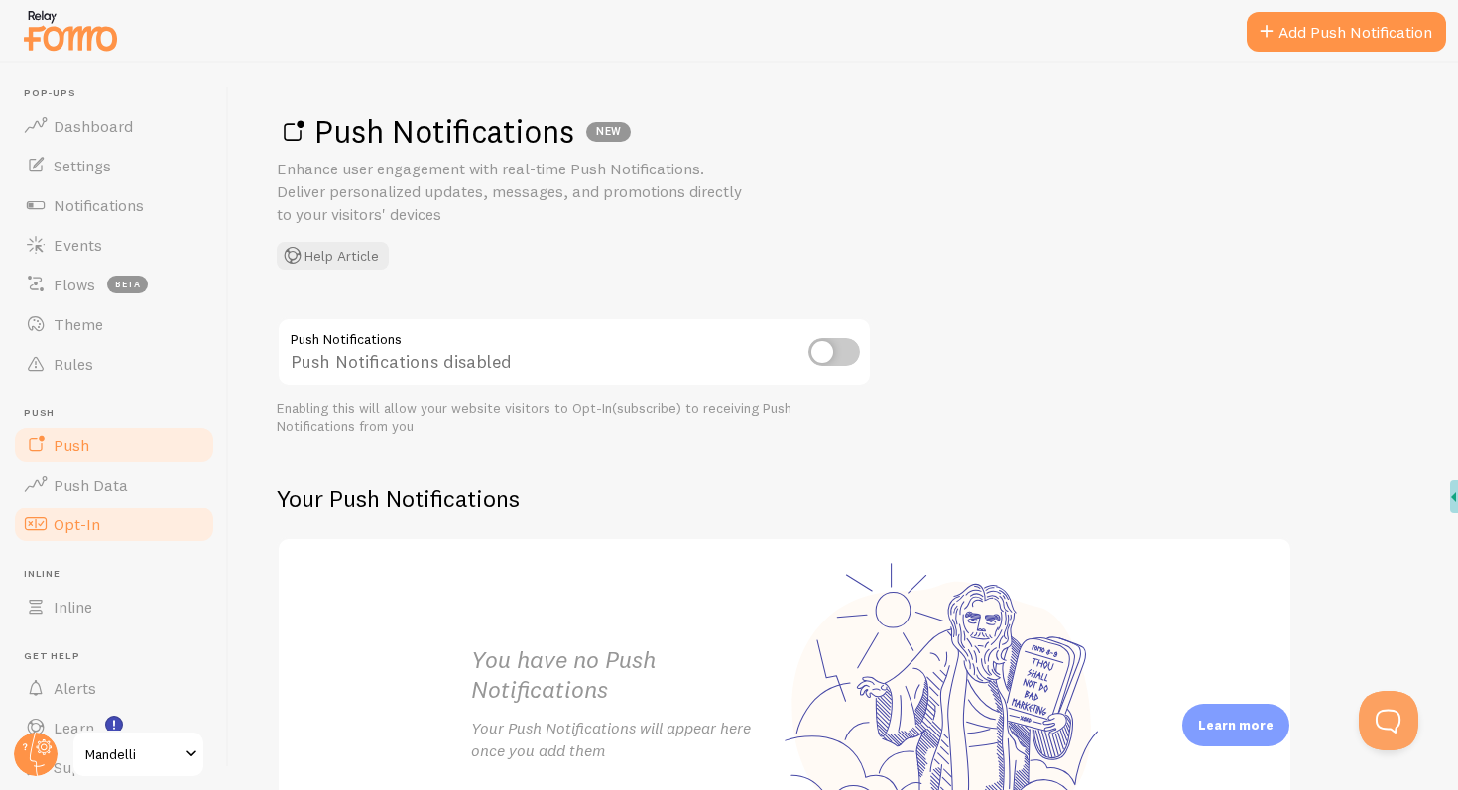
scroll to position [68, 0]
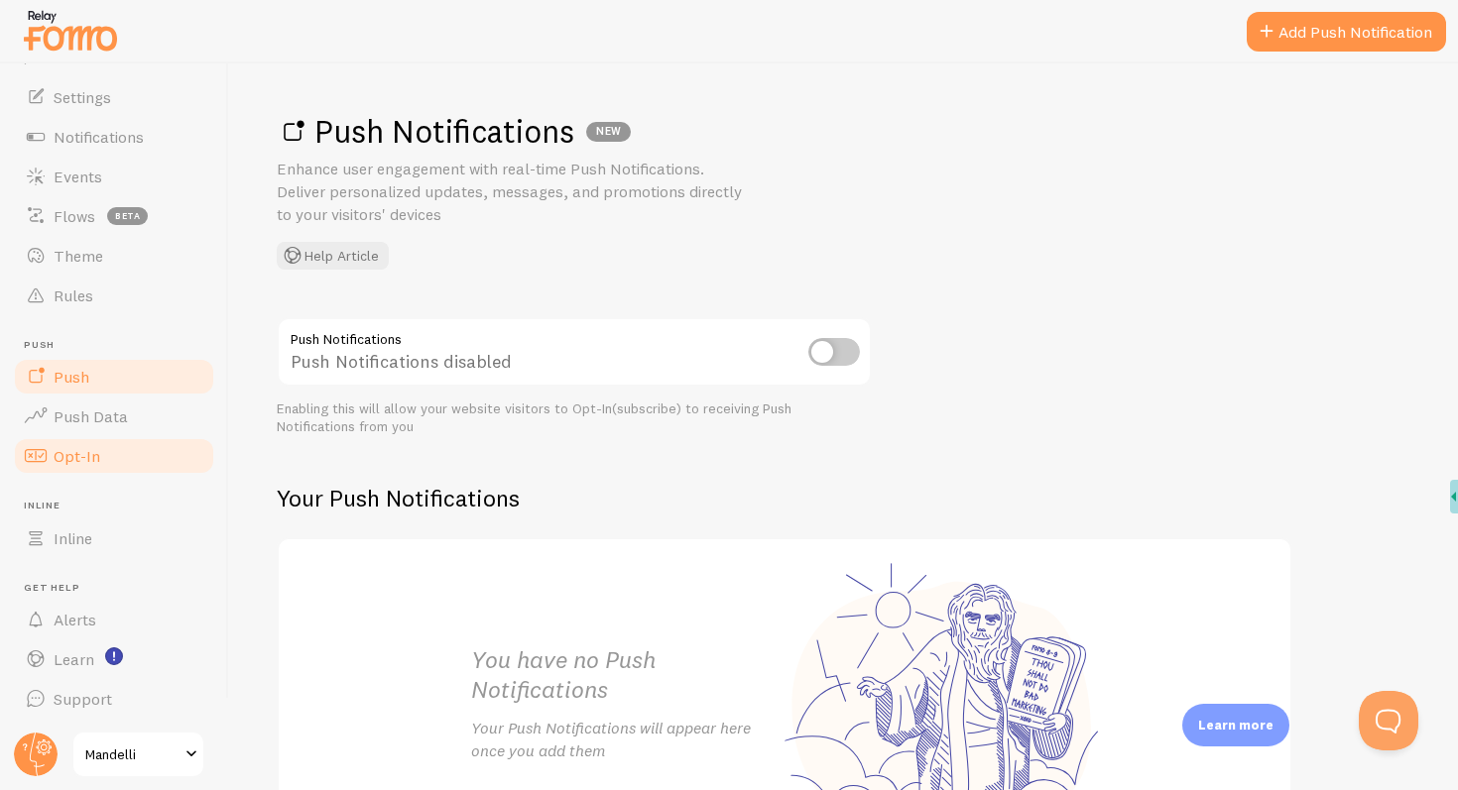
click at [114, 530] on link "Inline" at bounding box center [114, 539] width 204 height 40
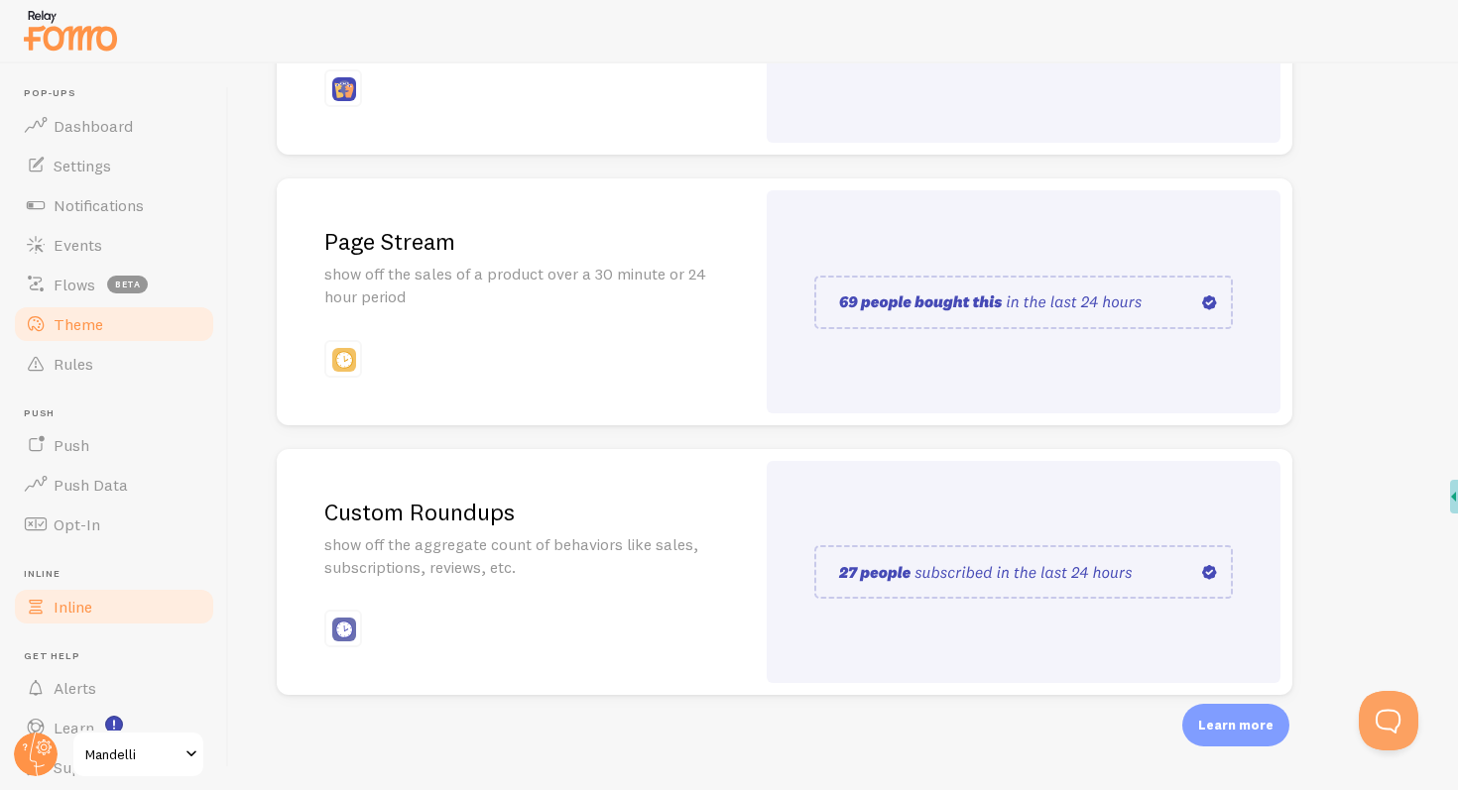
click at [131, 333] on link "Theme" at bounding box center [114, 324] width 204 height 40
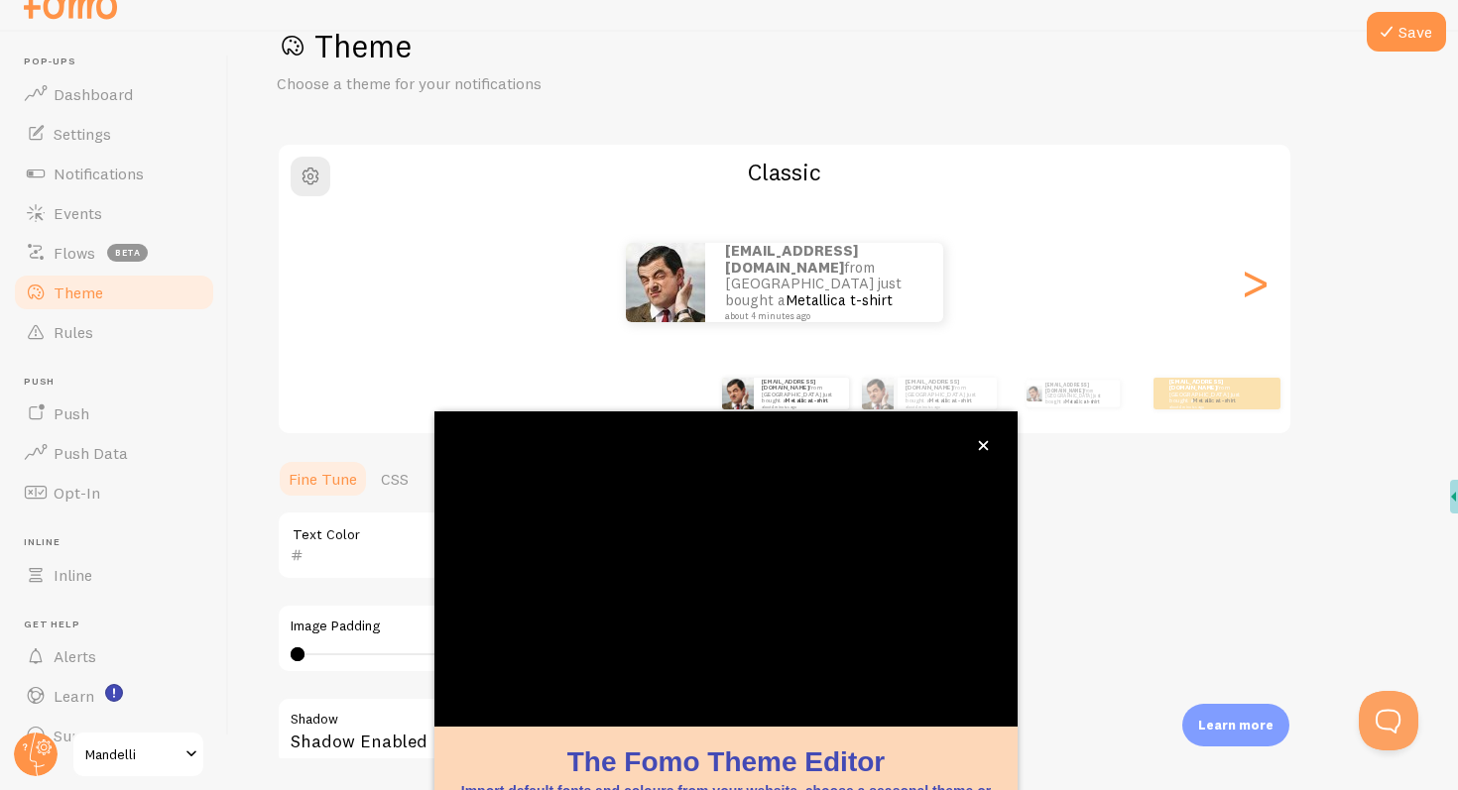
scroll to position [137, 0]
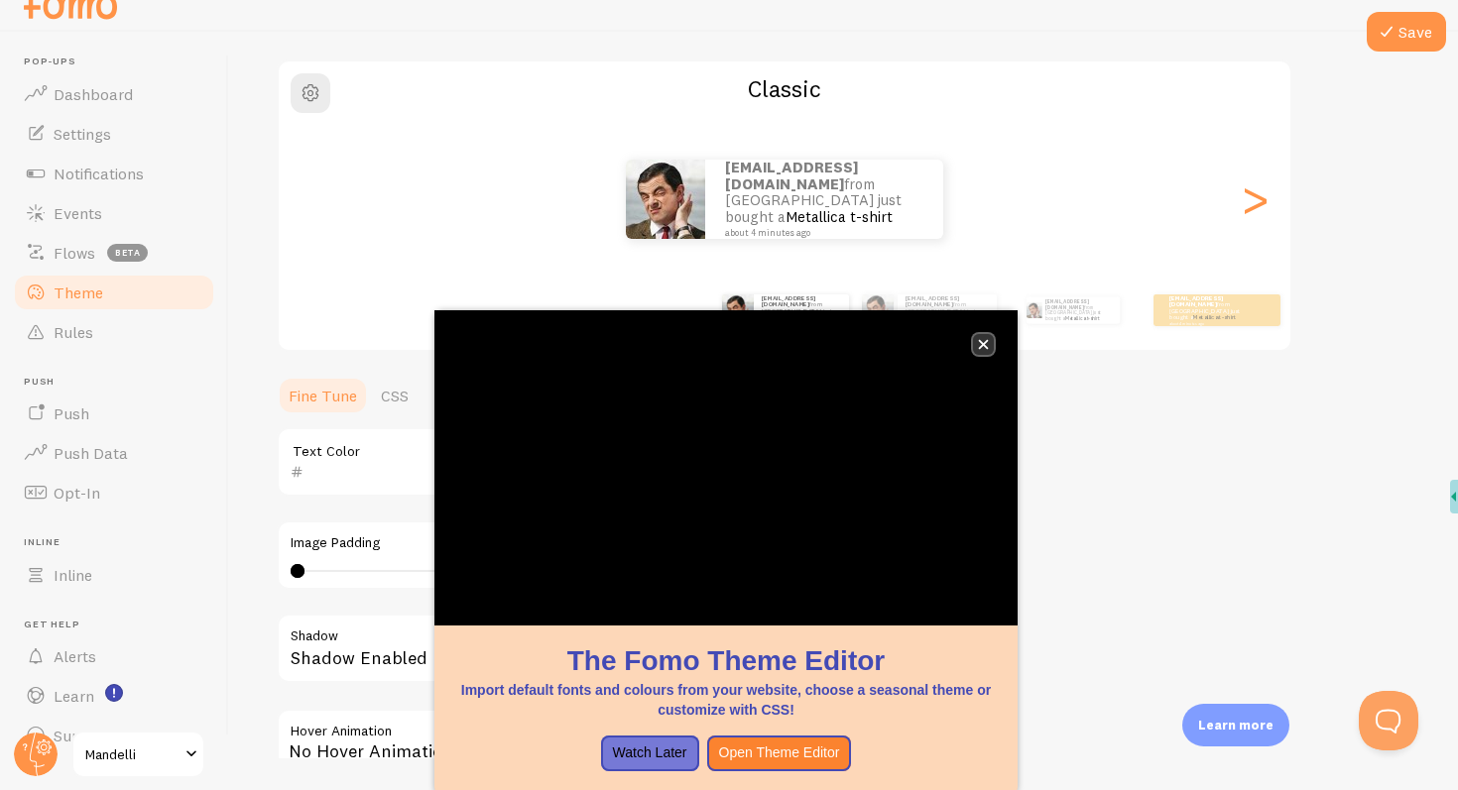
click at [987, 339] on icon "close," at bounding box center [983, 344] width 11 height 11
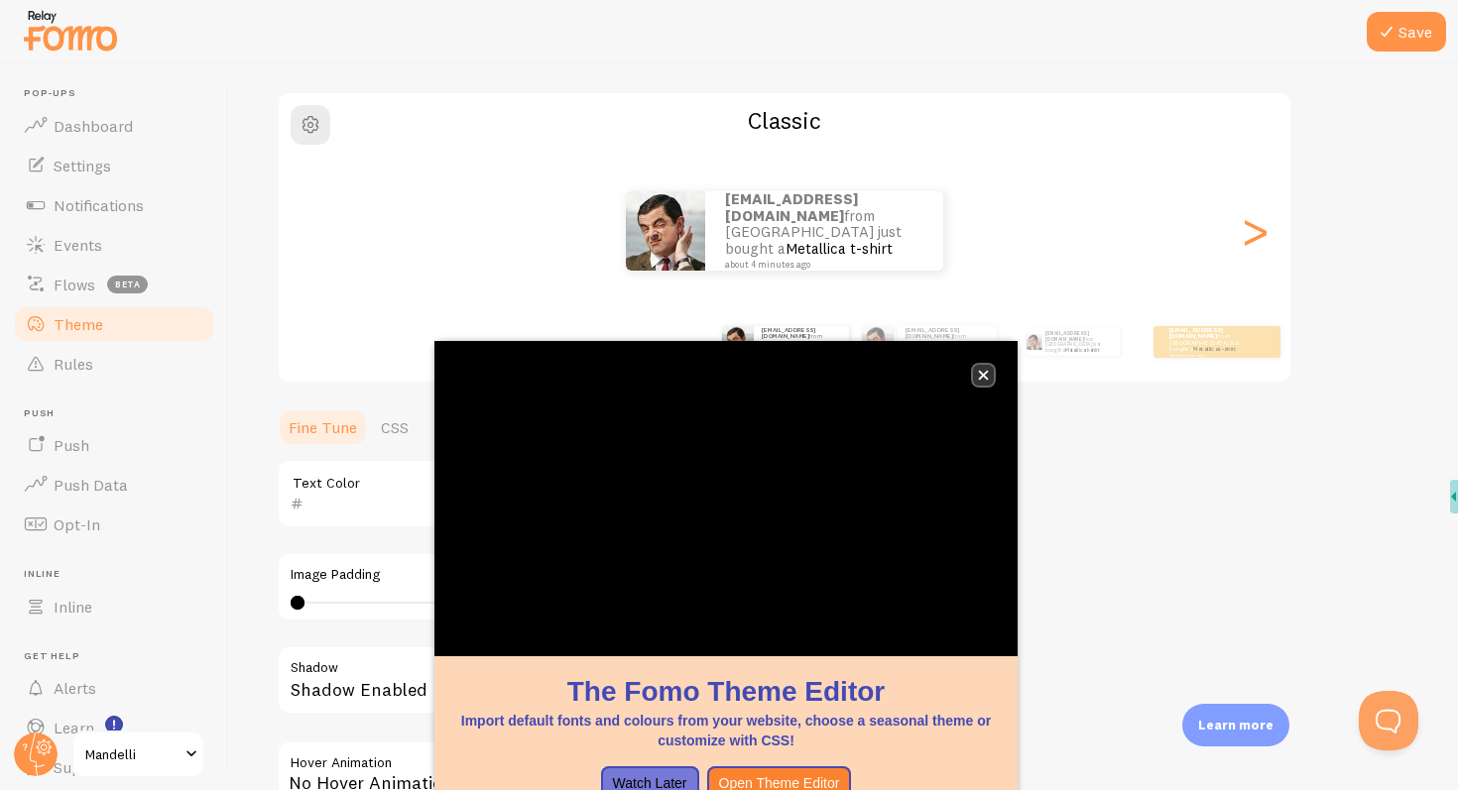
click at [990, 377] on button "close," at bounding box center [983, 375] width 21 height 21
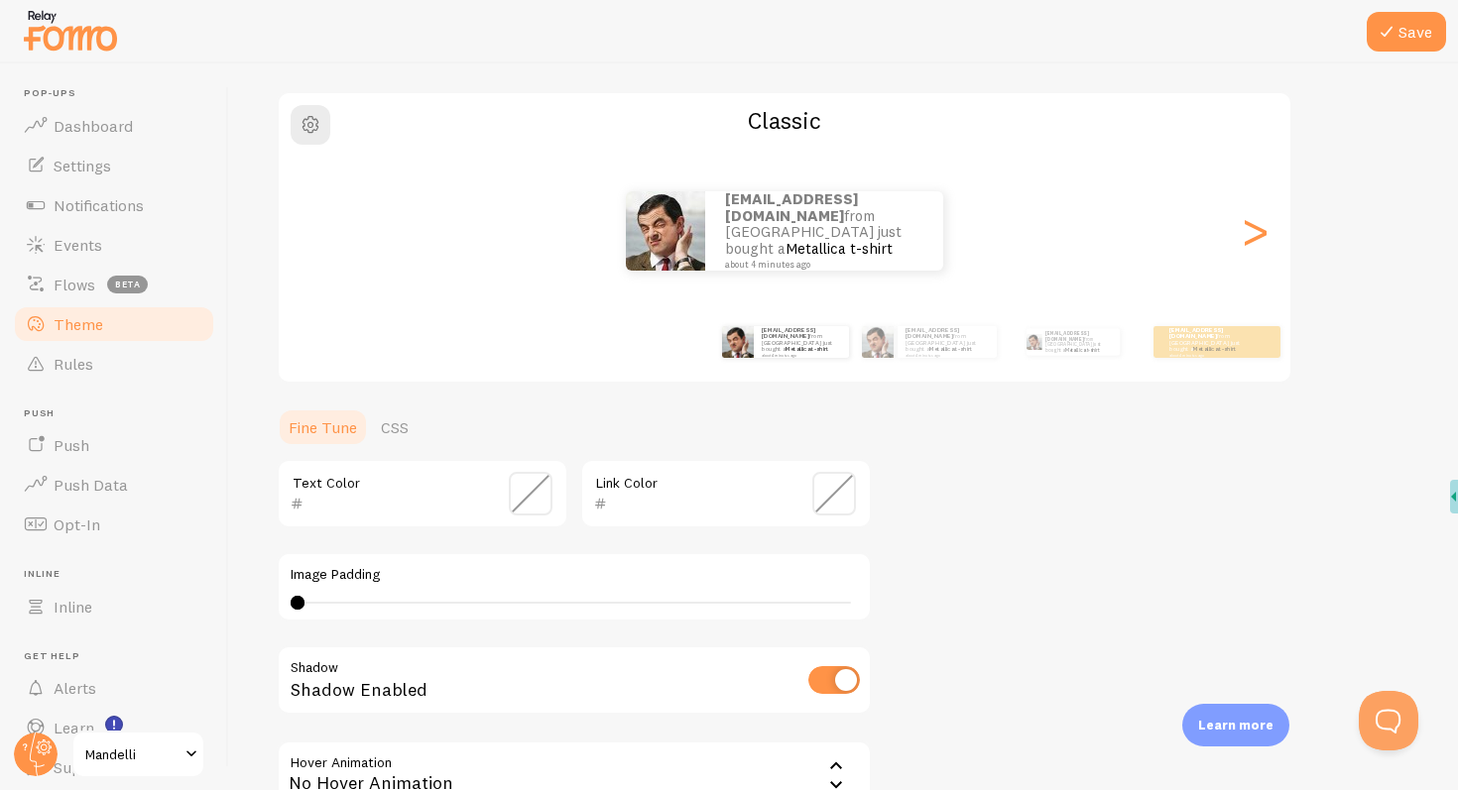
scroll to position [9, 0]
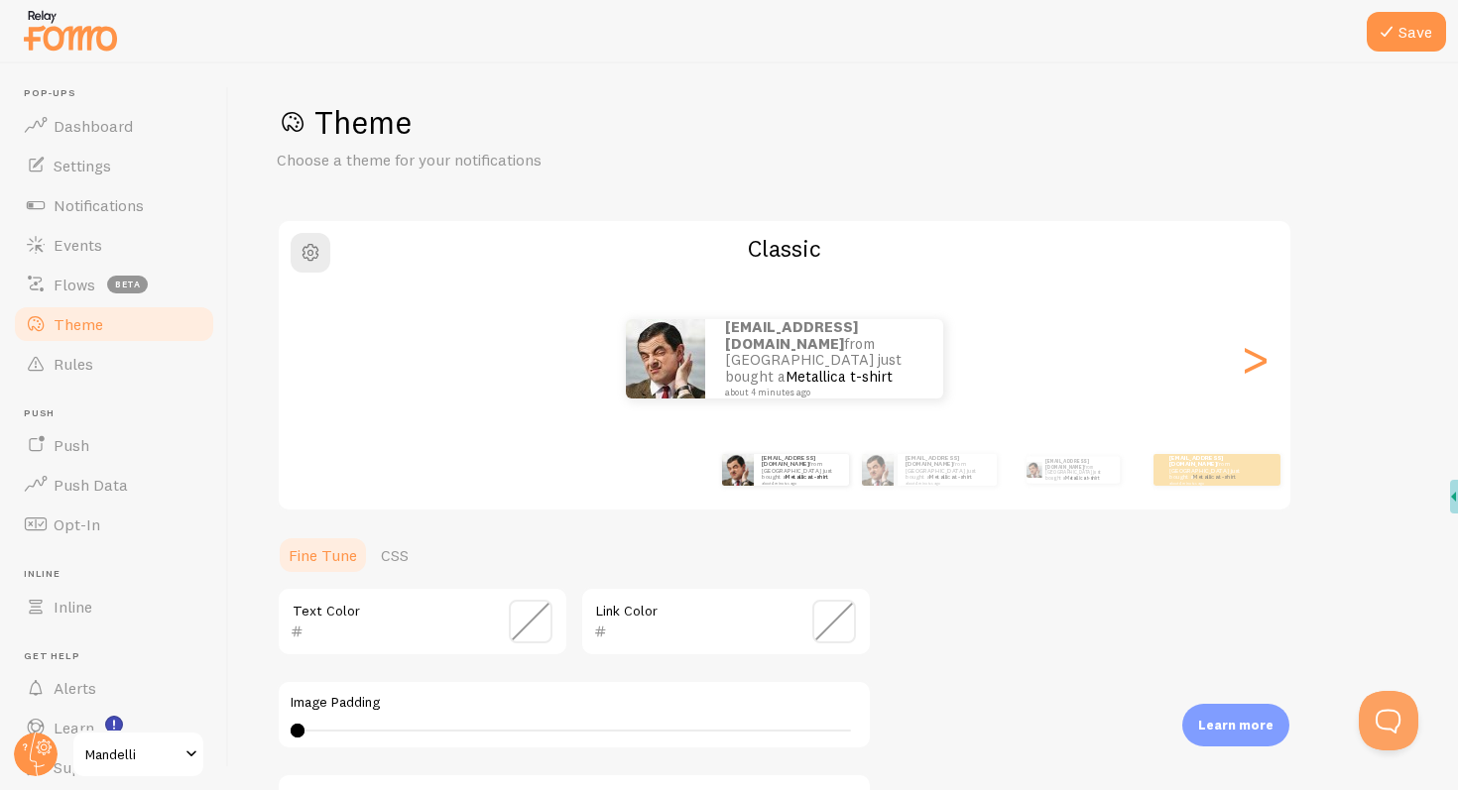
click at [1271, 357] on div "[EMAIL_ADDRESS][DOMAIN_NAME] from [GEOGRAPHIC_DATA] just bought a Metallica t-s…" at bounding box center [785, 358] width 1012 height 79
click at [1255, 358] on div ">" at bounding box center [1255, 359] width 24 height 143
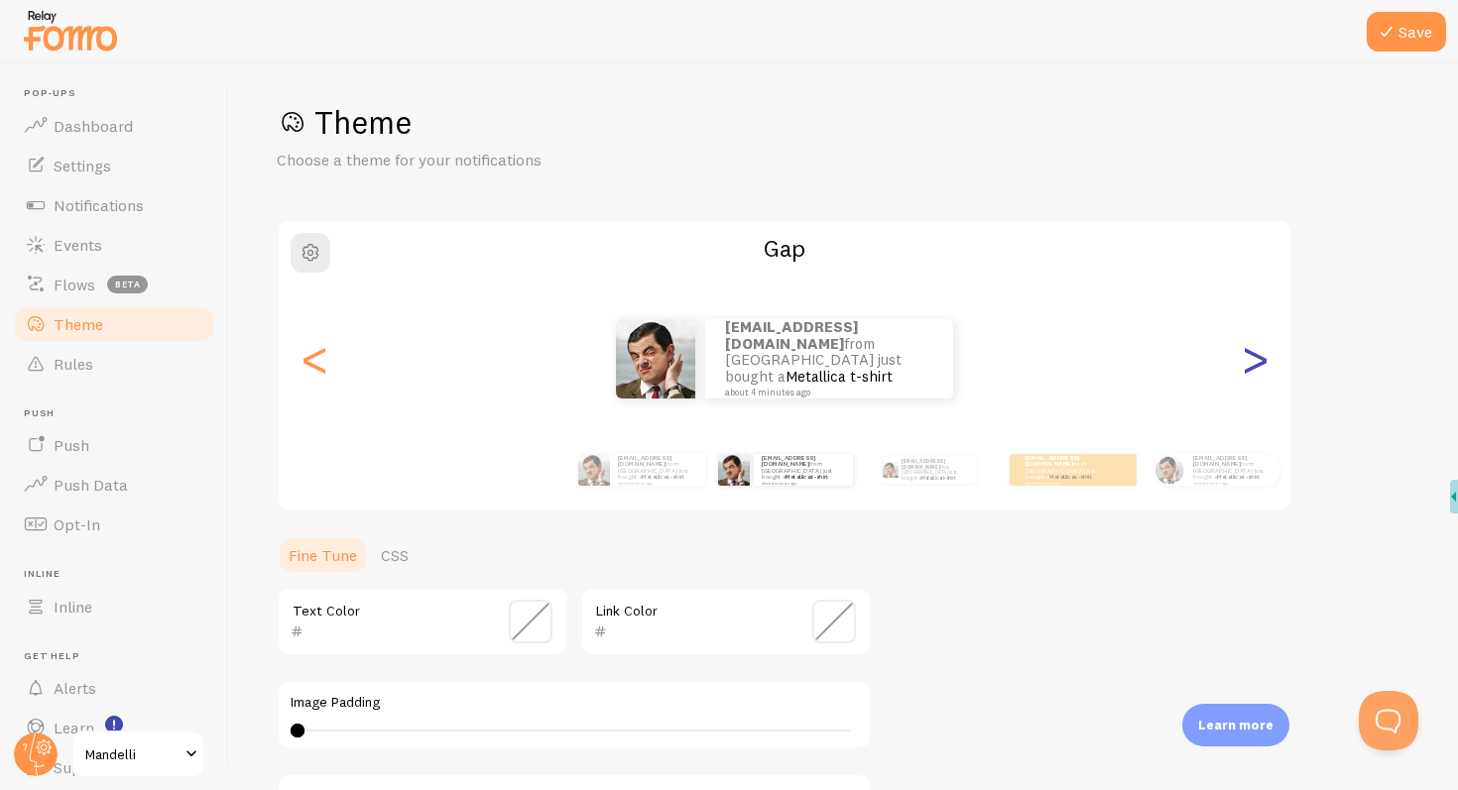
click at [1243, 360] on div ">" at bounding box center [1255, 359] width 24 height 143
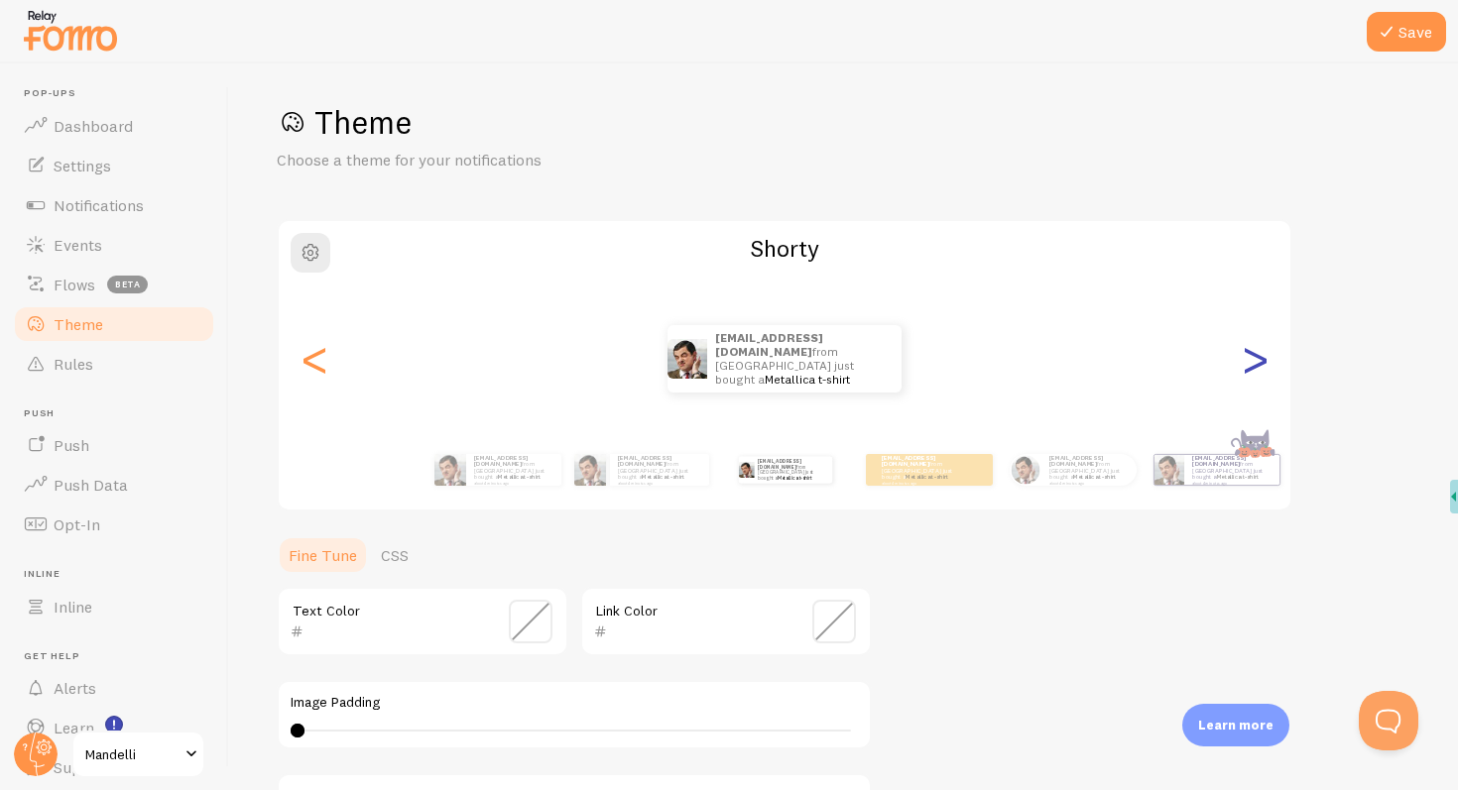
click at [1243, 360] on div ">" at bounding box center [1255, 359] width 24 height 143
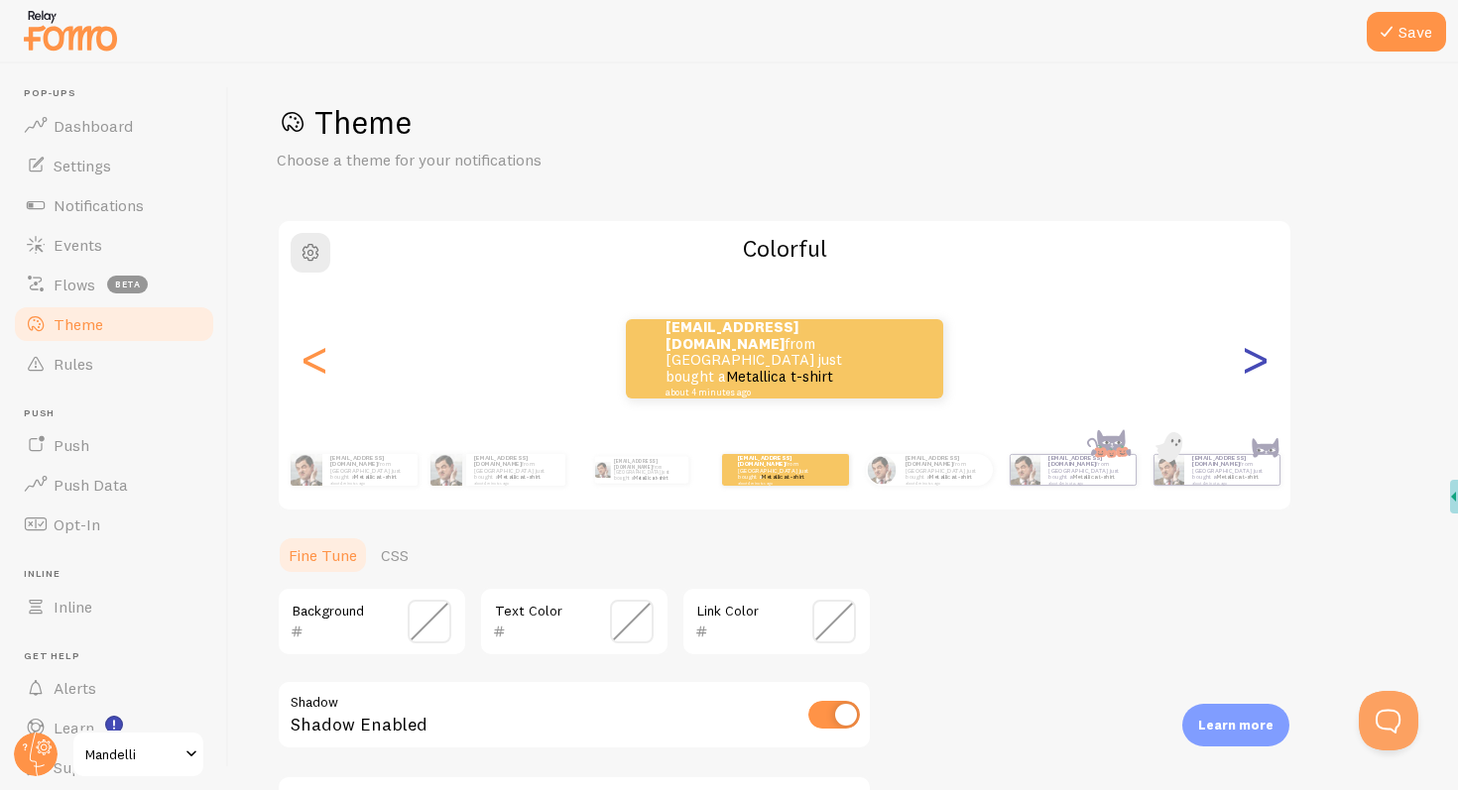
click at [1243, 360] on div ">" at bounding box center [1255, 359] width 24 height 143
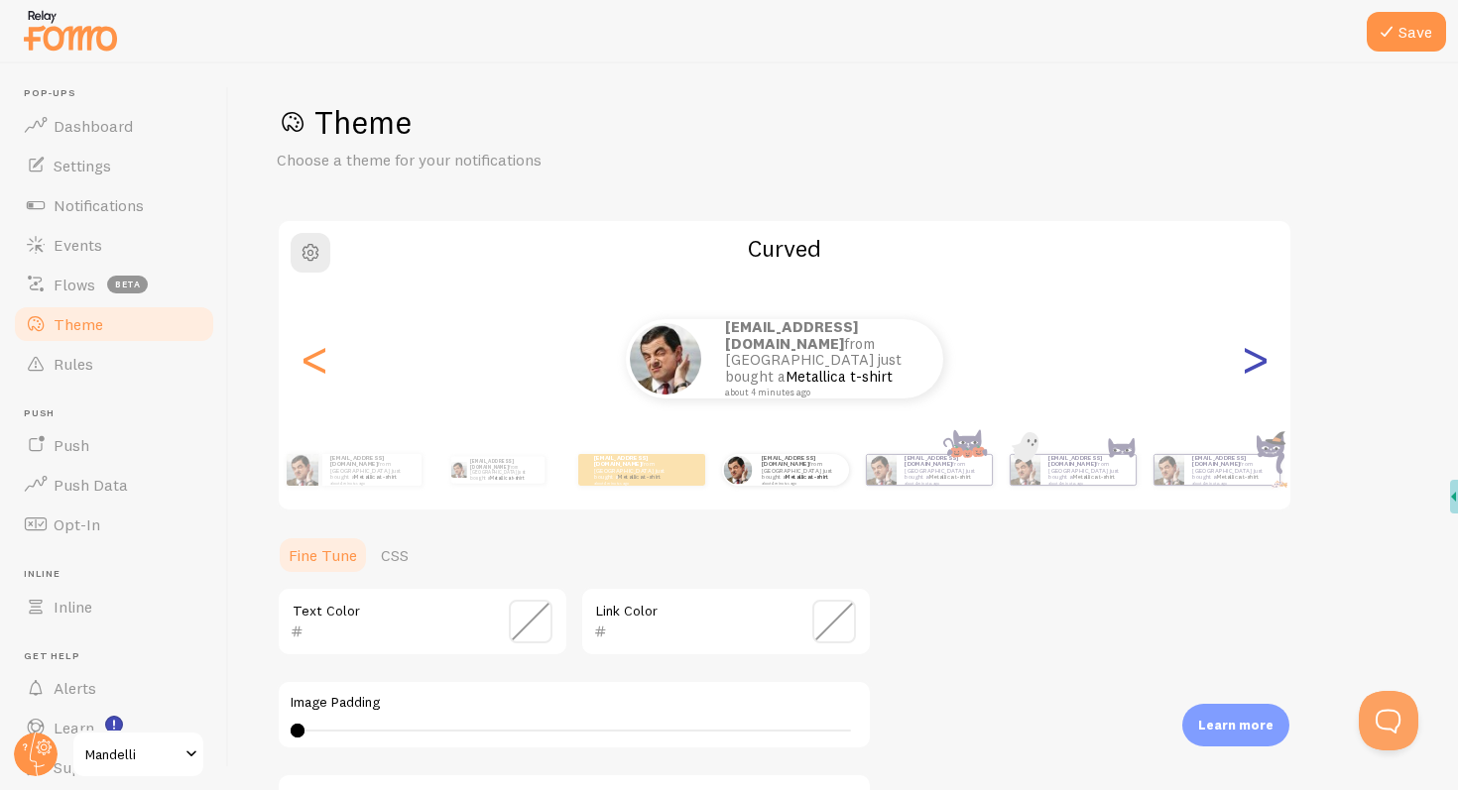
click at [1243, 360] on div ">" at bounding box center [1255, 359] width 24 height 143
type input "0"
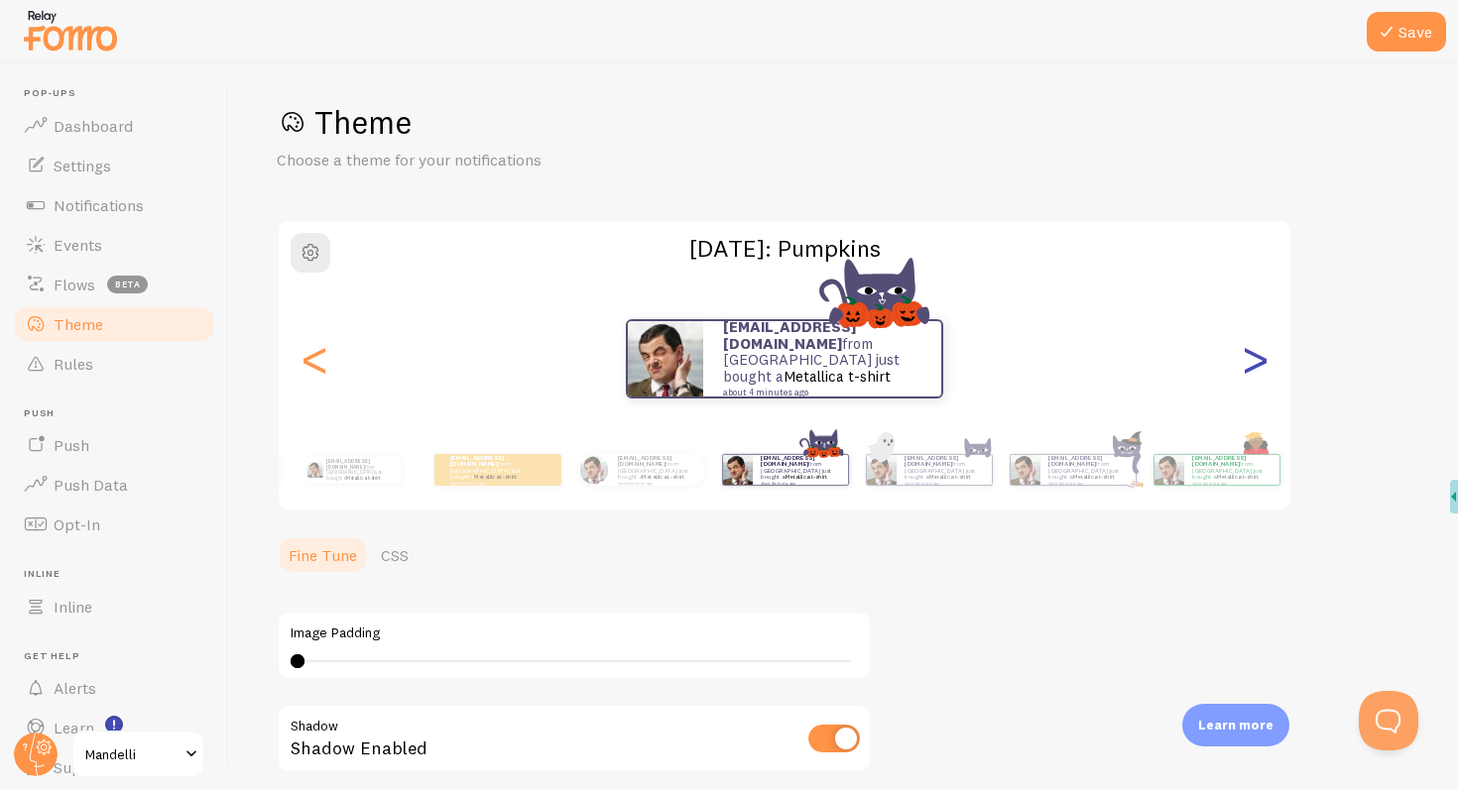
click at [1243, 360] on div ">" at bounding box center [1255, 359] width 24 height 143
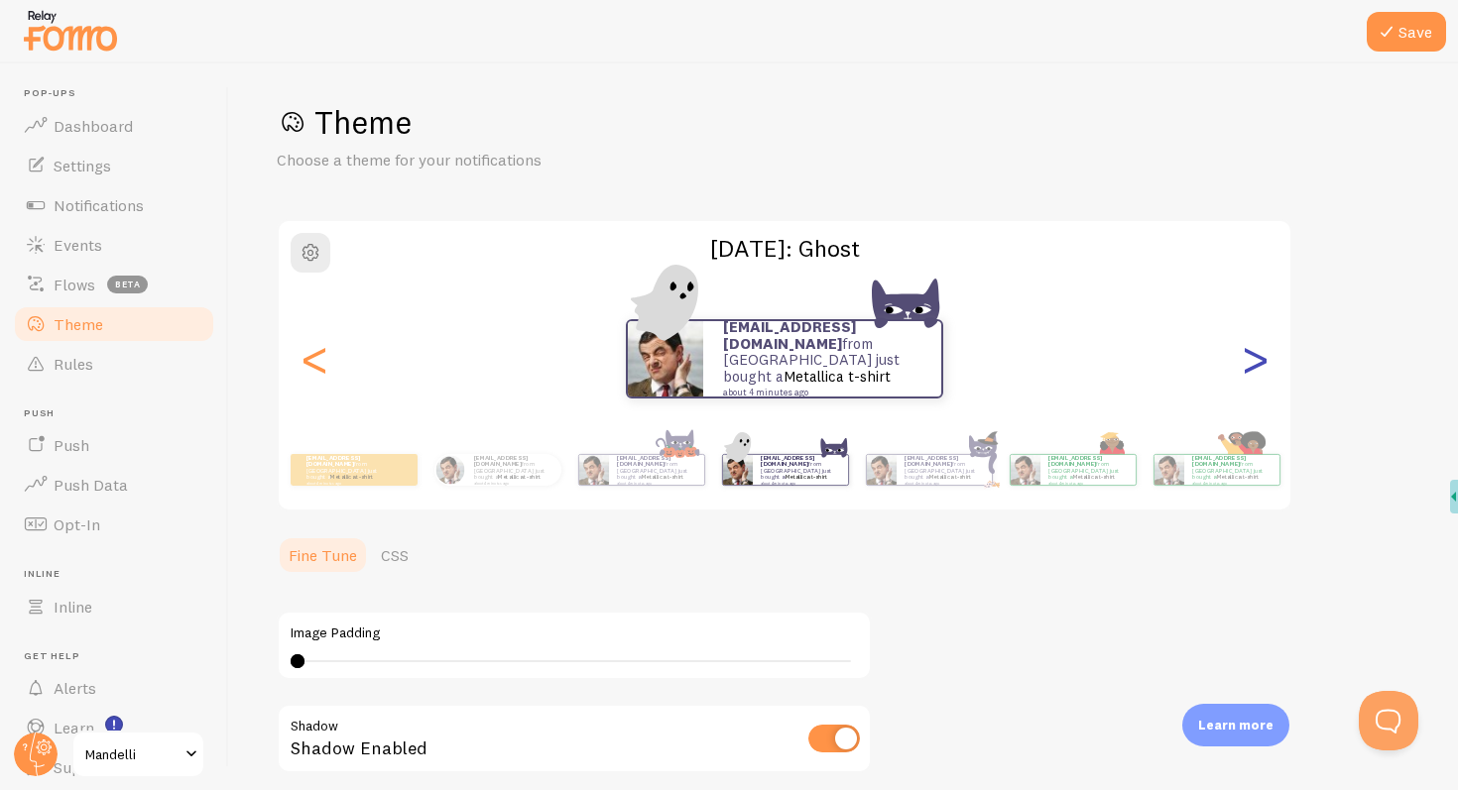
click at [1243, 360] on div ">" at bounding box center [1255, 359] width 24 height 143
click at [1245, 360] on div ">" at bounding box center [1255, 359] width 24 height 143
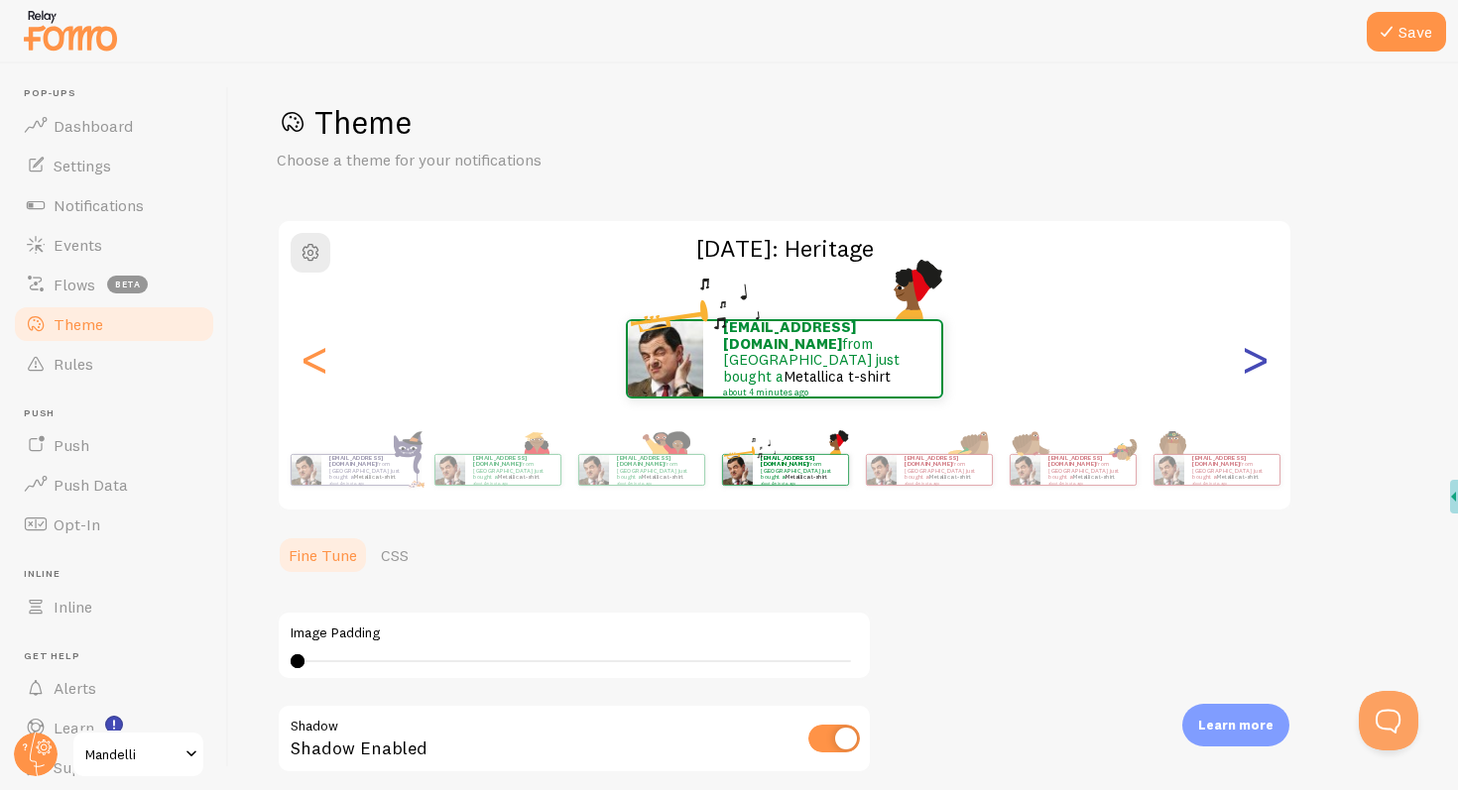
click at [1255, 361] on div ">" at bounding box center [1255, 359] width 24 height 143
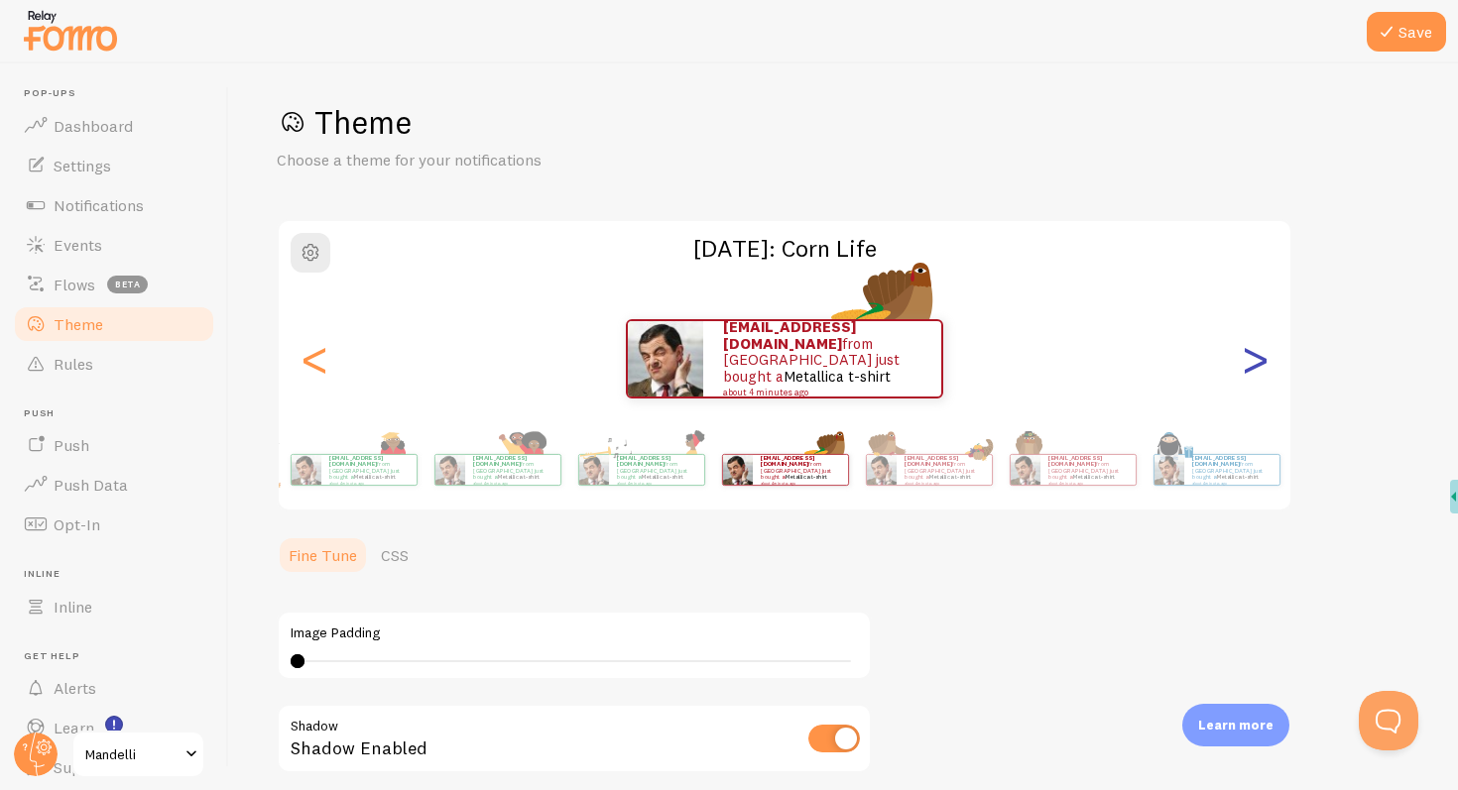
click at [1252, 361] on div ">" at bounding box center [1255, 359] width 24 height 143
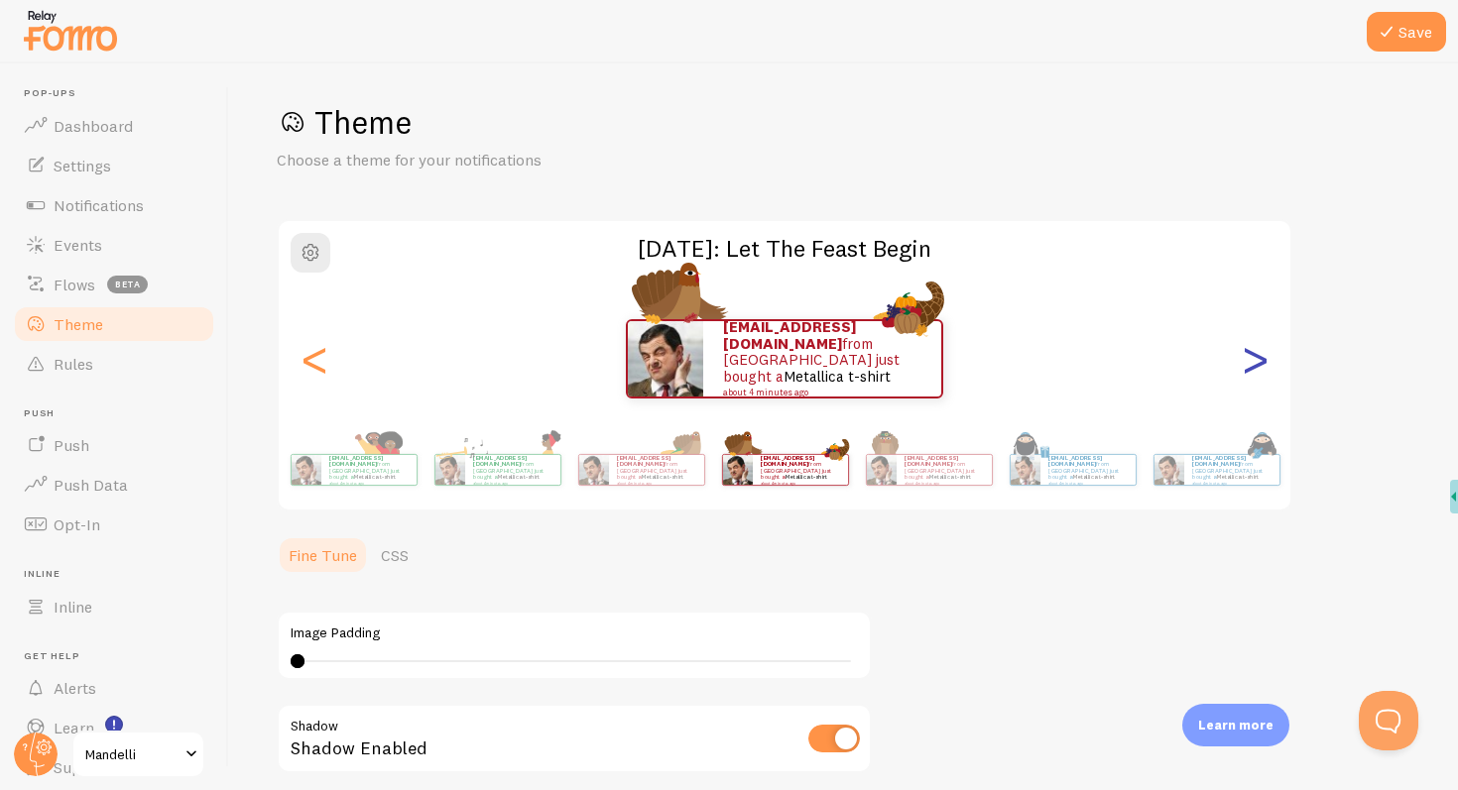
click at [1252, 361] on div ">" at bounding box center [1255, 359] width 24 height 143
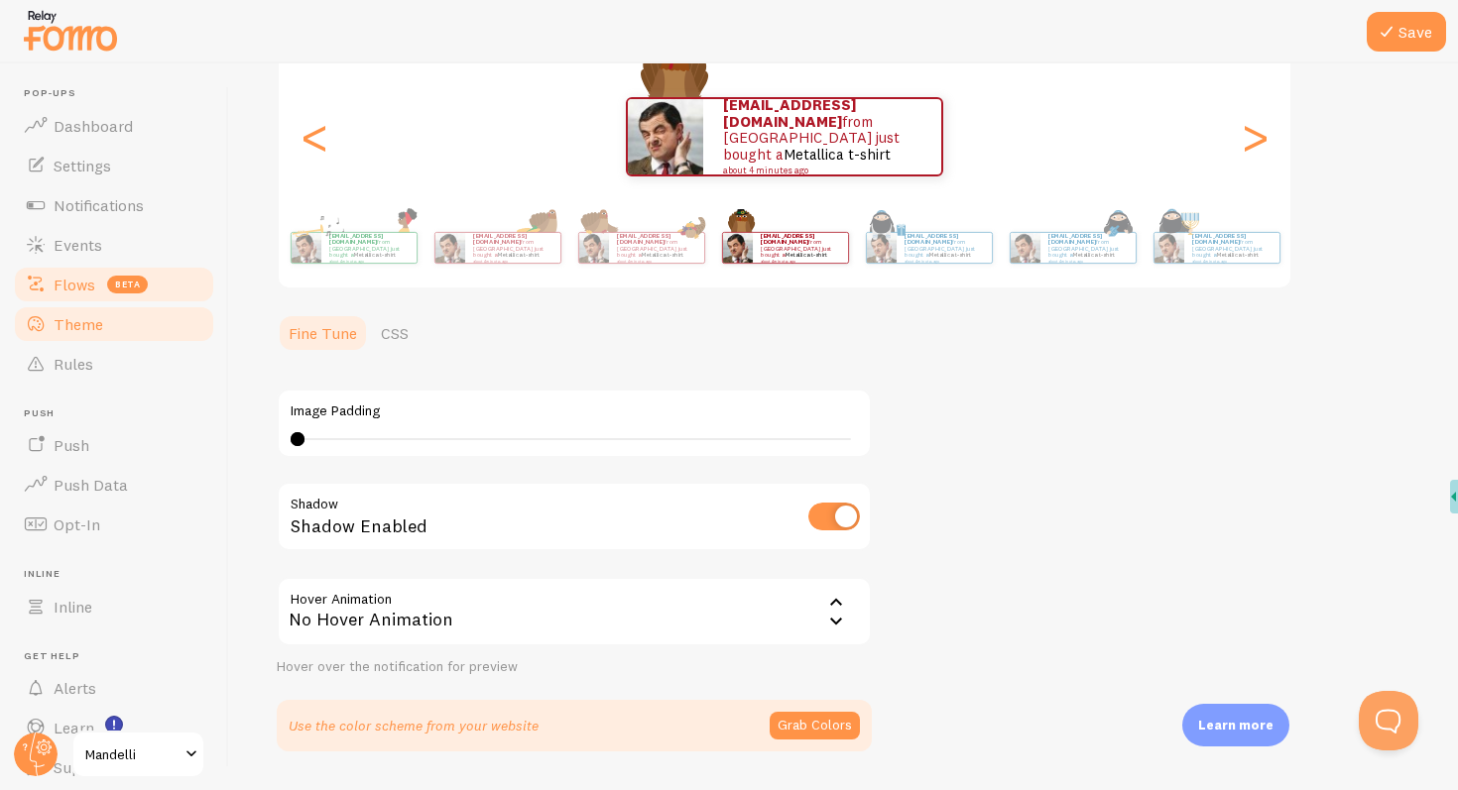
scroll to position [233, 0]
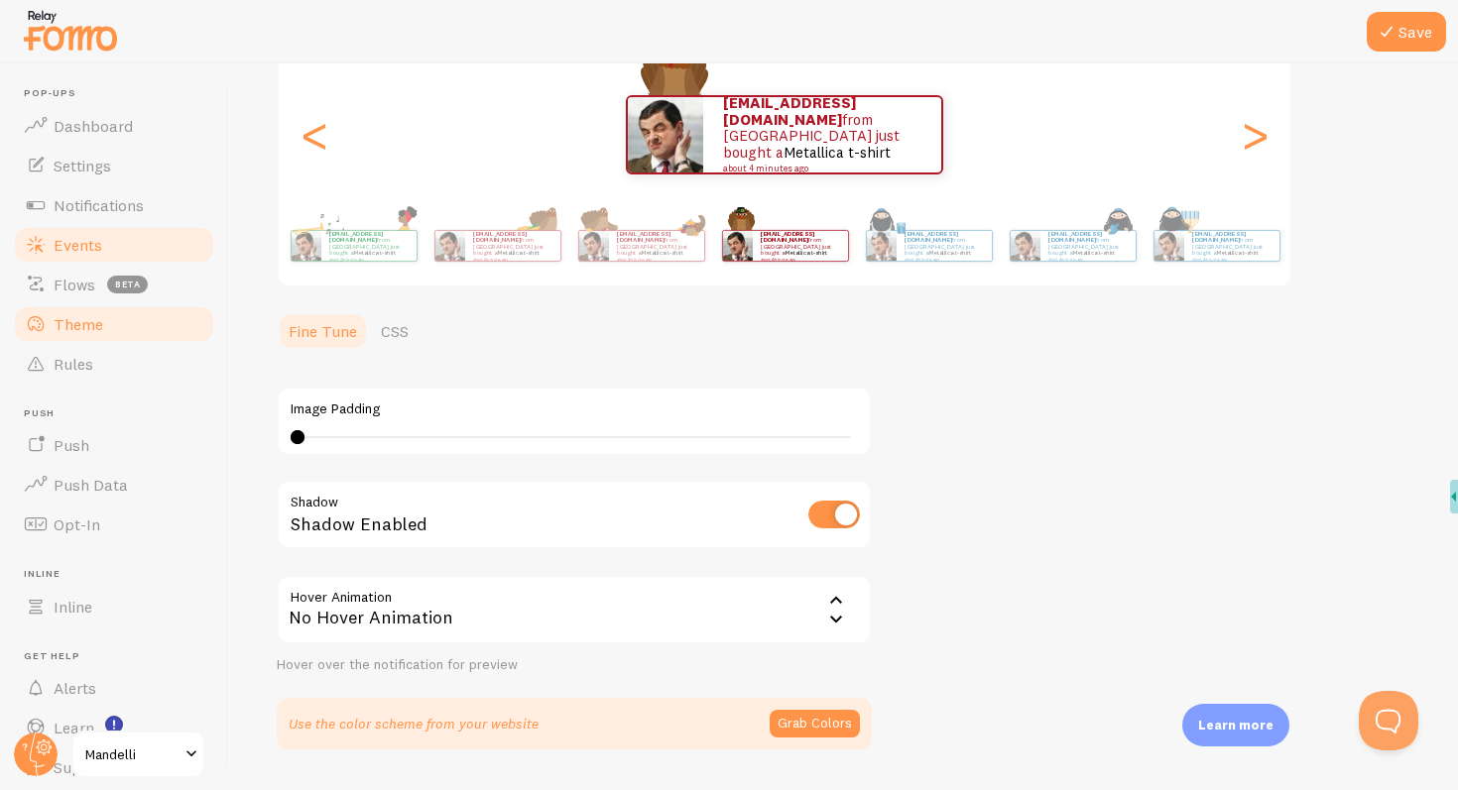
click at [84, 250] on span "Events" at bounding box center [78, 245] width 49 height 20
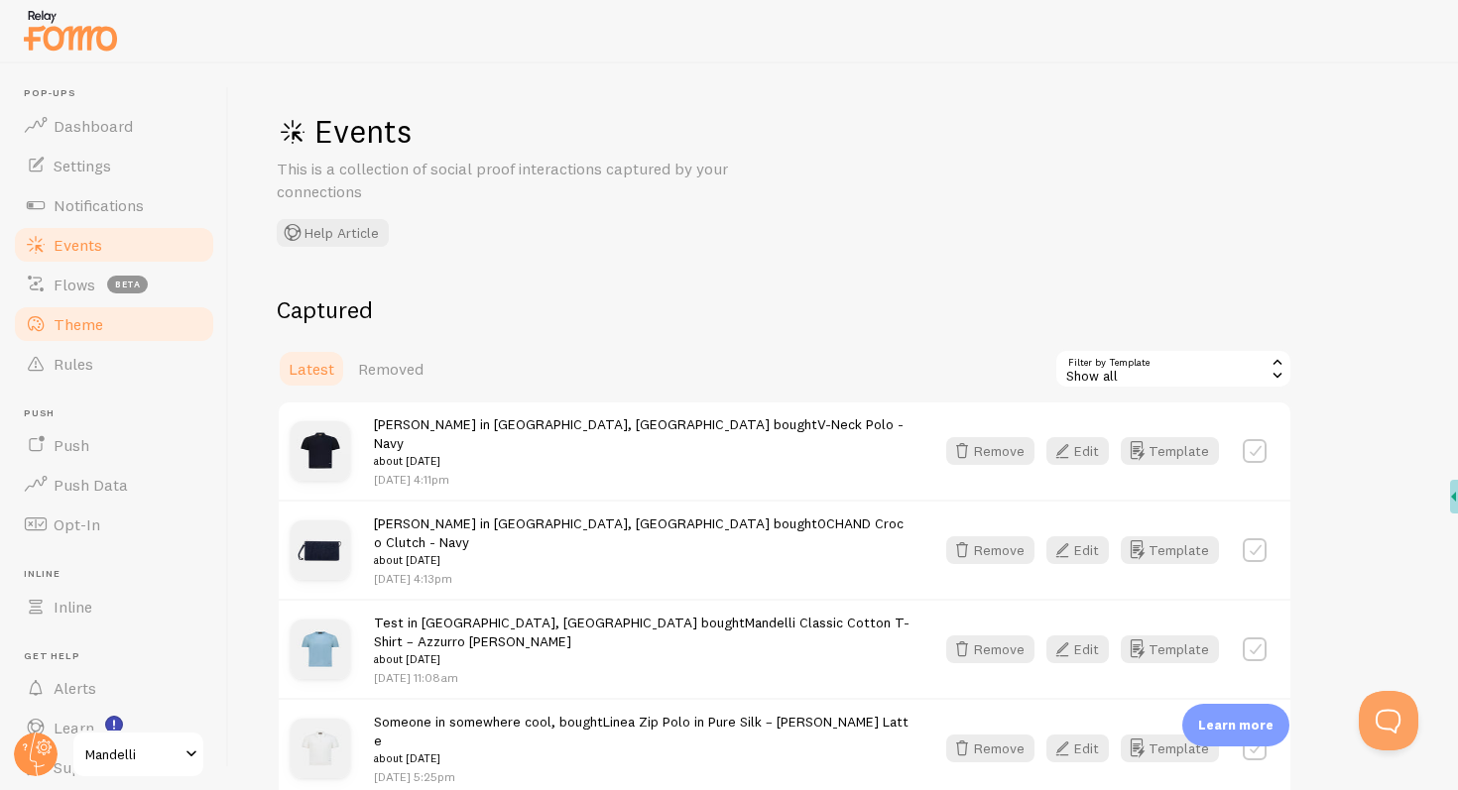
click at [88, 322] on span "Theme" at bounding box center [79, 324] width 50 height 20
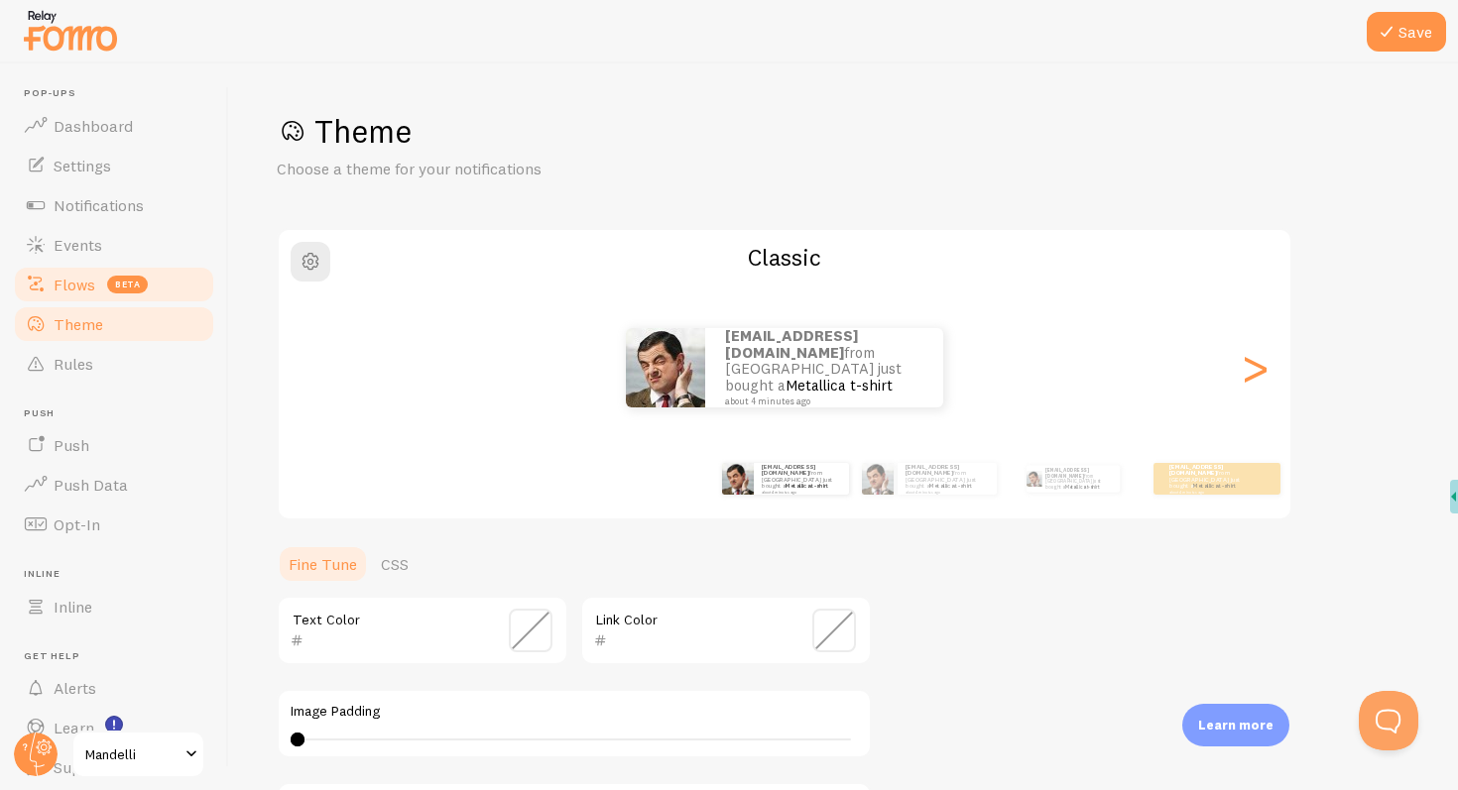
click at [86, 281] on span "Flows" at bounding box center [75, 285] width 42 height 20
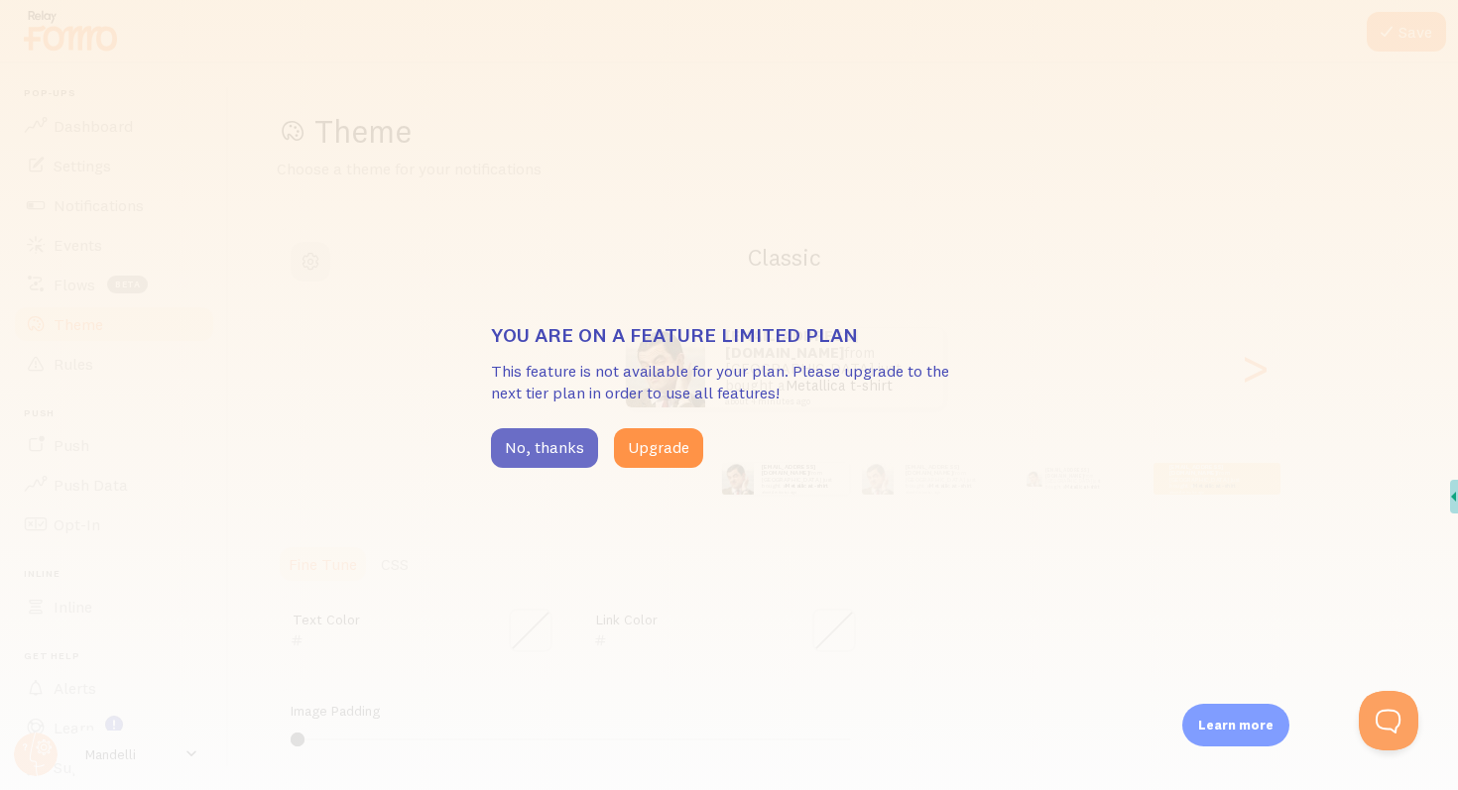
click at [527, 448] on button "No, thanks" at bounding box center [544, 448] width 107 height 40
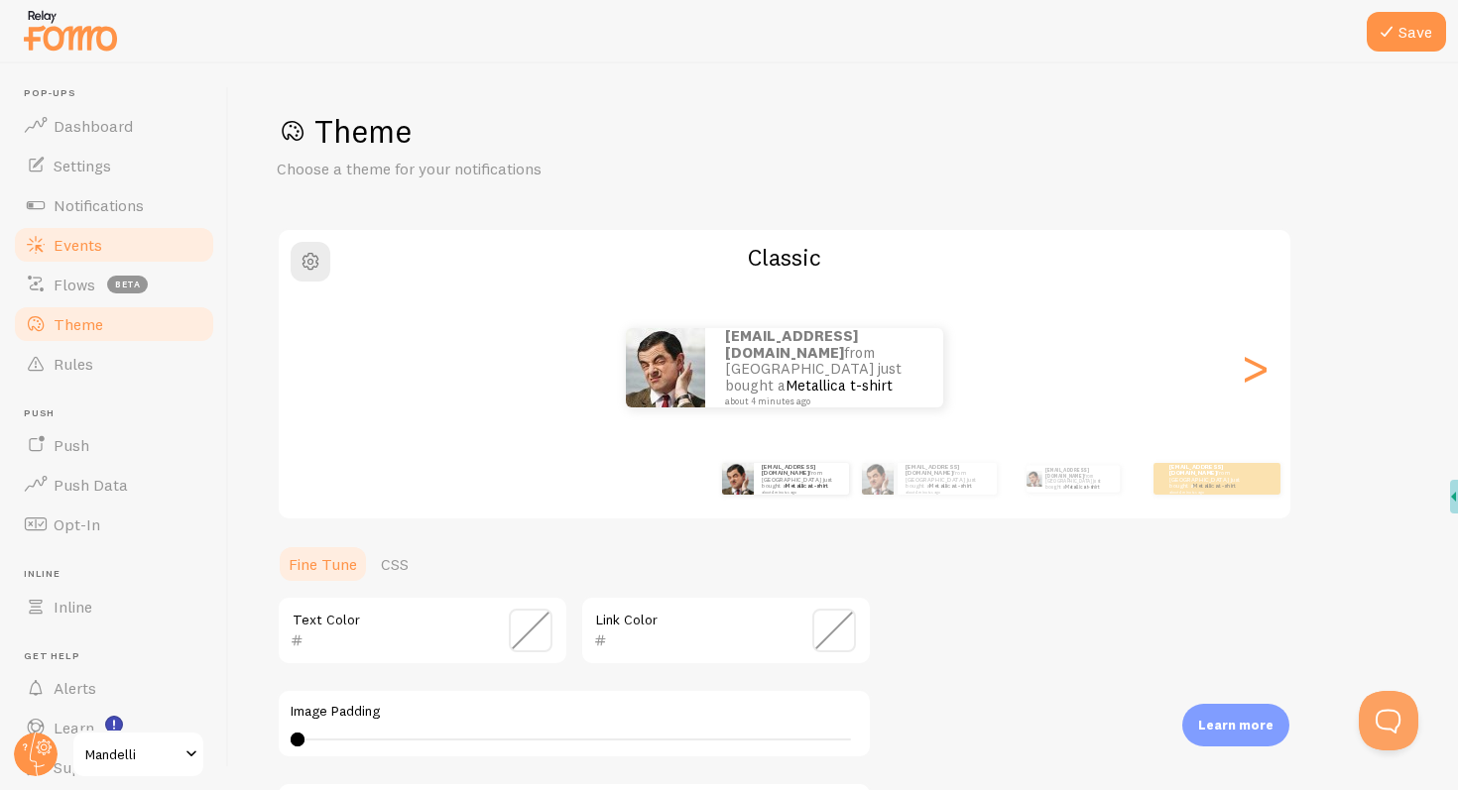
click at [79, 250] on span "Events" at bounding box center [78, 245] width 49 height 20
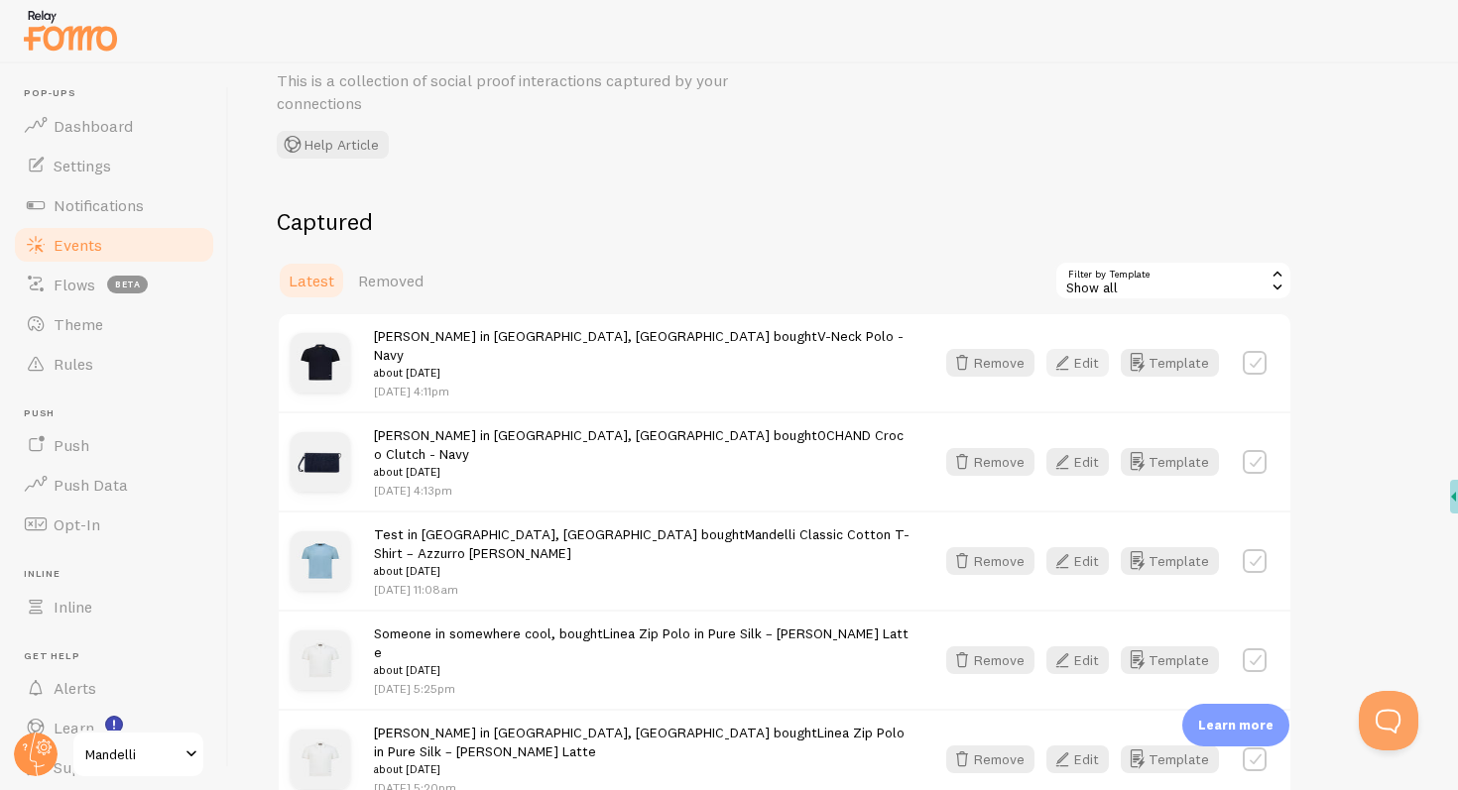
scroll to position [116, 0]
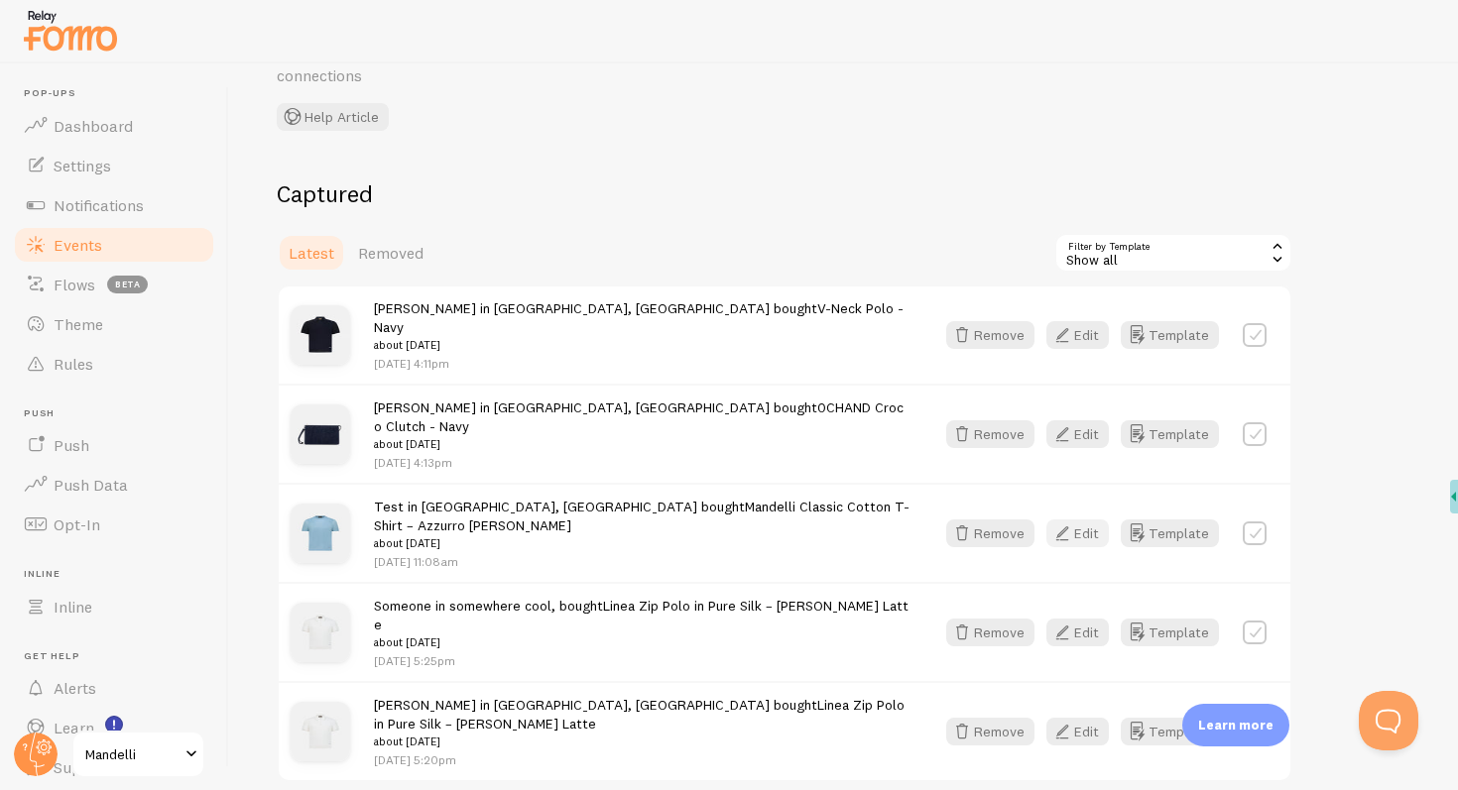
click at [1060, 522] on icon "button" at bounding box center [1062, 534] width 24 height 24
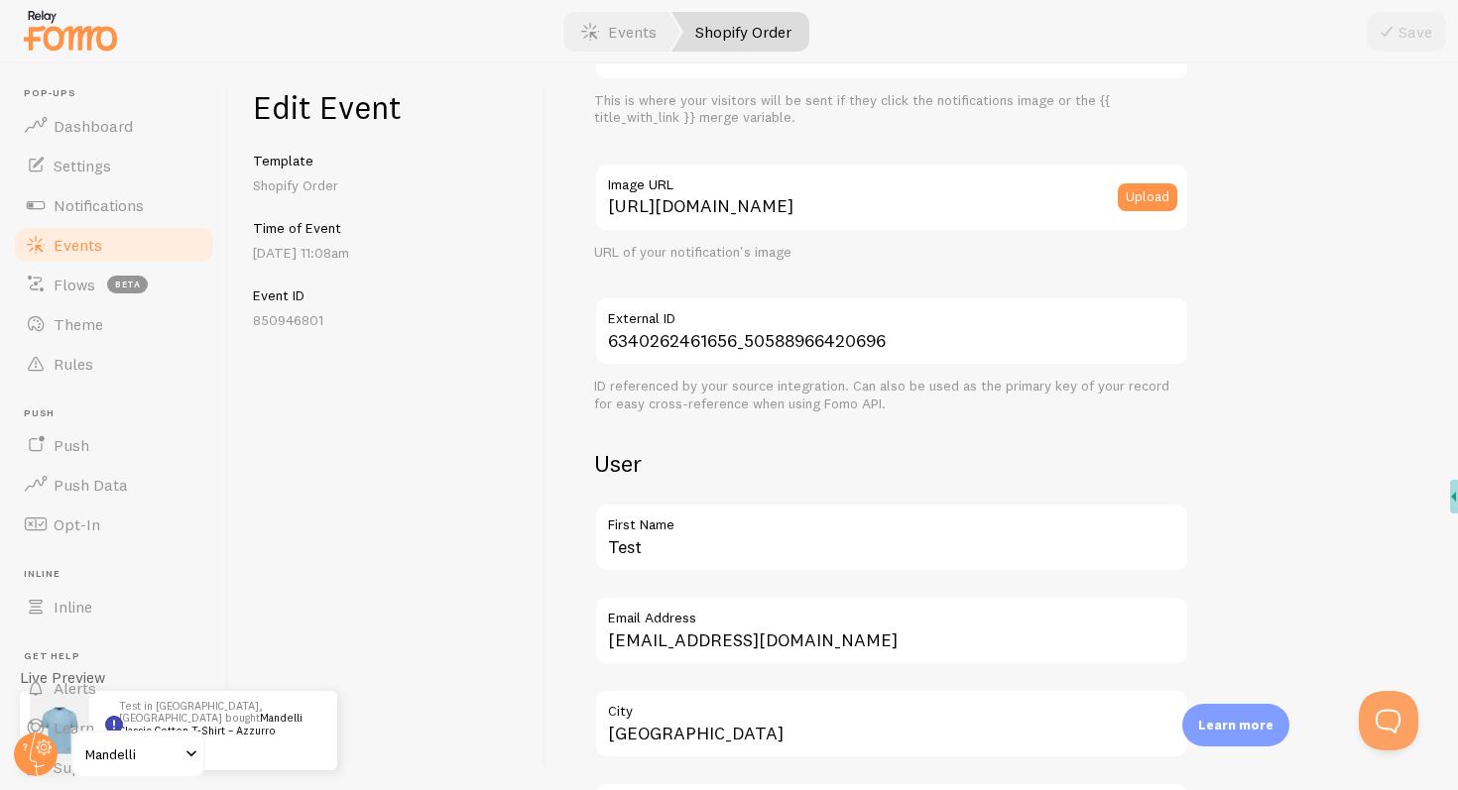
scroll to position [359, 0]
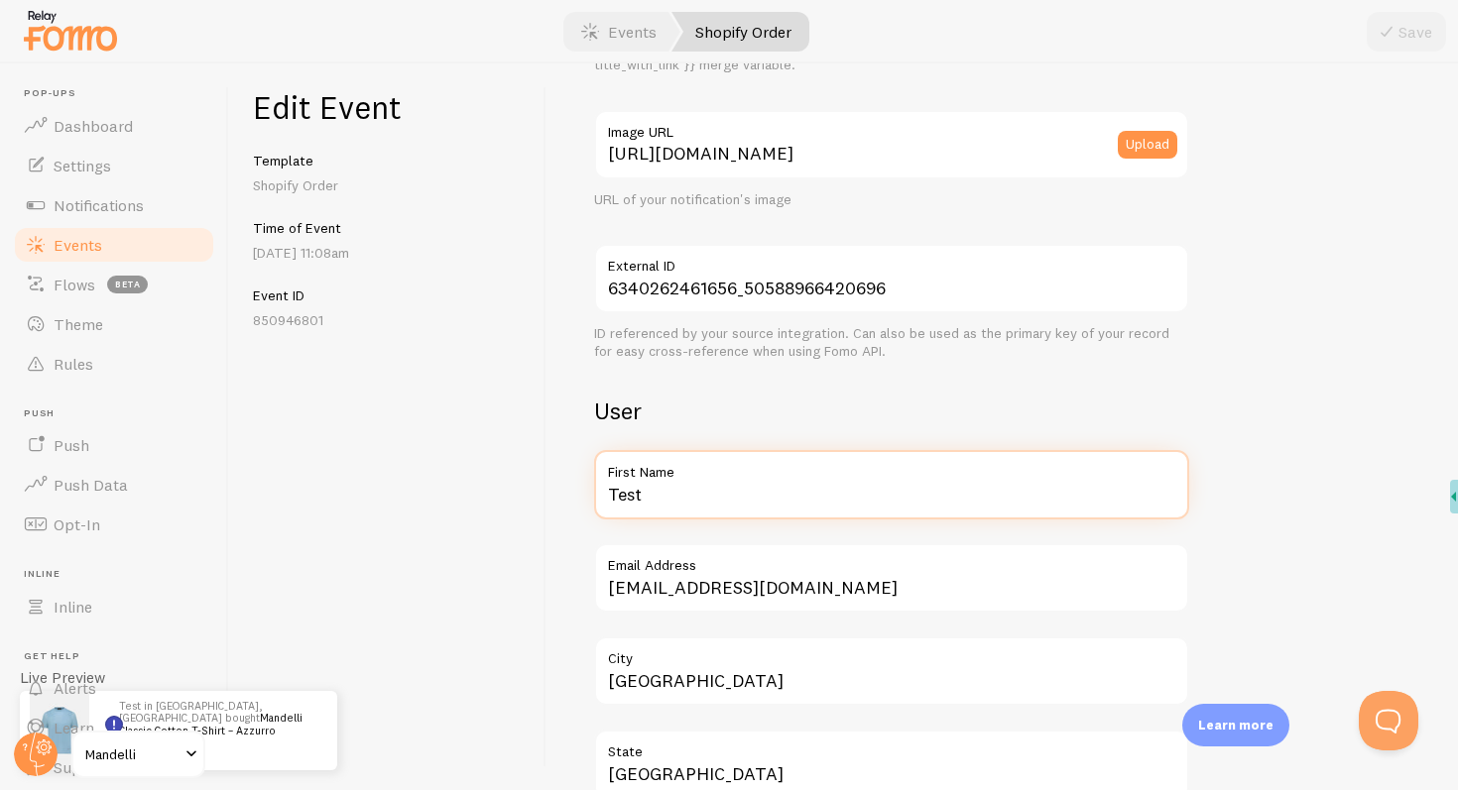
click at [699, 495] on input "Test" at bounding box center [891, 484] width 595 height 69
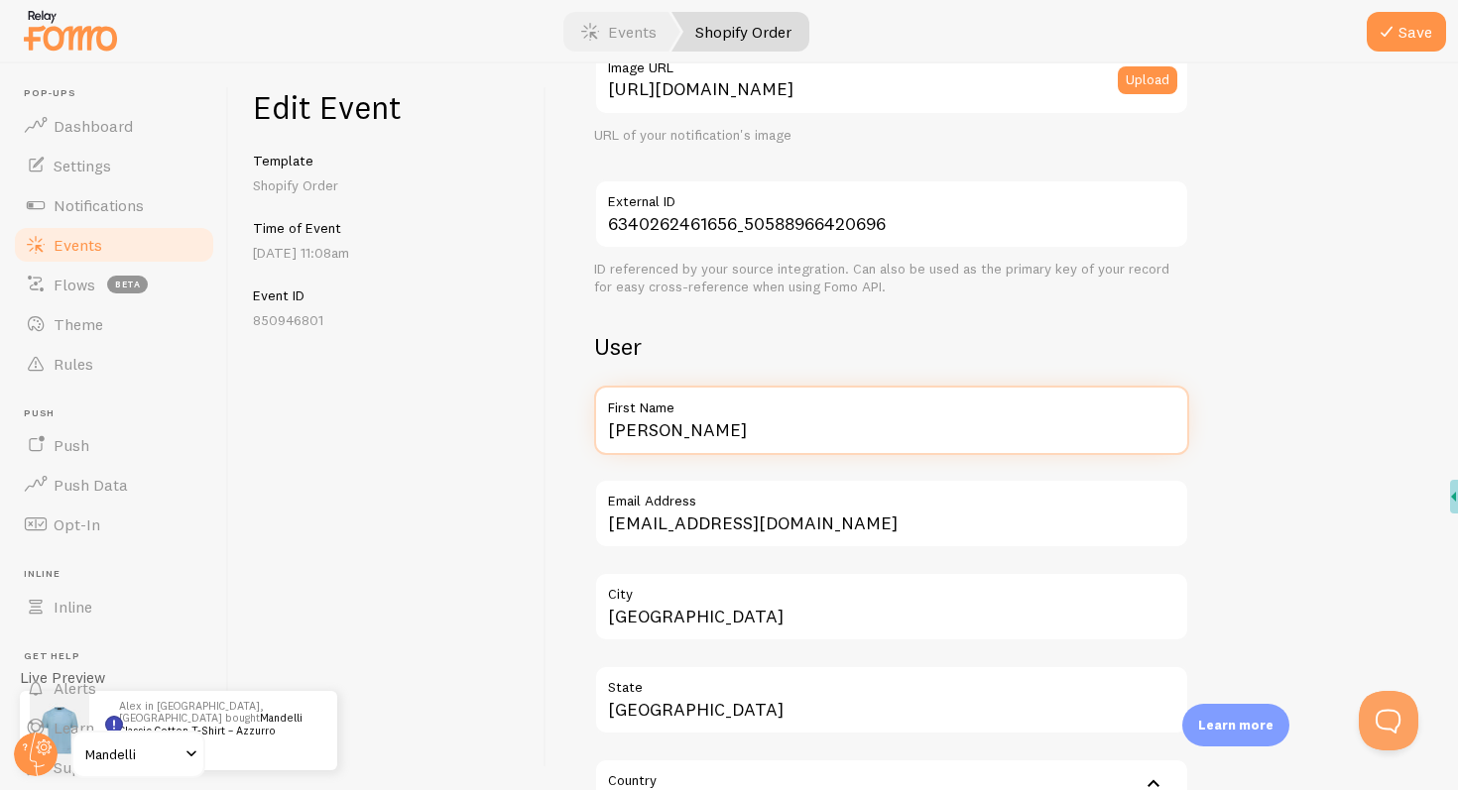
scroll to position [0, 0]
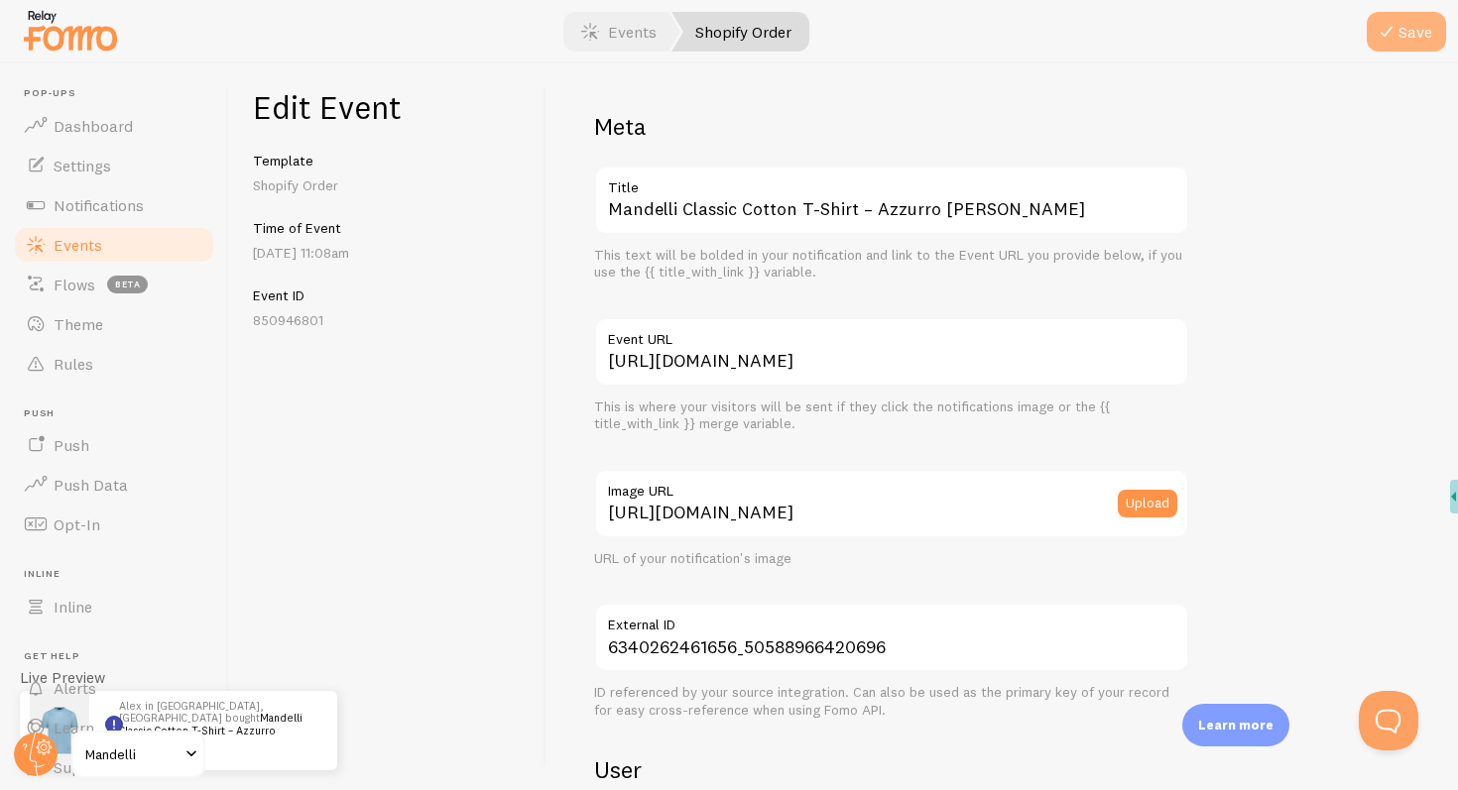
type input "[PERSON_NAME]"
click at [1419, 43] on button "Save" at bounding box center [1406, 32] width 79 height 40
click at [133, 249] on link "Events" at bounding box center [114, 245] width 204 height 40
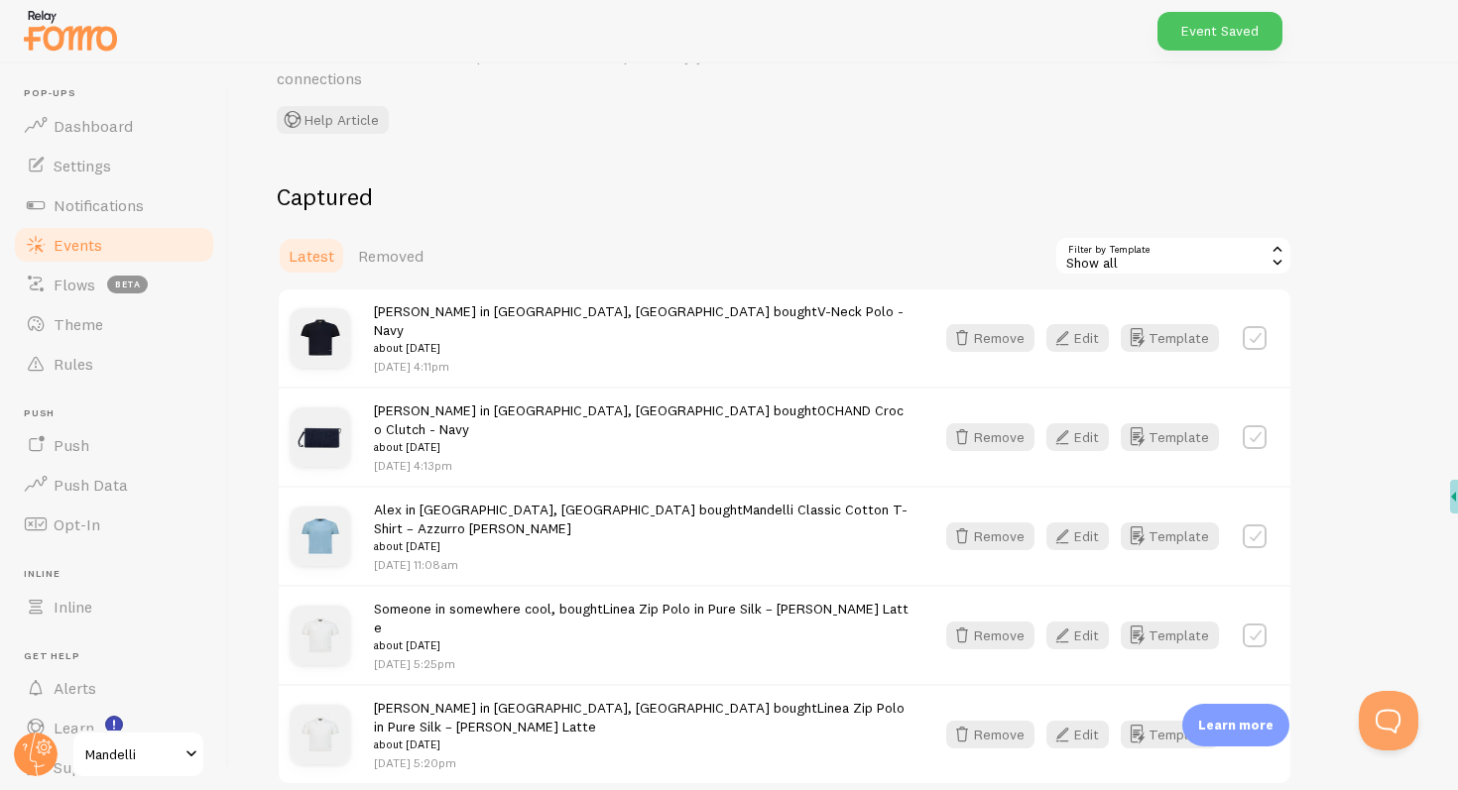
scroll to position [133, 0]
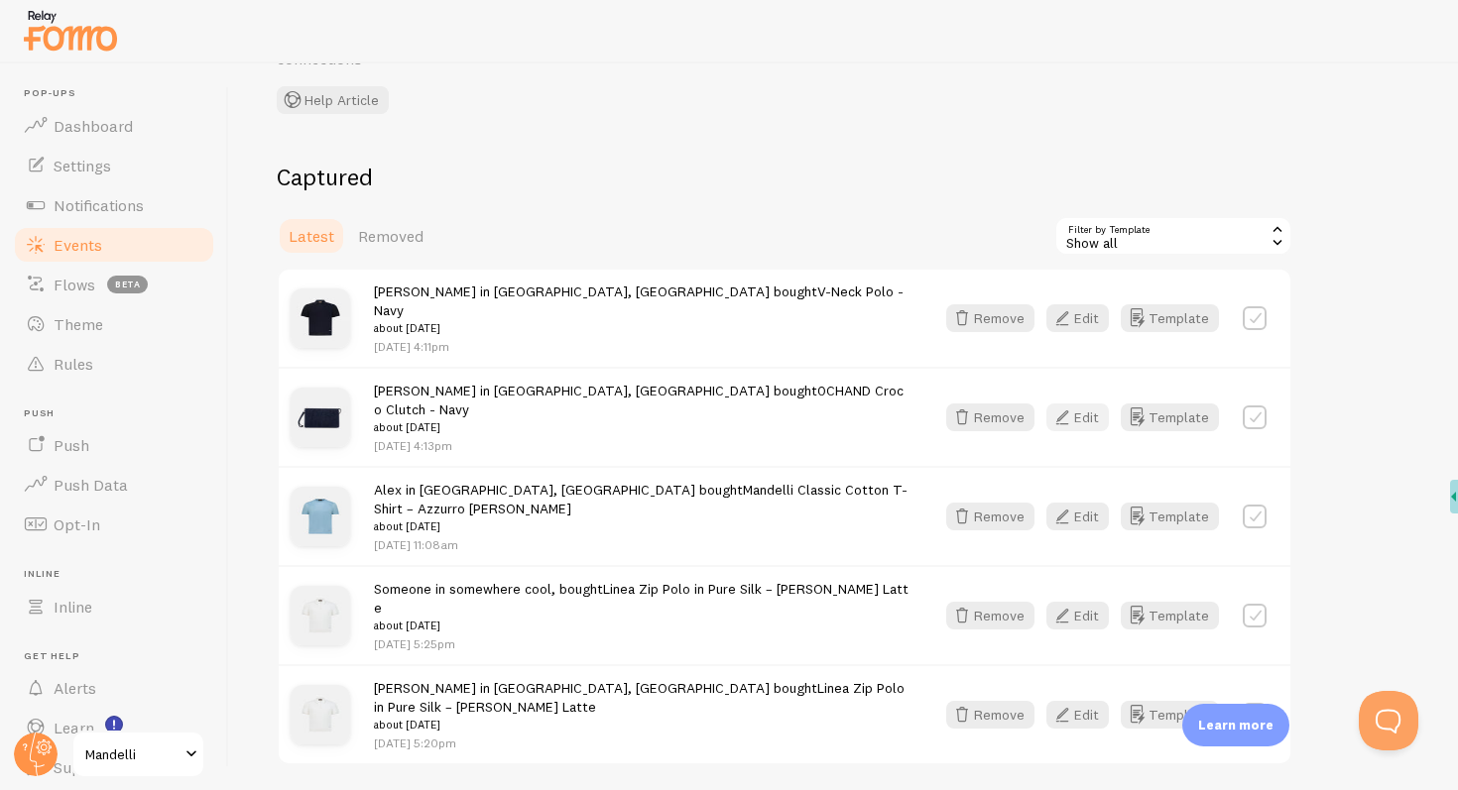
click at [1074, 406] on icon "button" at bounding box center [1062, 418] width 24 height 24
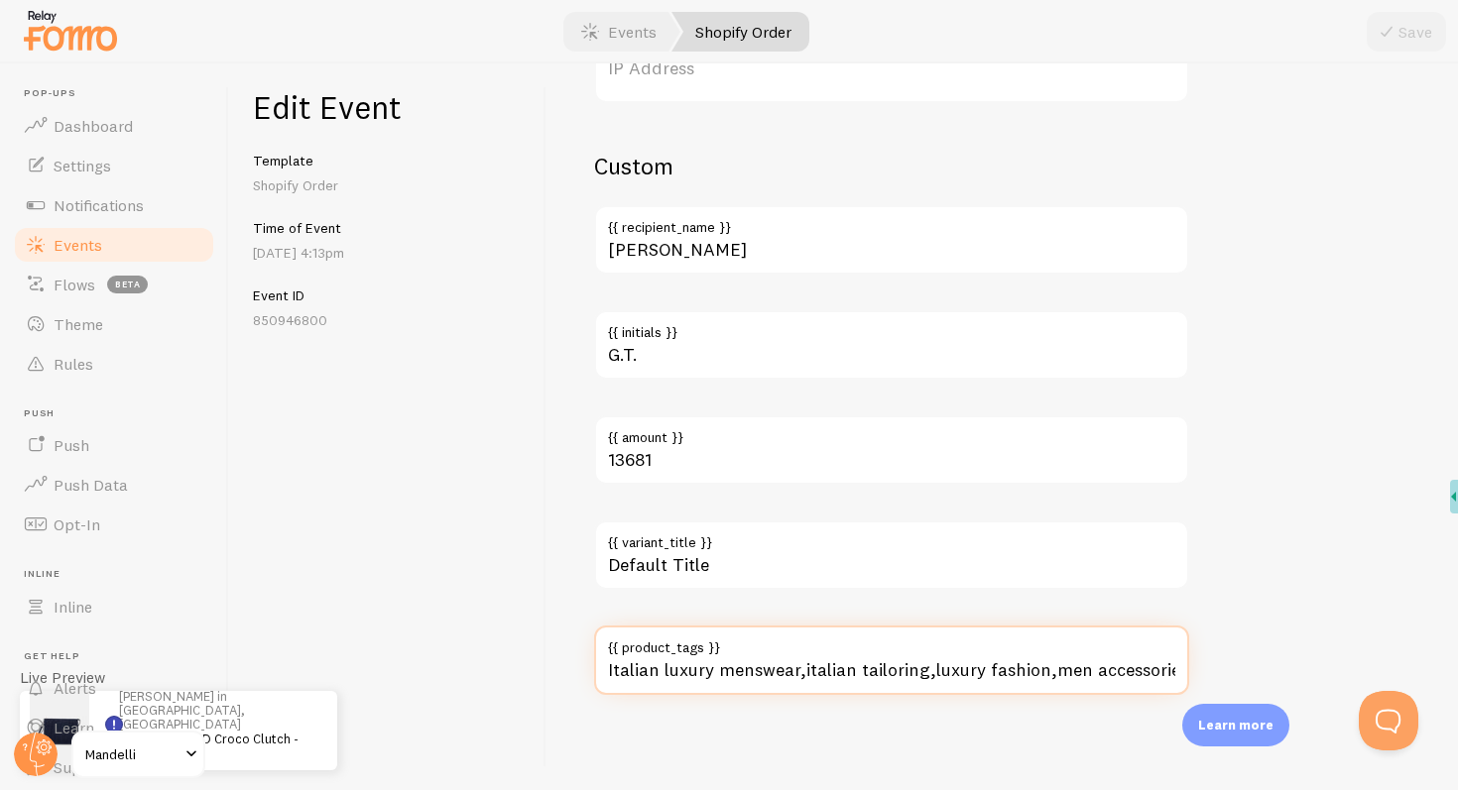
drag, startPoint x: 976, startPoint y: 667, endPoint x: 1350, endPoint y: 656, distance: 374.0
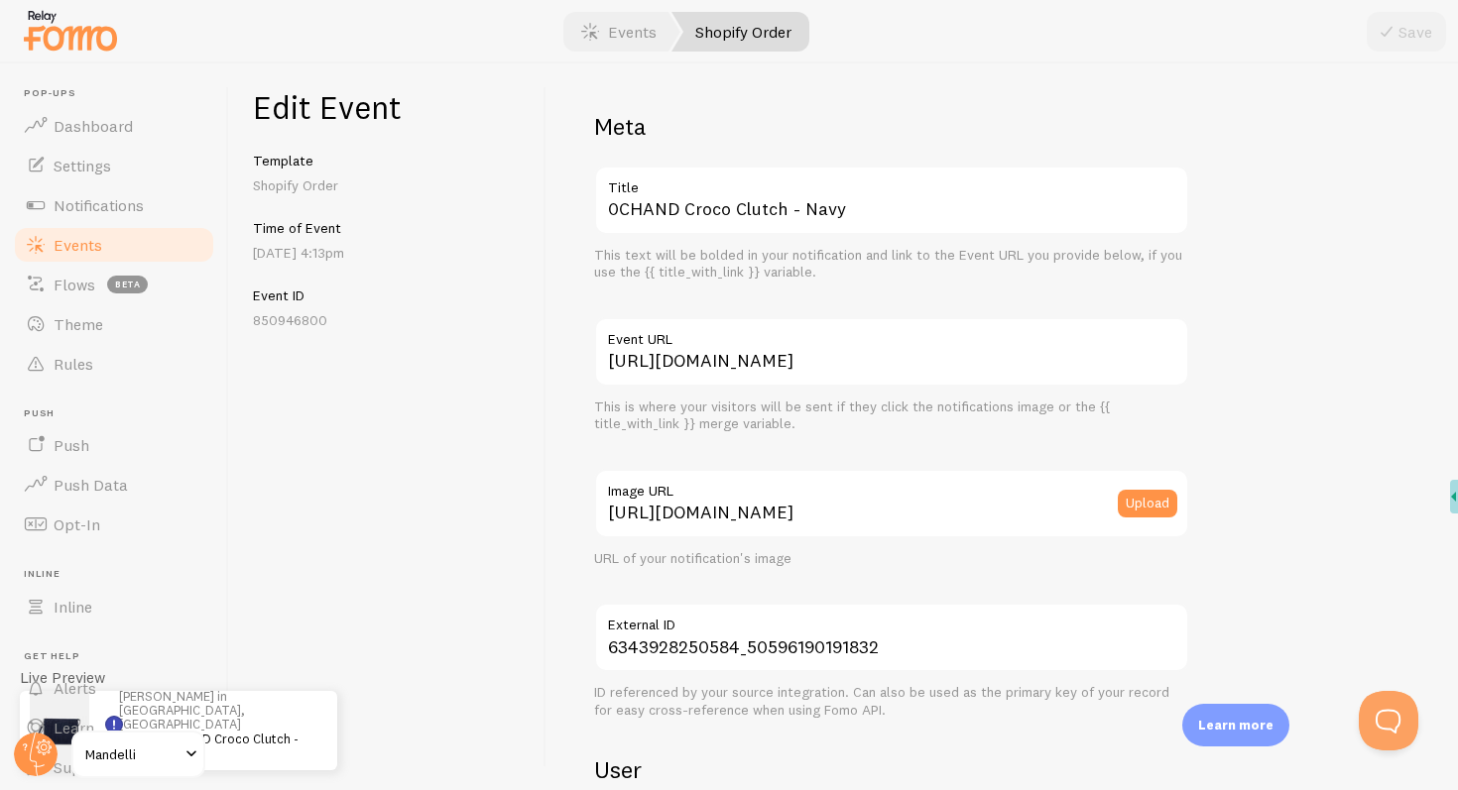
click at [763, 40] on link "Shopify Order" at bounding box center [740, 32] width 138 height 40
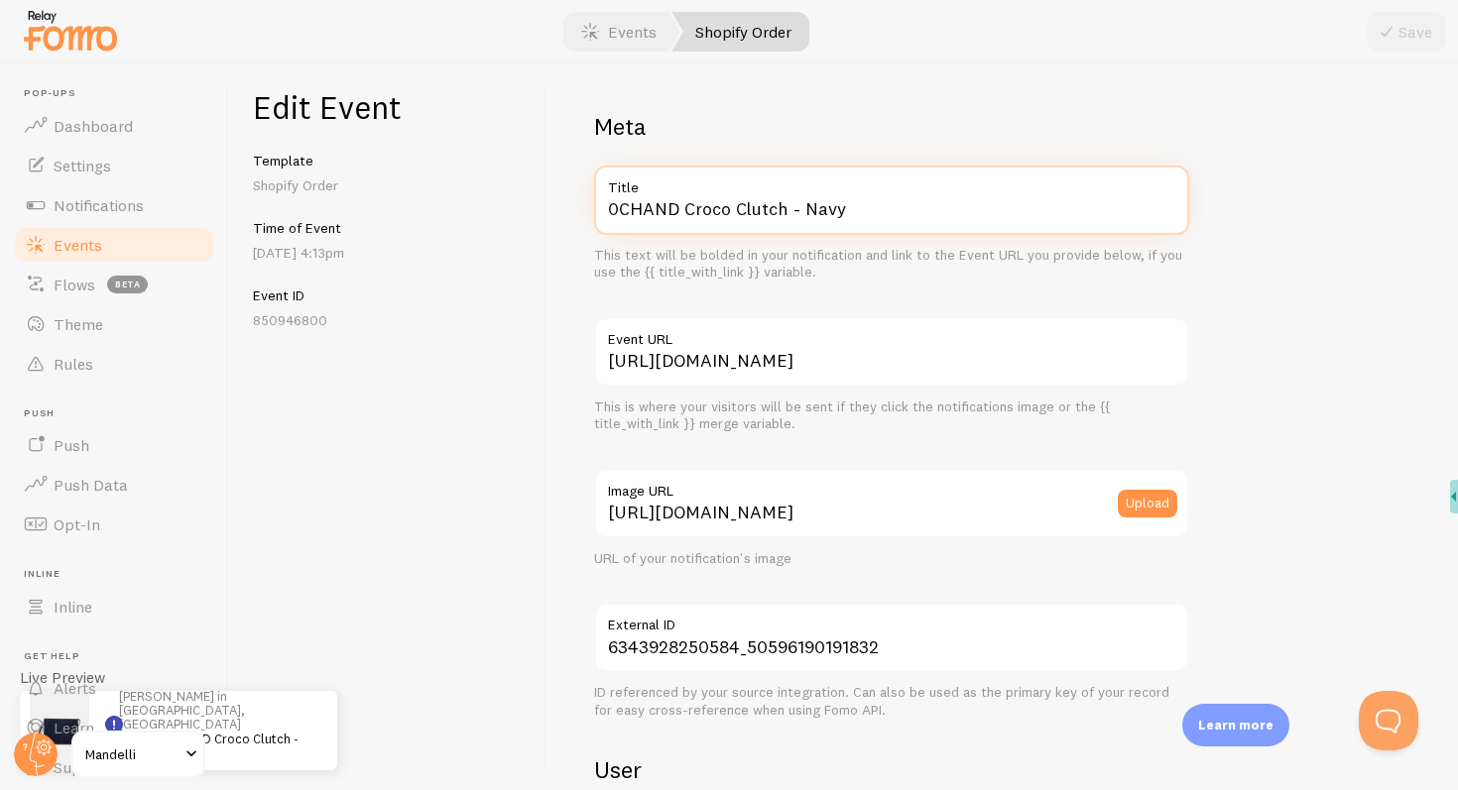
click at [753, 200] on input "0CHAND Croco Clutch - Navy" at bounding box center [891, 200] width 595 height 69
click at [792, 200] on input "0CHAND Croco Clutch - Navy" at bounding box center [891, 200] width 595 height 69
drag, startPoint x: 686, startPoint y: 207, endPoint x: 549, endPoint y: 202, distance: 136.9
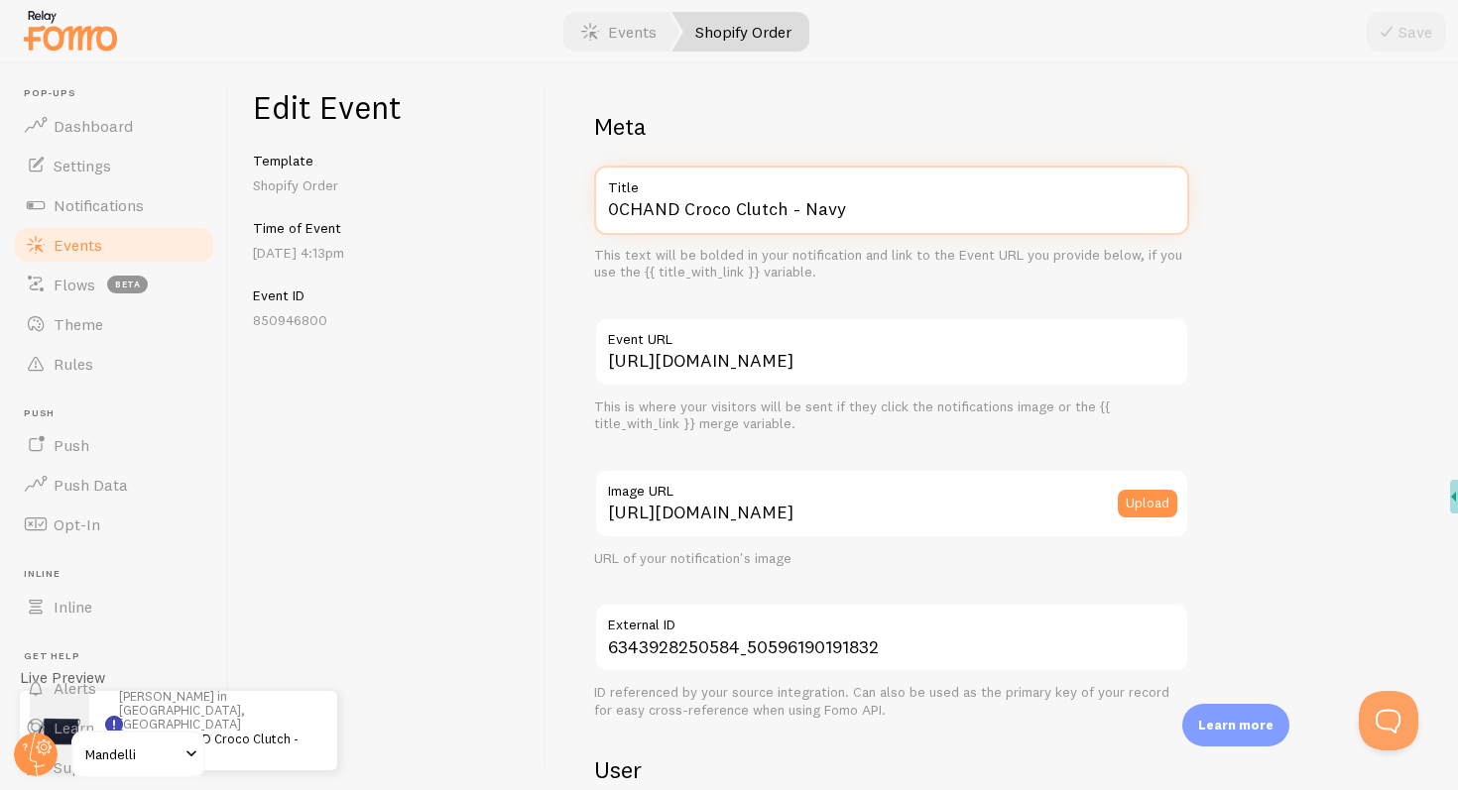
click at [549, 202] on div "Meta 0CHAND Croco Clutch - Navy Title This text will be bolded in your notifica…" at bounding box center [1001, 426] width 911 height 727
type input "Croco Clutch - Navy"
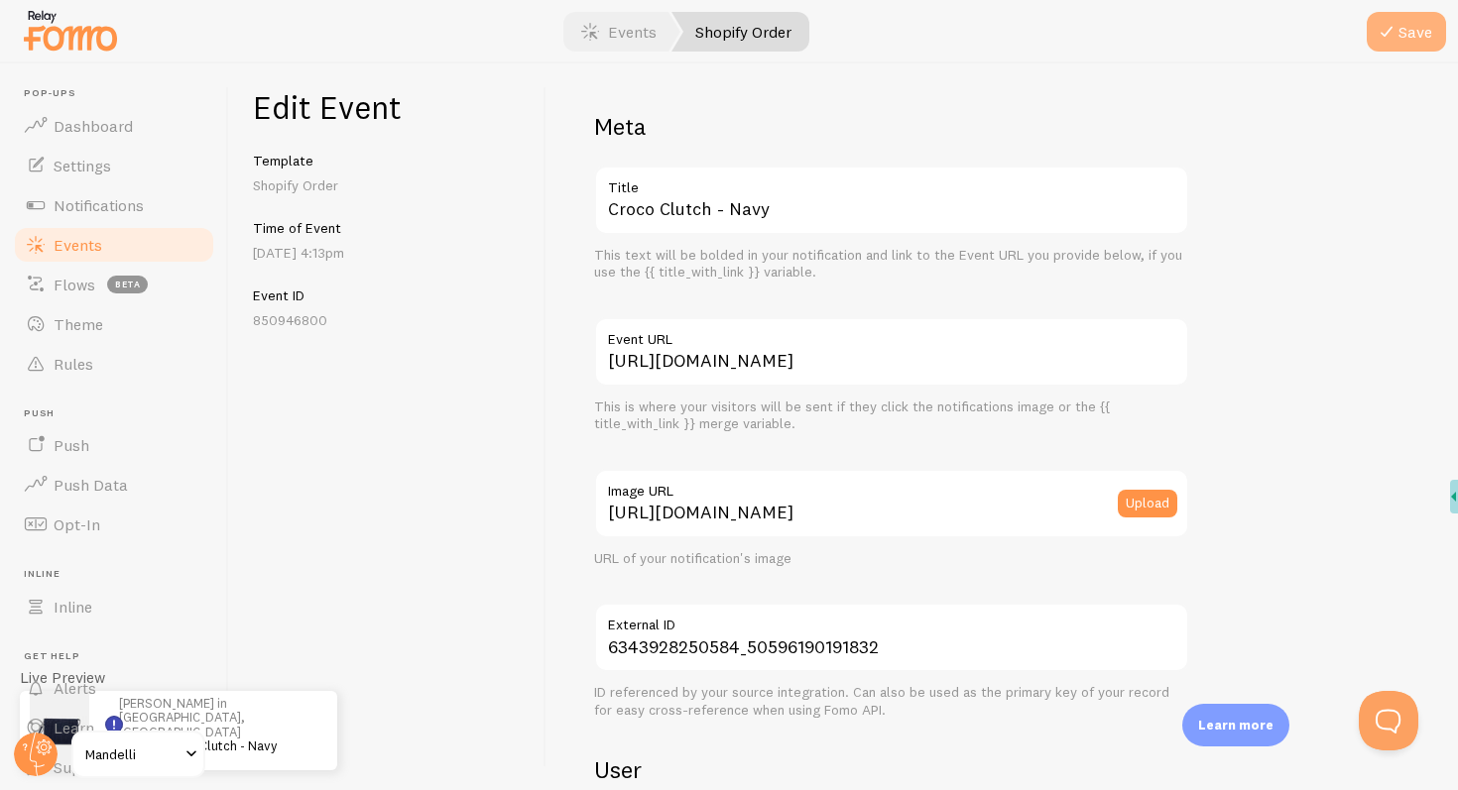
click at [1409, 34] on button "Save" at bounding box center [1406, 32] width 79 height 40
click at [161, 252] on link "Events" at bounding box center [114, 245] width 204 height 40
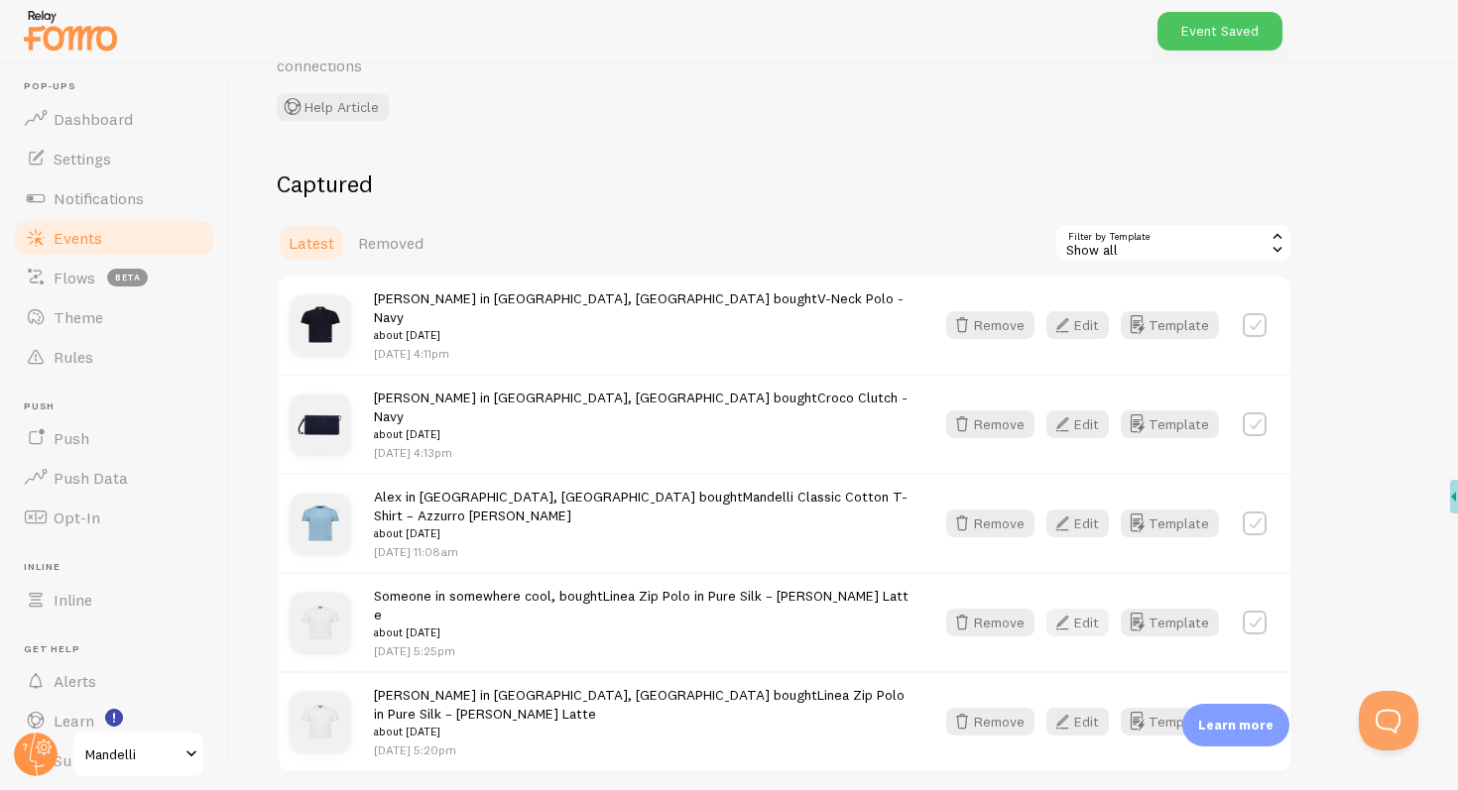
scroll to position [133, 0]
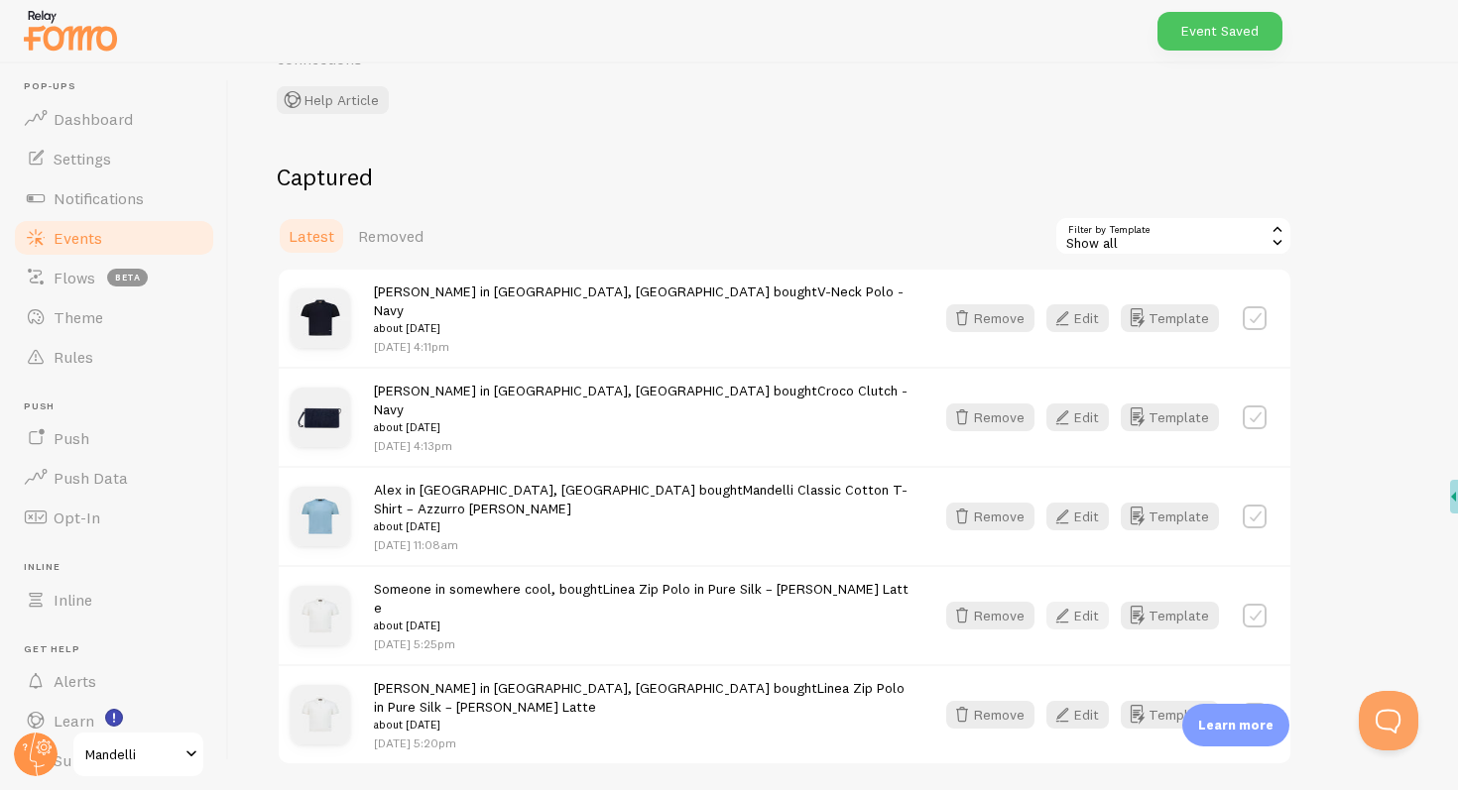
click at [1087, 602] on button "Edit" at bounding box center [1077, 616] width 62 height 28
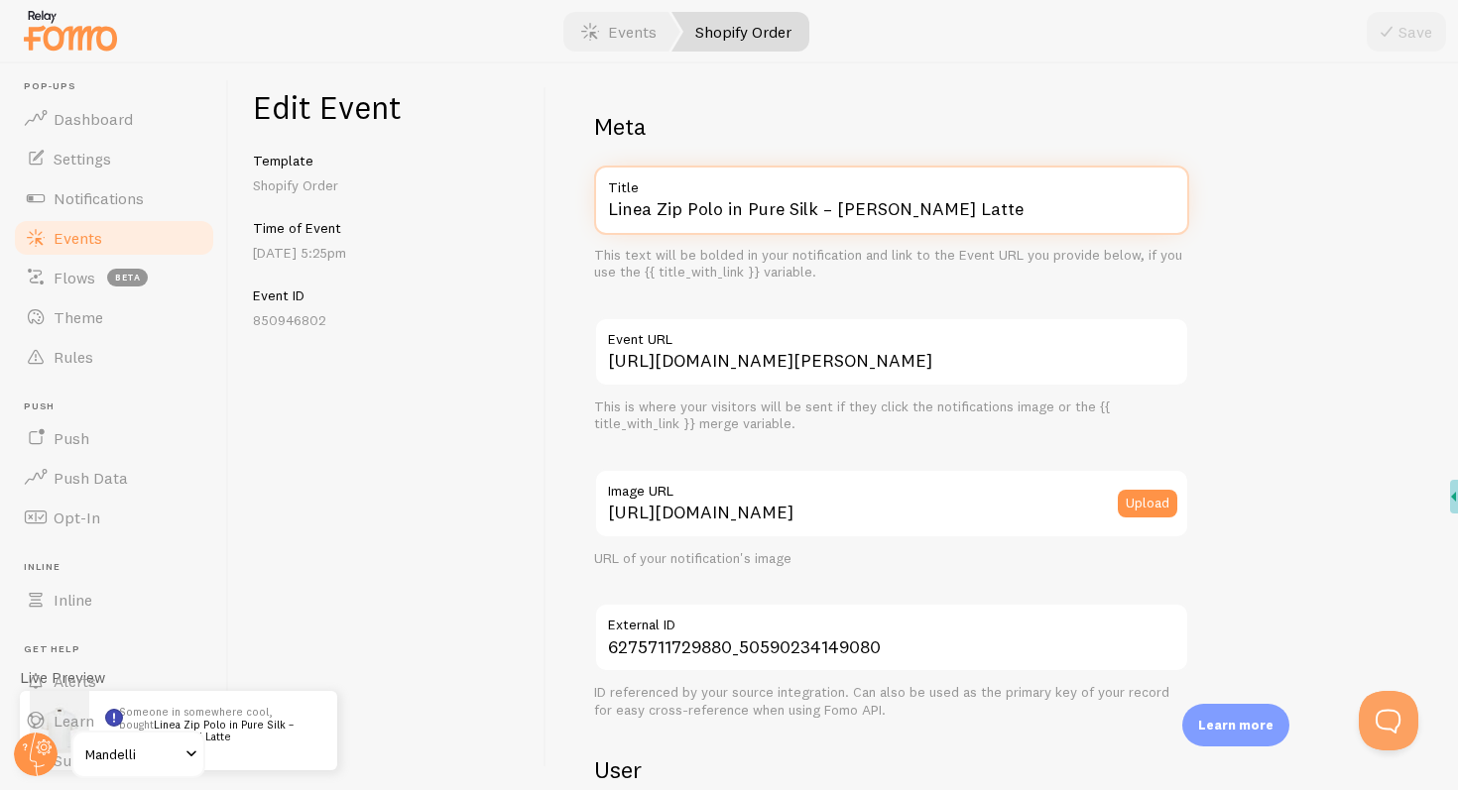
drag, startPoint x: 950, startPoint y: 207, endPoint x: 819, endPoint y: 206, distance: 130.9
click at [819, 206] on input "Linea Zip Polo in Pure Silk – [PERSON_NAME] Latte" at bounding box center [891, 200] width 595 height 69
type input "Linea Zip Polo in Pure Silk"
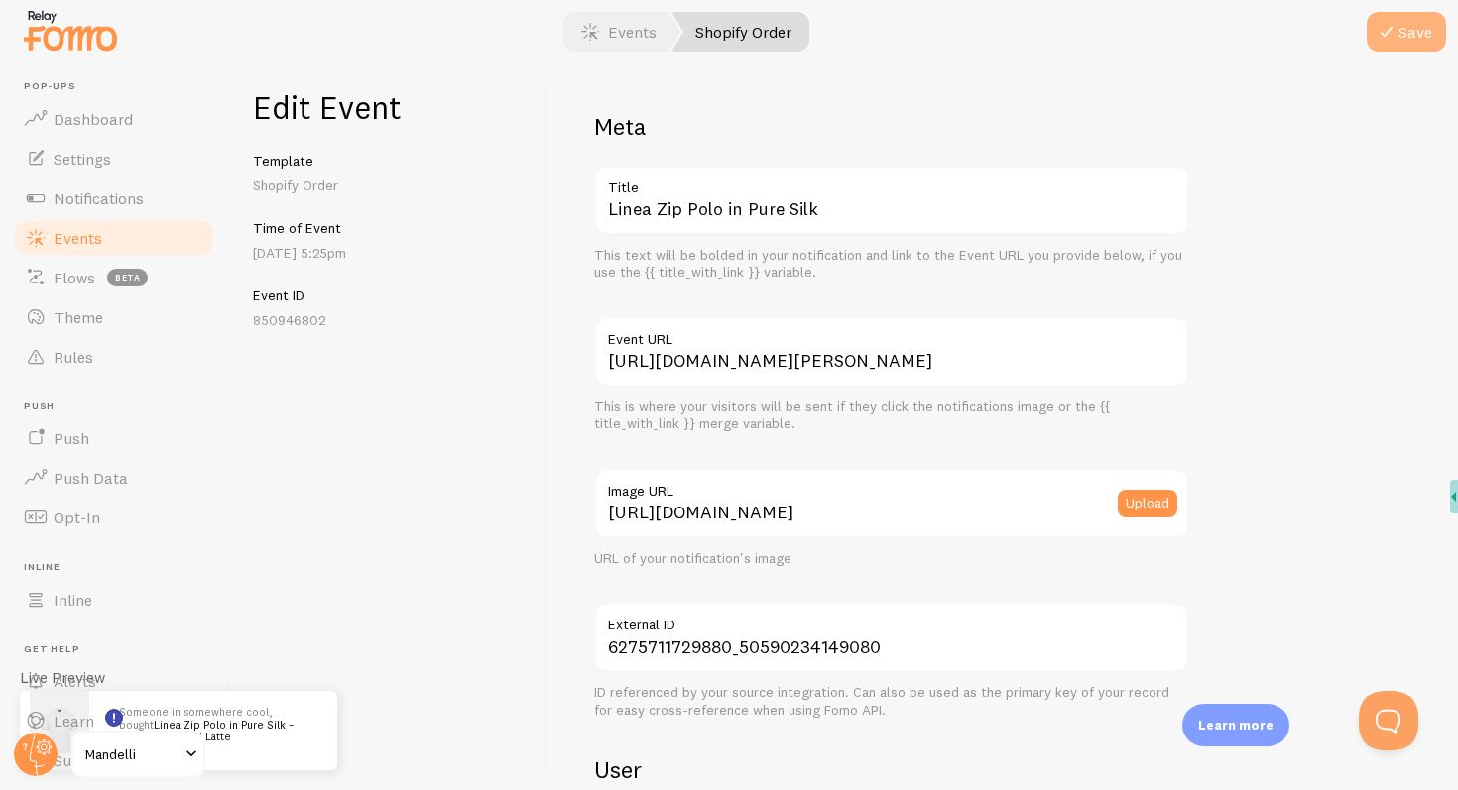
click at [1401, 37] on button "Save" at bounding box center [1406, 32] width 79 height 40
click at [96, 251] on link "Events" at bounding box center [114, 238] width 204 height 40
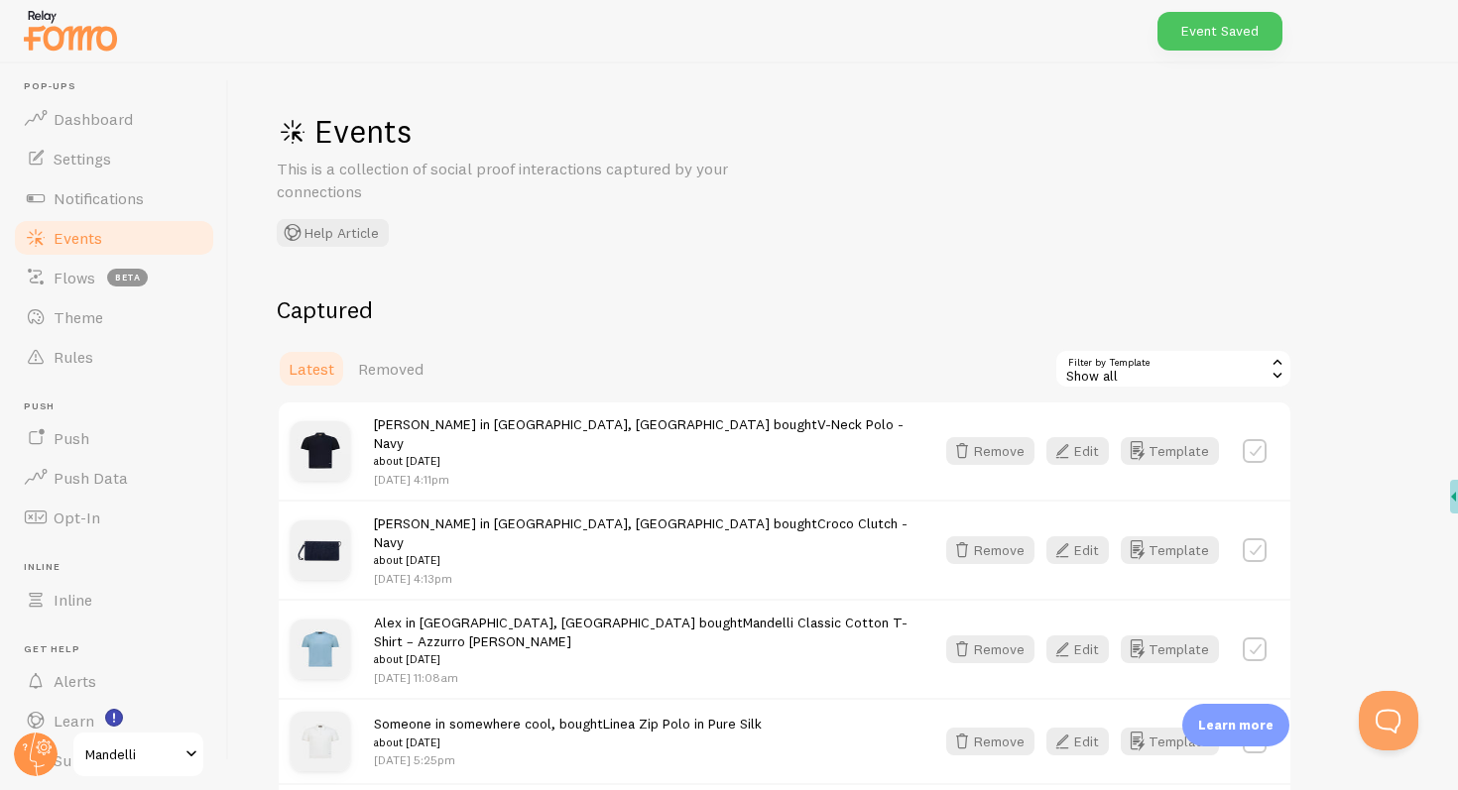
scroll to position [133, 0]
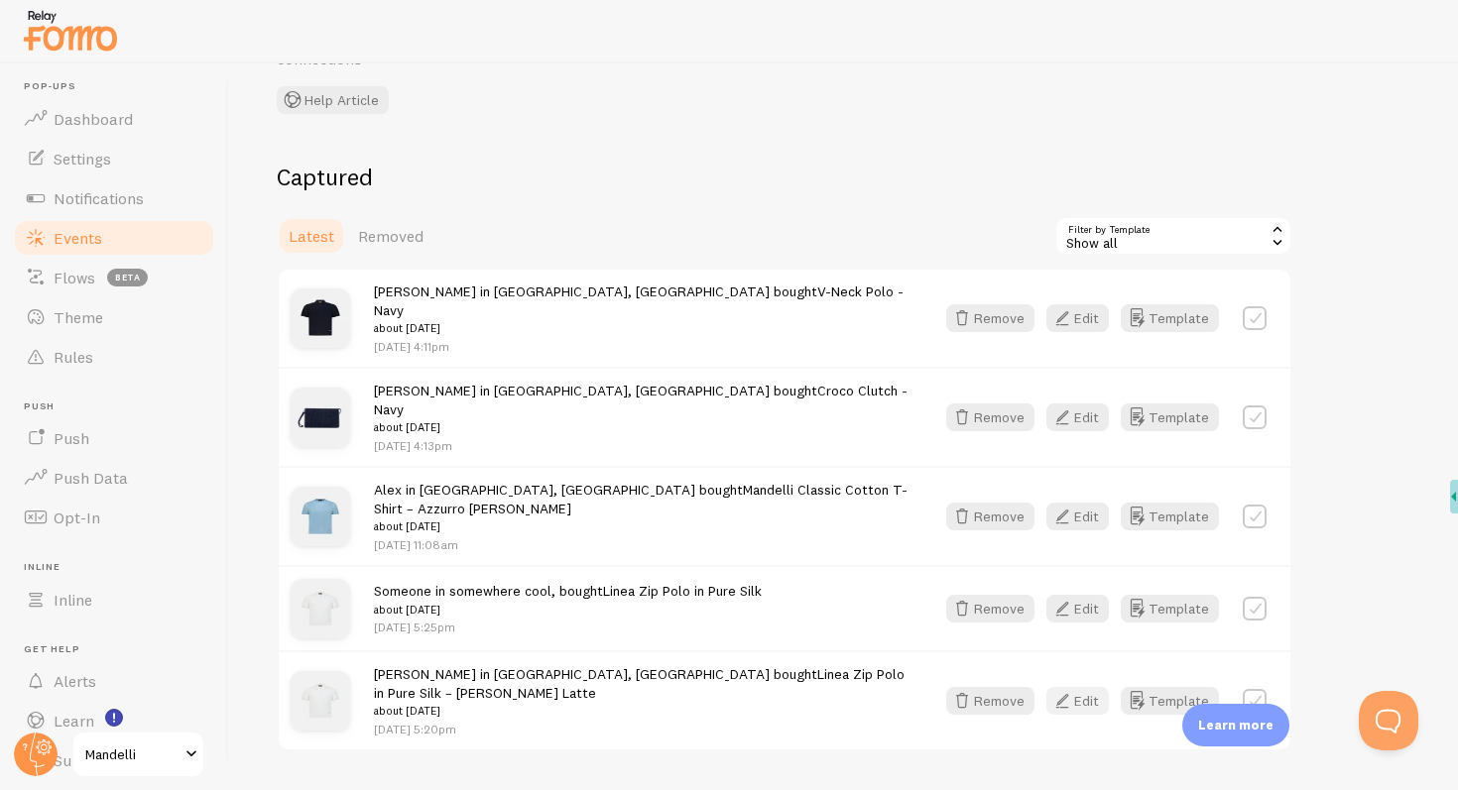
click at [1077, 687] on button "Edit" at bounding box center [1077, 701] width 62 height 28
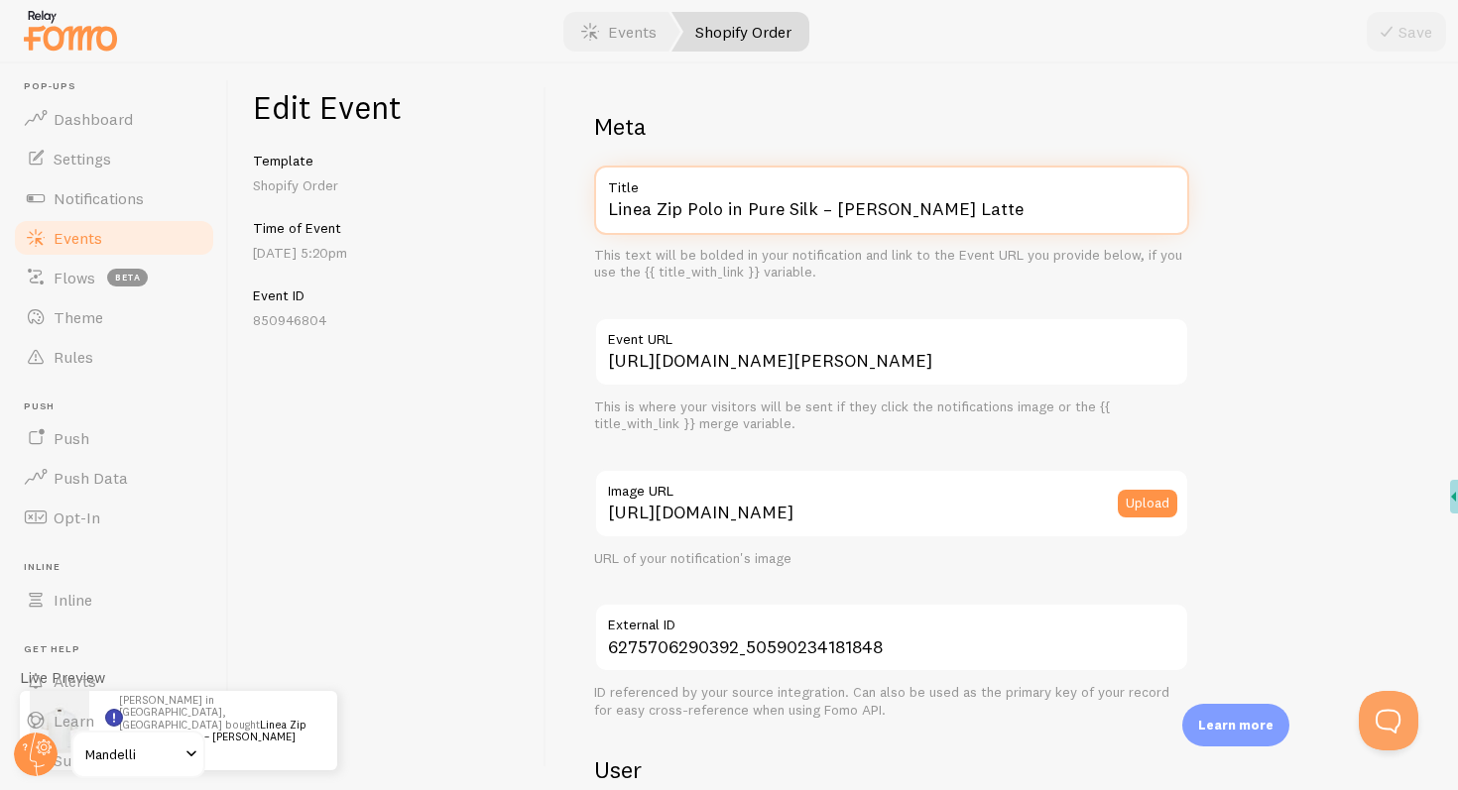
drag, startPoint x: 953, startPoint y: 208, endPoint x: 815, endPoint y: 210, distance: 137.9
click at [815, 210] on input "Linea Zip Polo in Pure Silk – [PERSON_NAME] Latte" at bounding box center [891, 200] width 595 height 69
type input "Linea Zip Polo in Pure Silk"
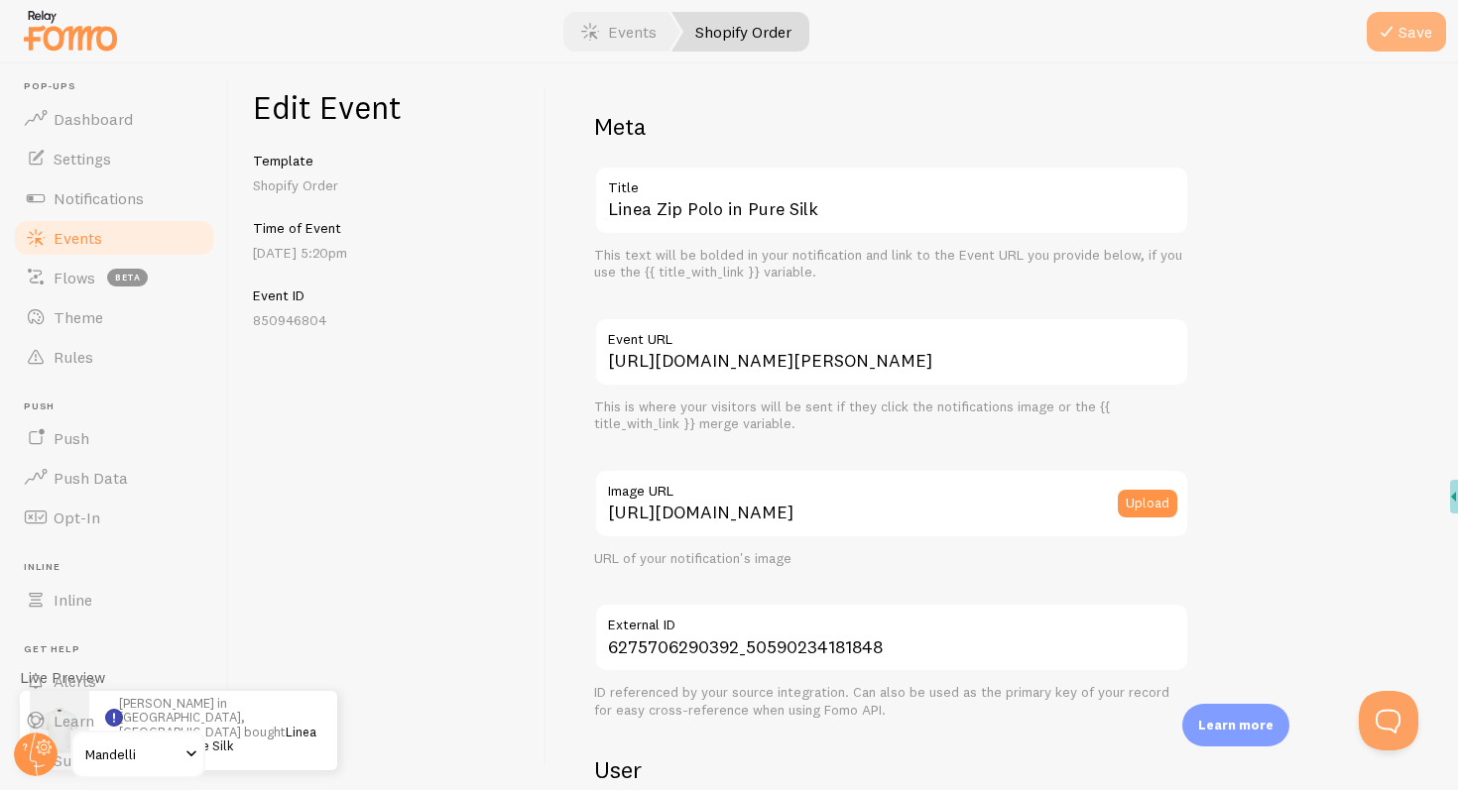
click at [1399, 20] on button "Save" at bounding box center [1406, 32] width 79 height 40
click at [721, 29] on link "Shopify Order" at bounding box center [740, 32] width 138 height 40
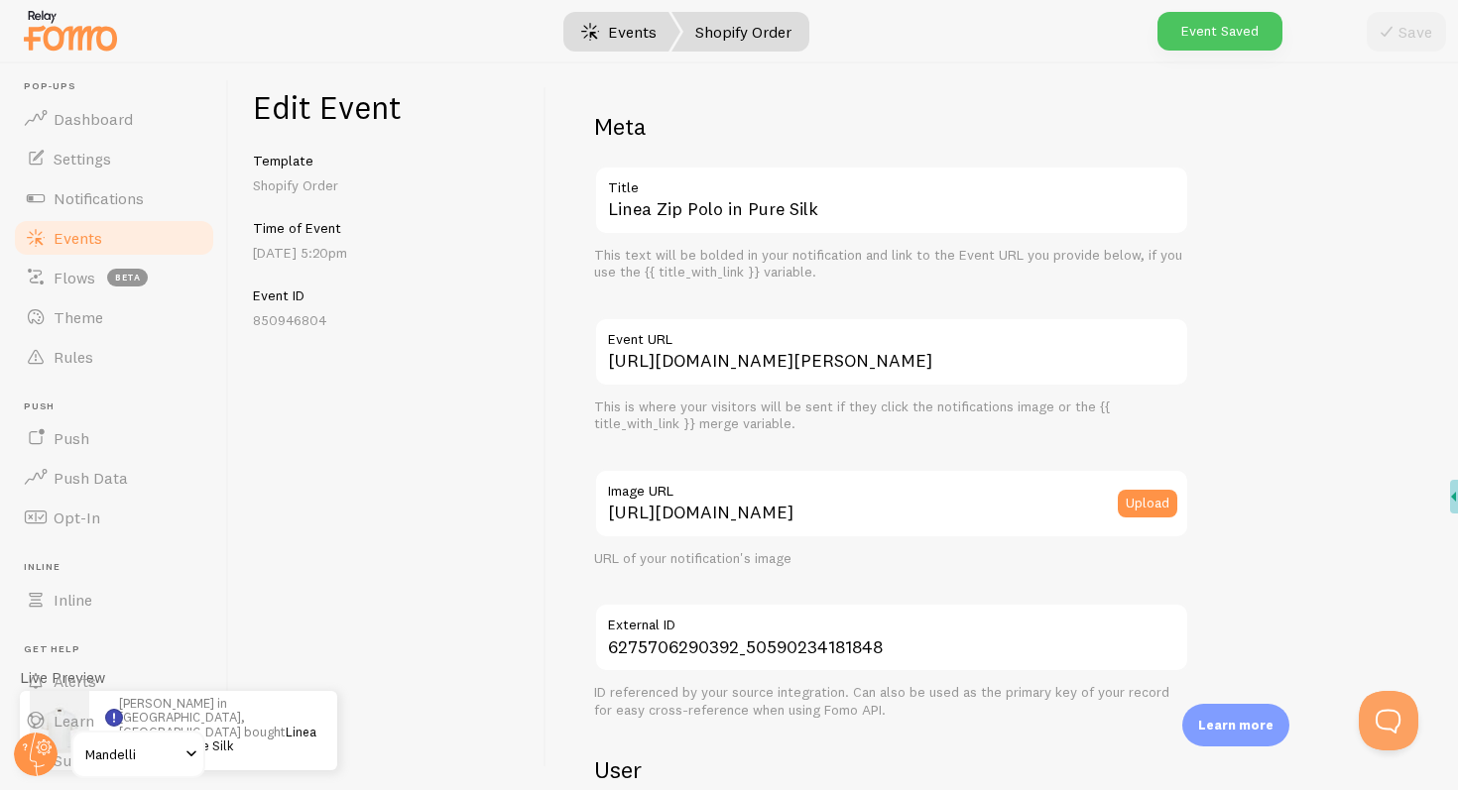
click at [660, 35] on link "Events" at bounding box center [618, 32] width 123 height 40
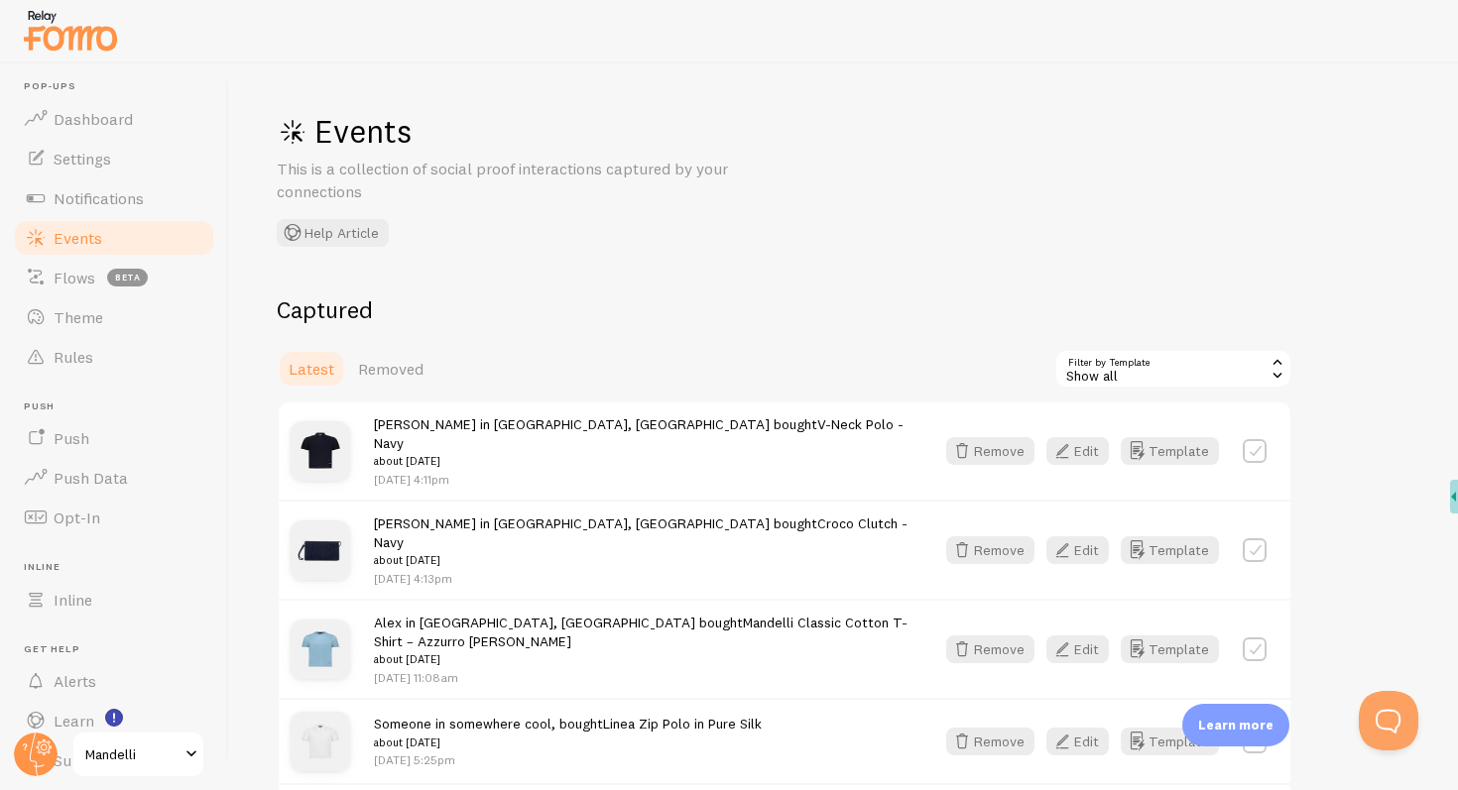
scroll to position [133, 0]
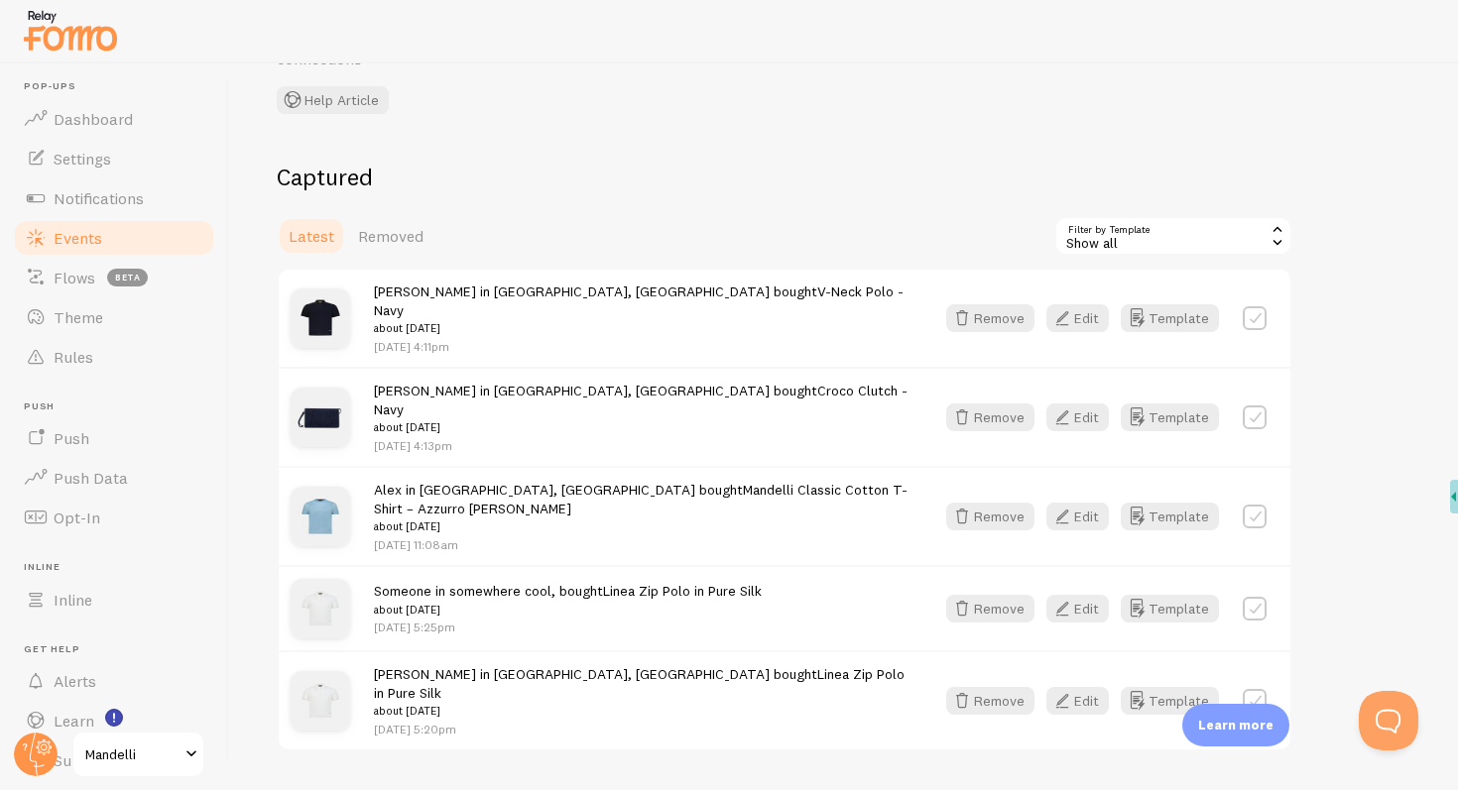
click at [1257, 597] on label at bounding box center [1255, 609] width 24 height 24
checkbox input "true"
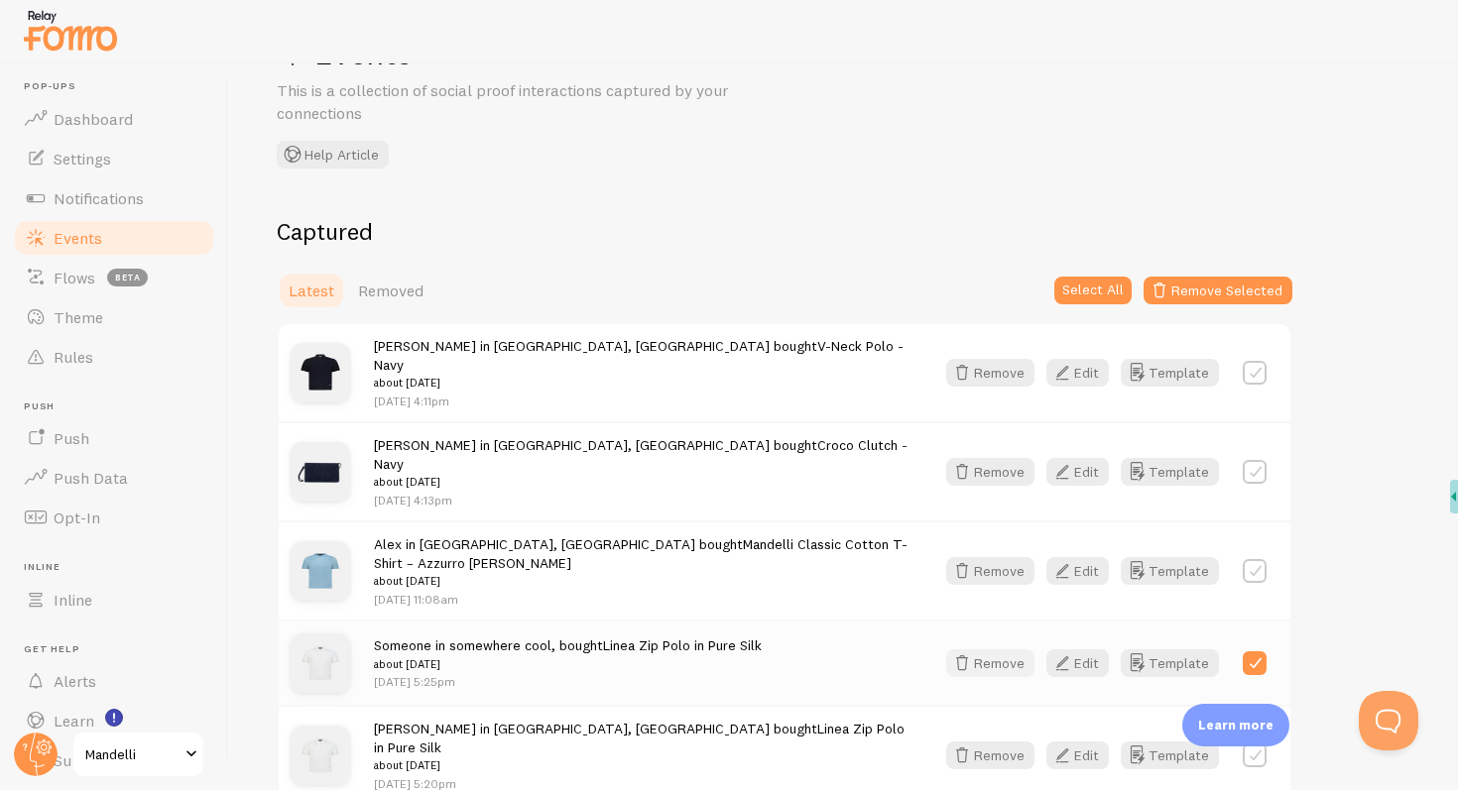
click at [997, 650] on button "Remove" at bounding box center [990, 664] width 88 height 28
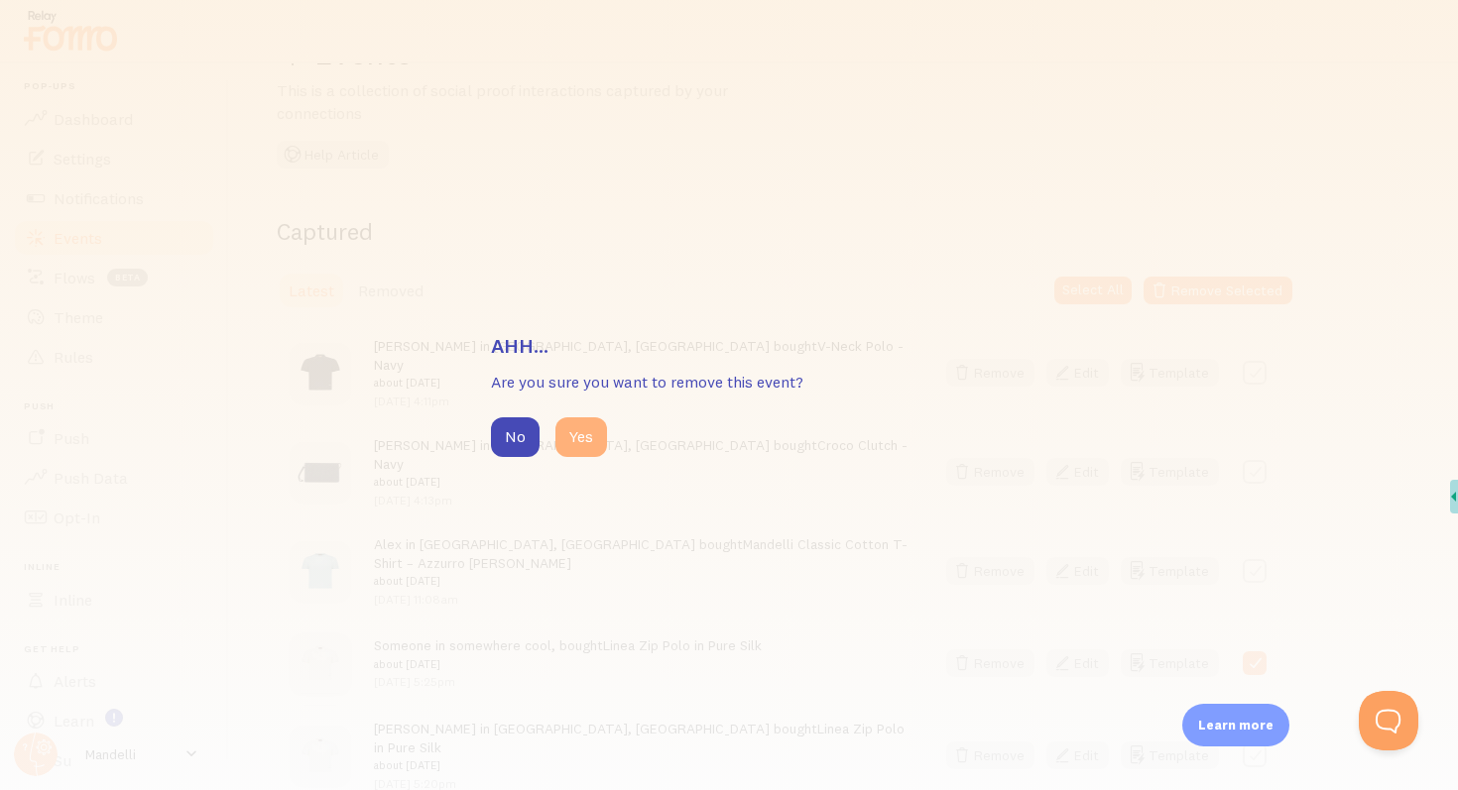
click at [592, 434] on button "Yes" at bounding box center [581, 437] width 52 height 40
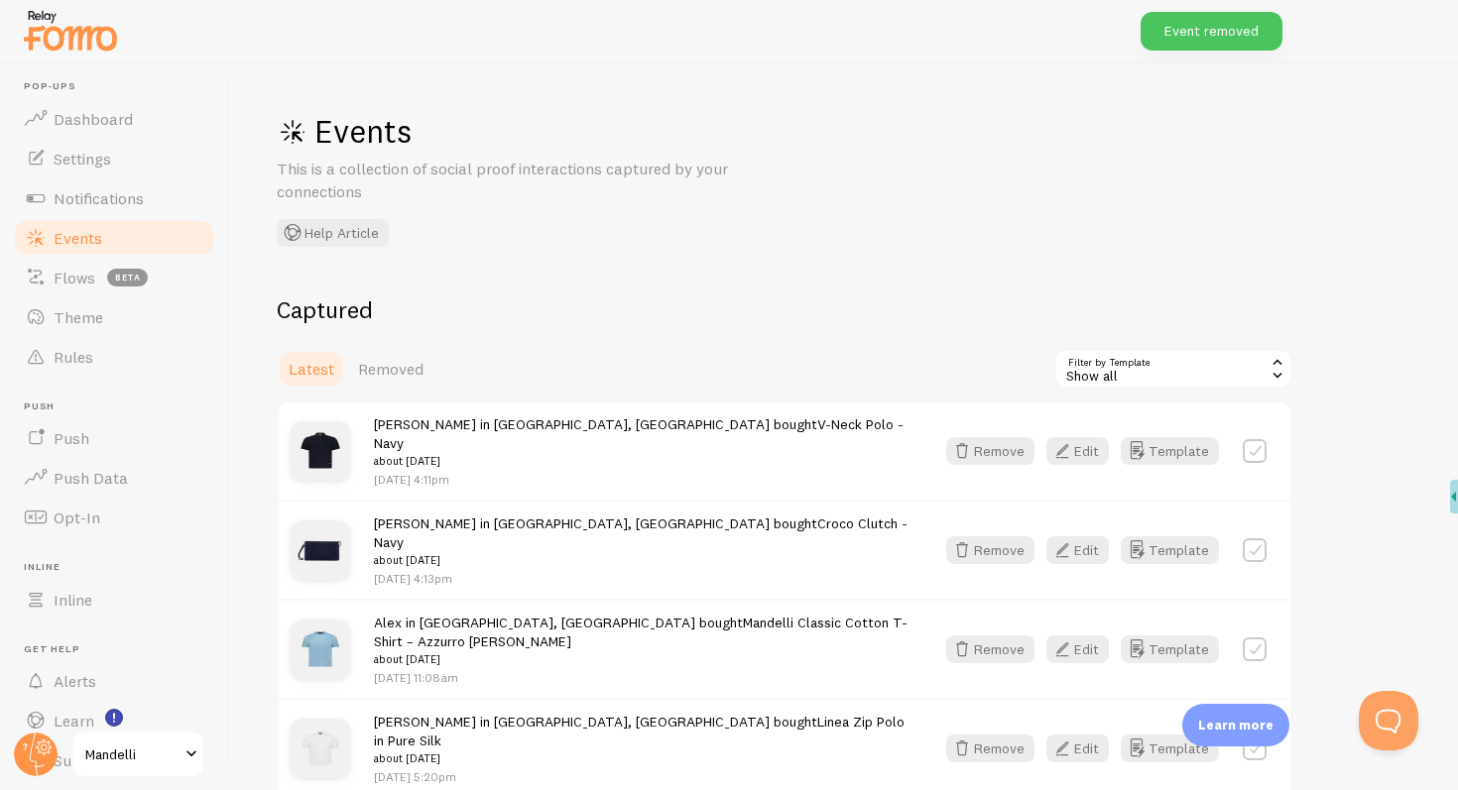
scroll to position [48, 0]
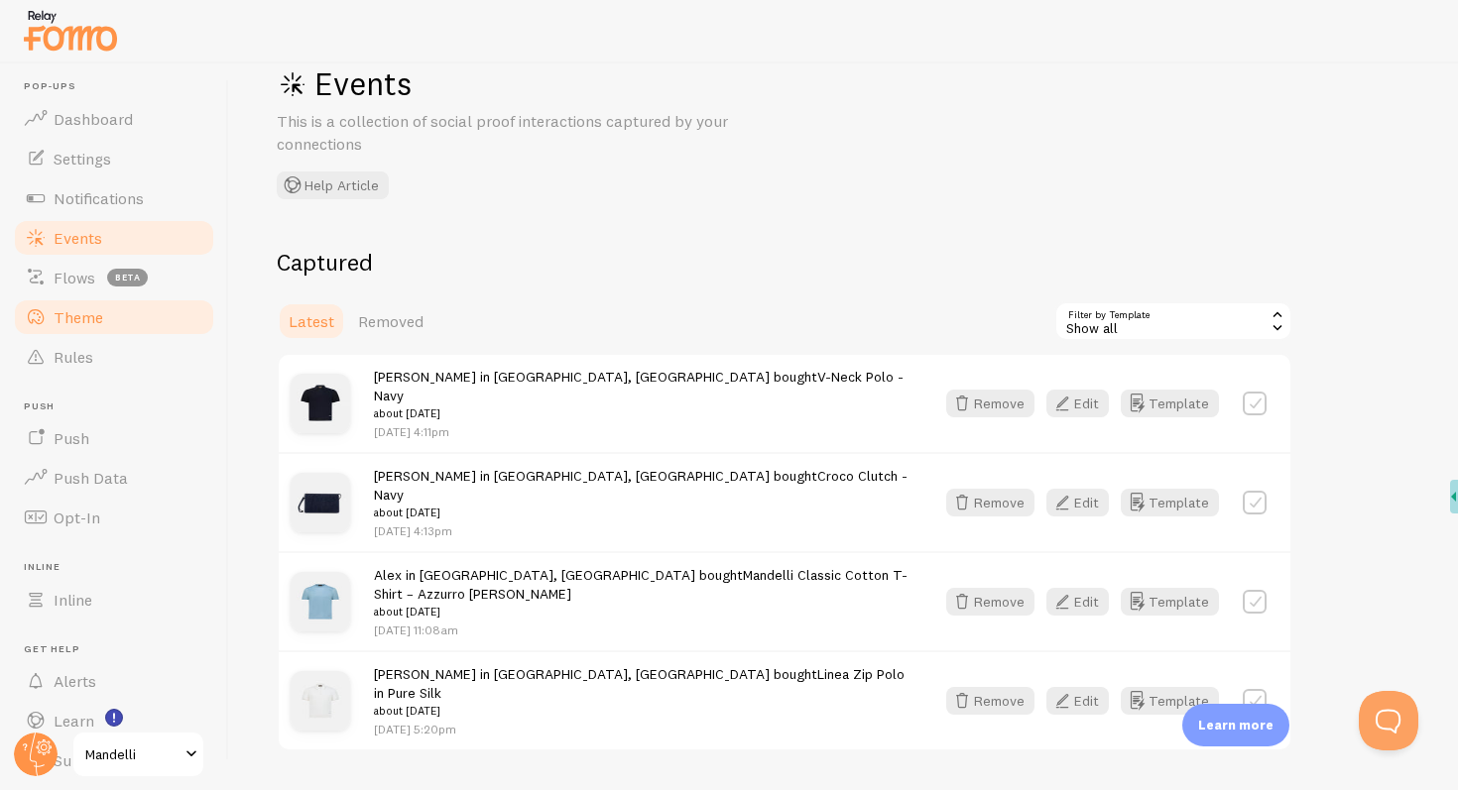
click at [80, 316] on span "Theme" at bounding box center [79, 317] width 50 height 20
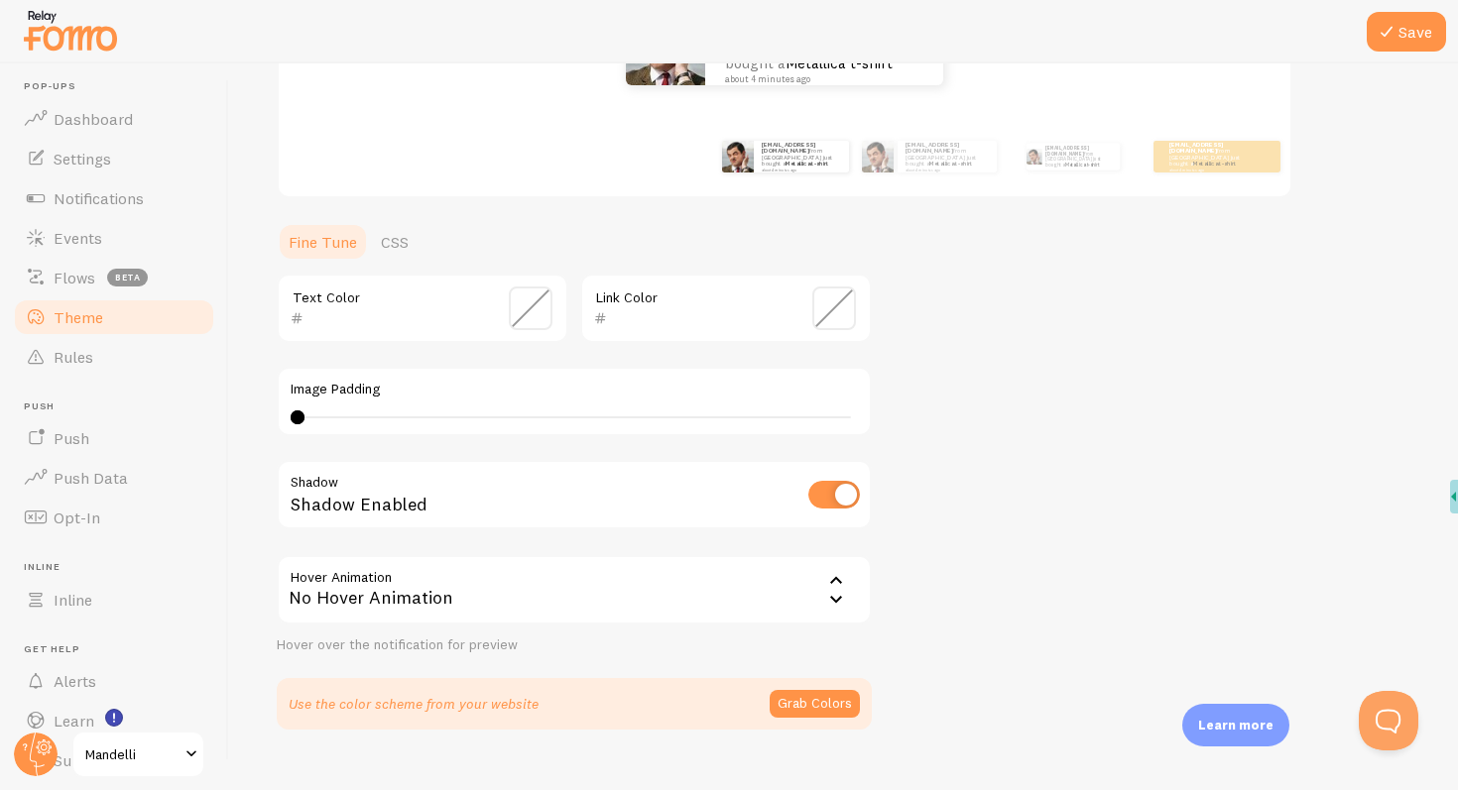
scroll to position [357, 0]
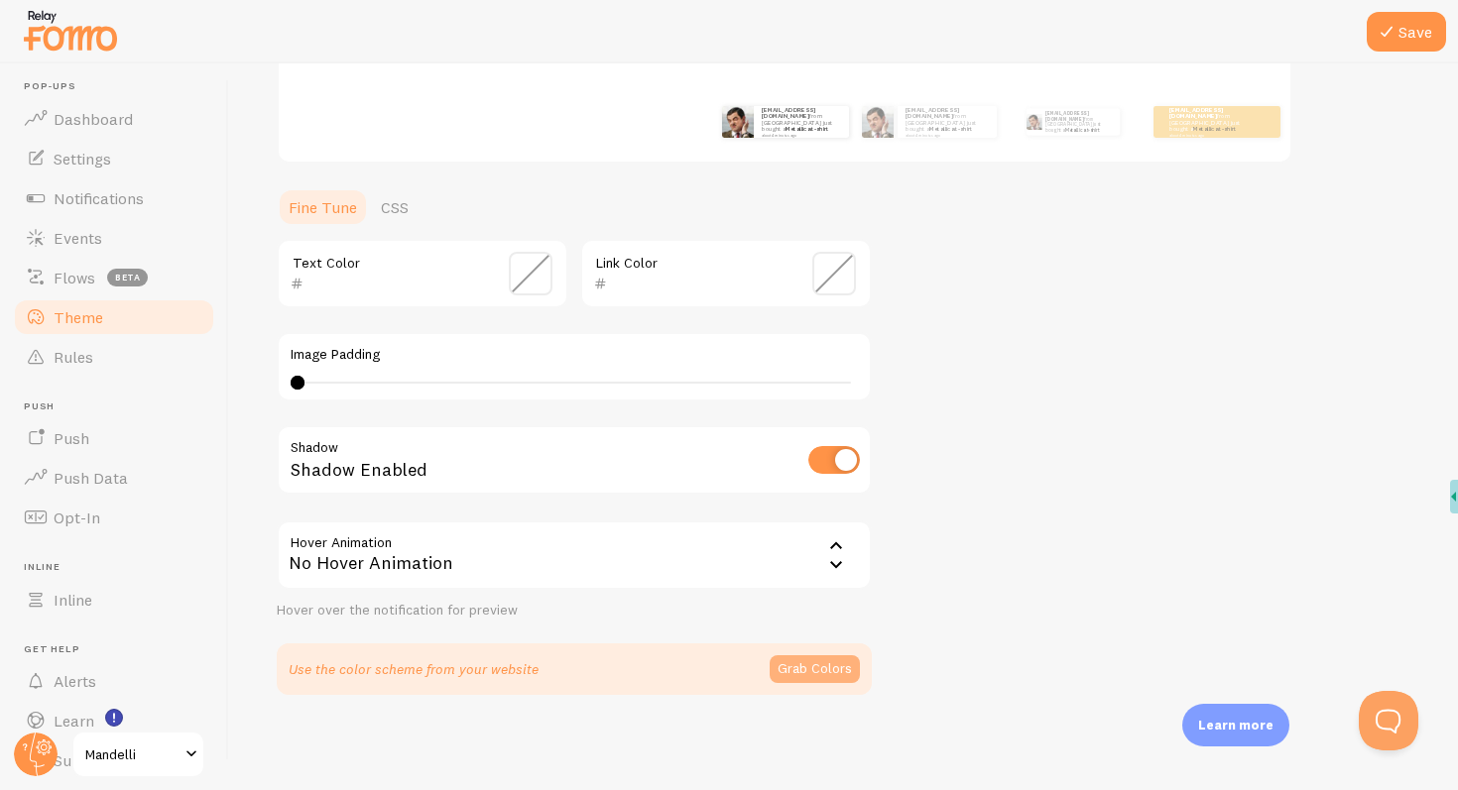
click at [827, 668] on button "Grab Colors" at bounding box center [815, 669] width 90 height 28
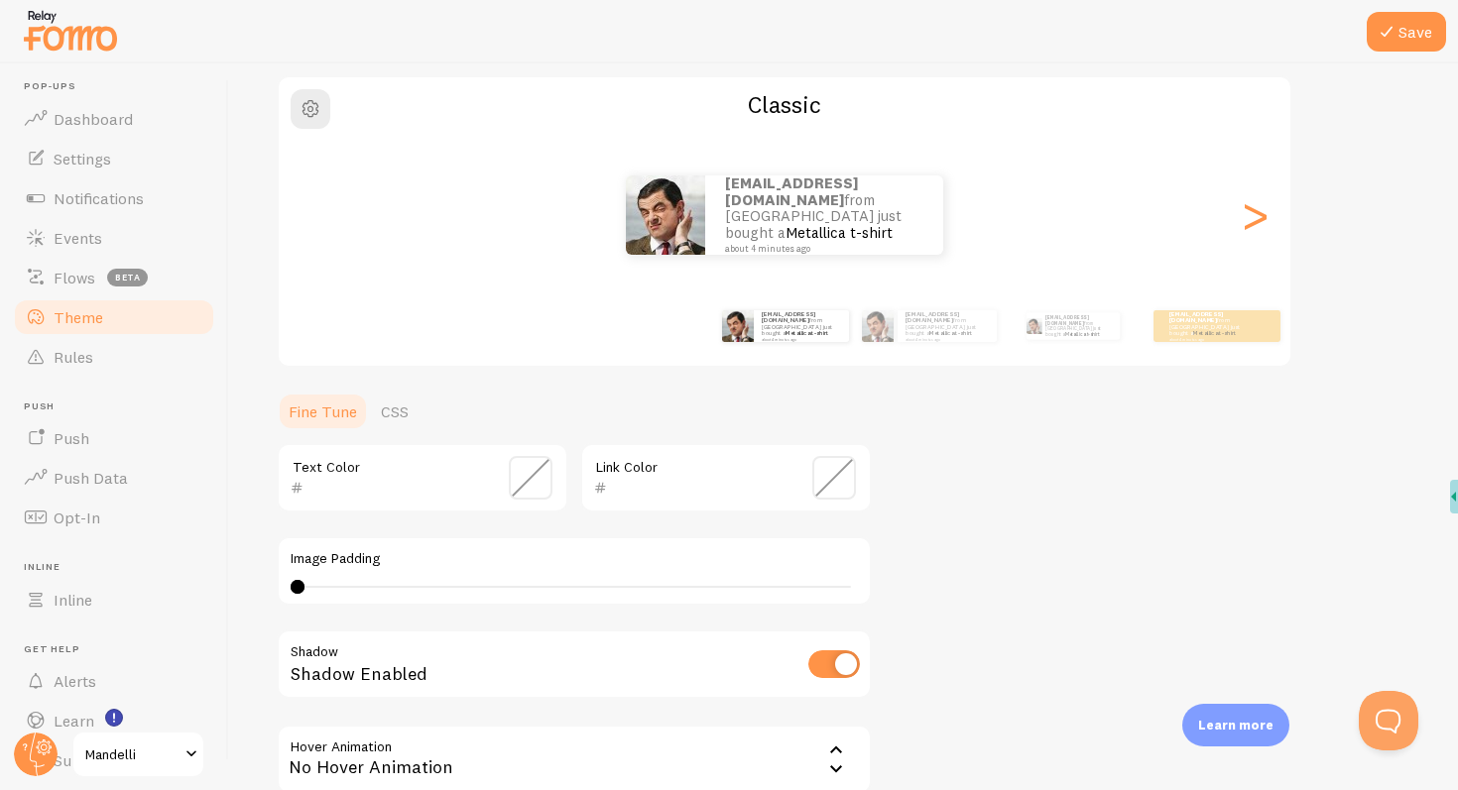
scroll to position [150, 0]
click at [85, 97] on li "Pop-ups Dashboard" at bounding box center [114, 109] width 204 height 59
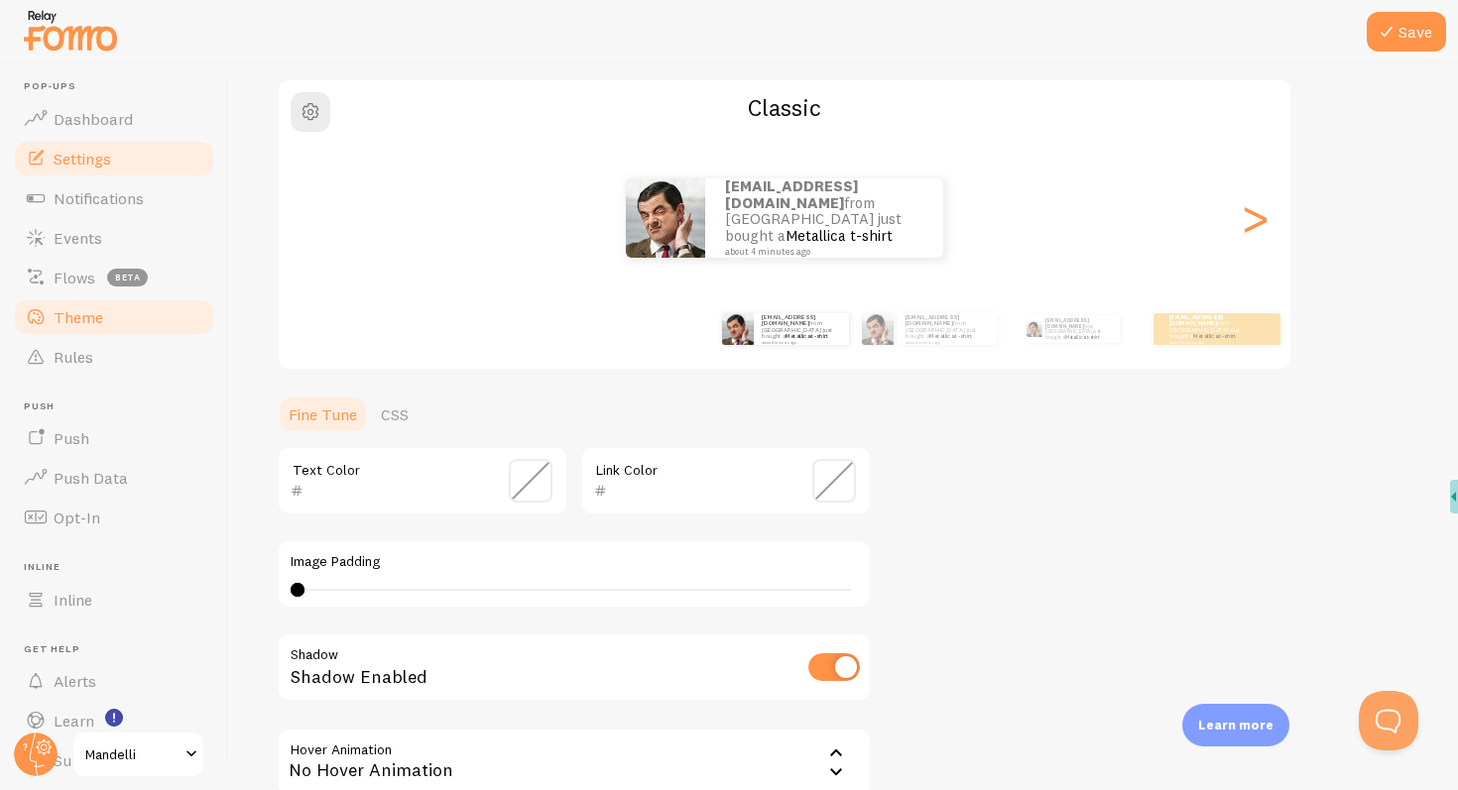
click at [82, 141] on link "Settings" at bounding box center [114, 159] width 204 height 40
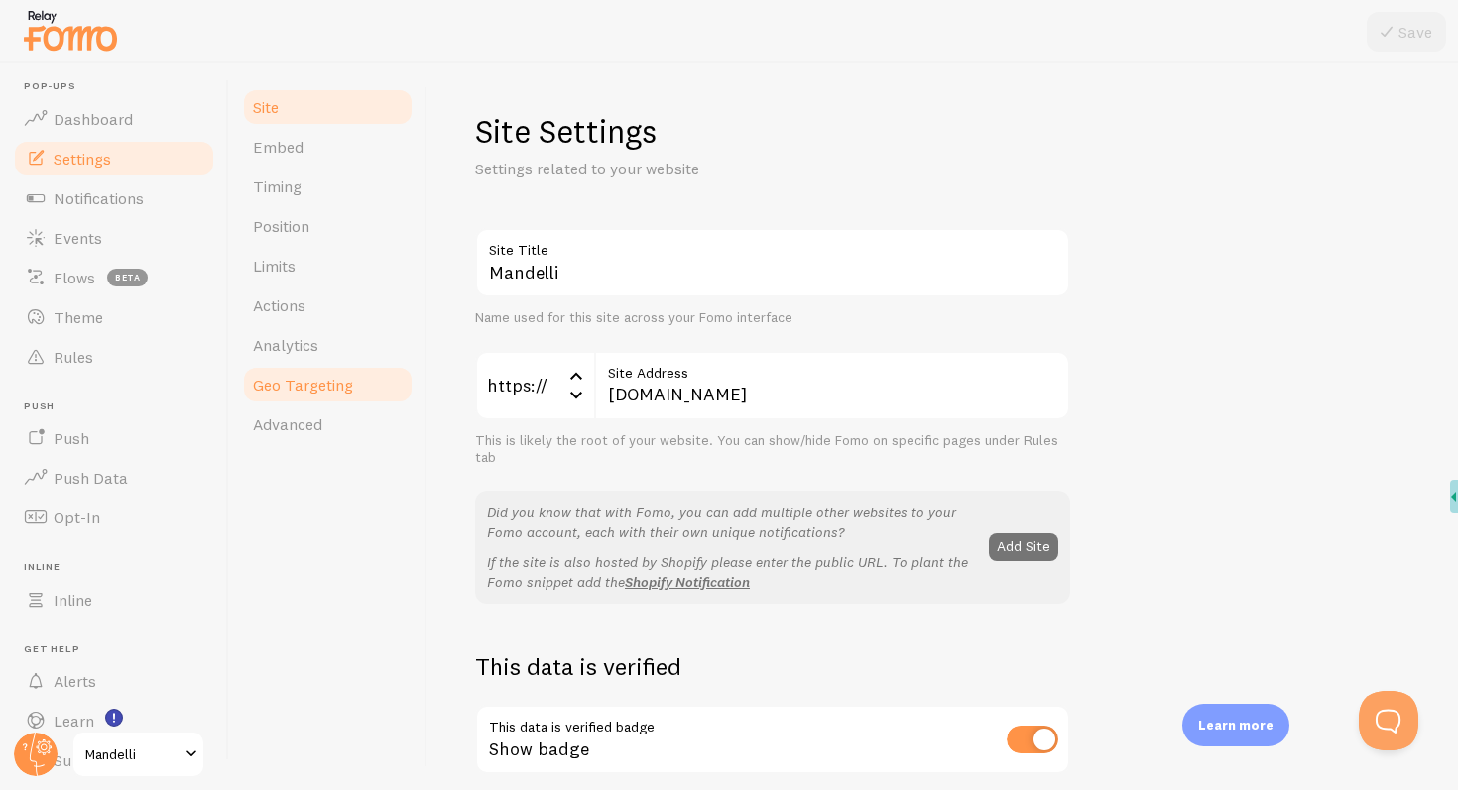
click at [336, 387] on span "Geo Targeting" at bounding box center [303, 385] width 100 height 20
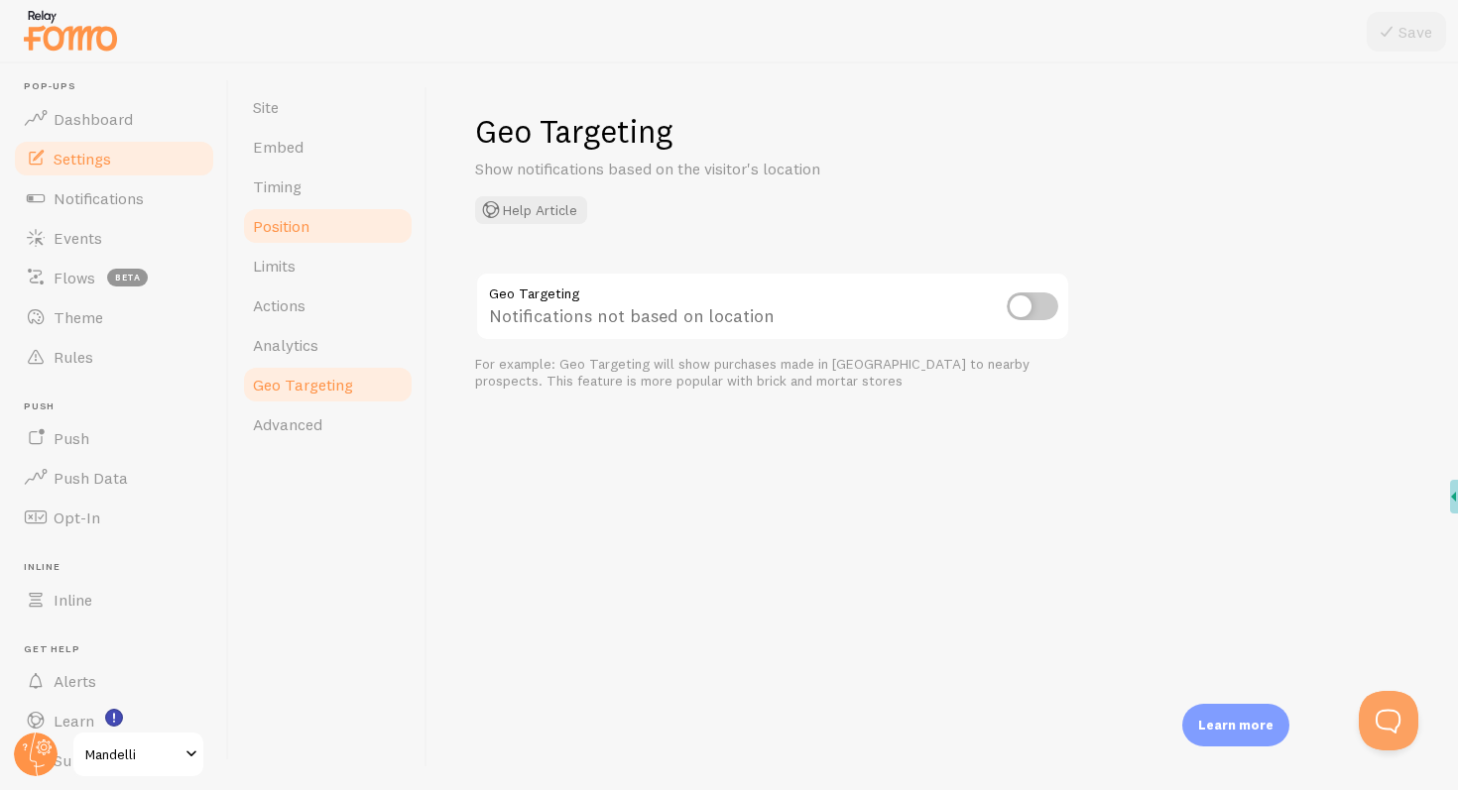
click at [292, 223] on span "Position" at bounding box center [281, 226] width 57 height 20
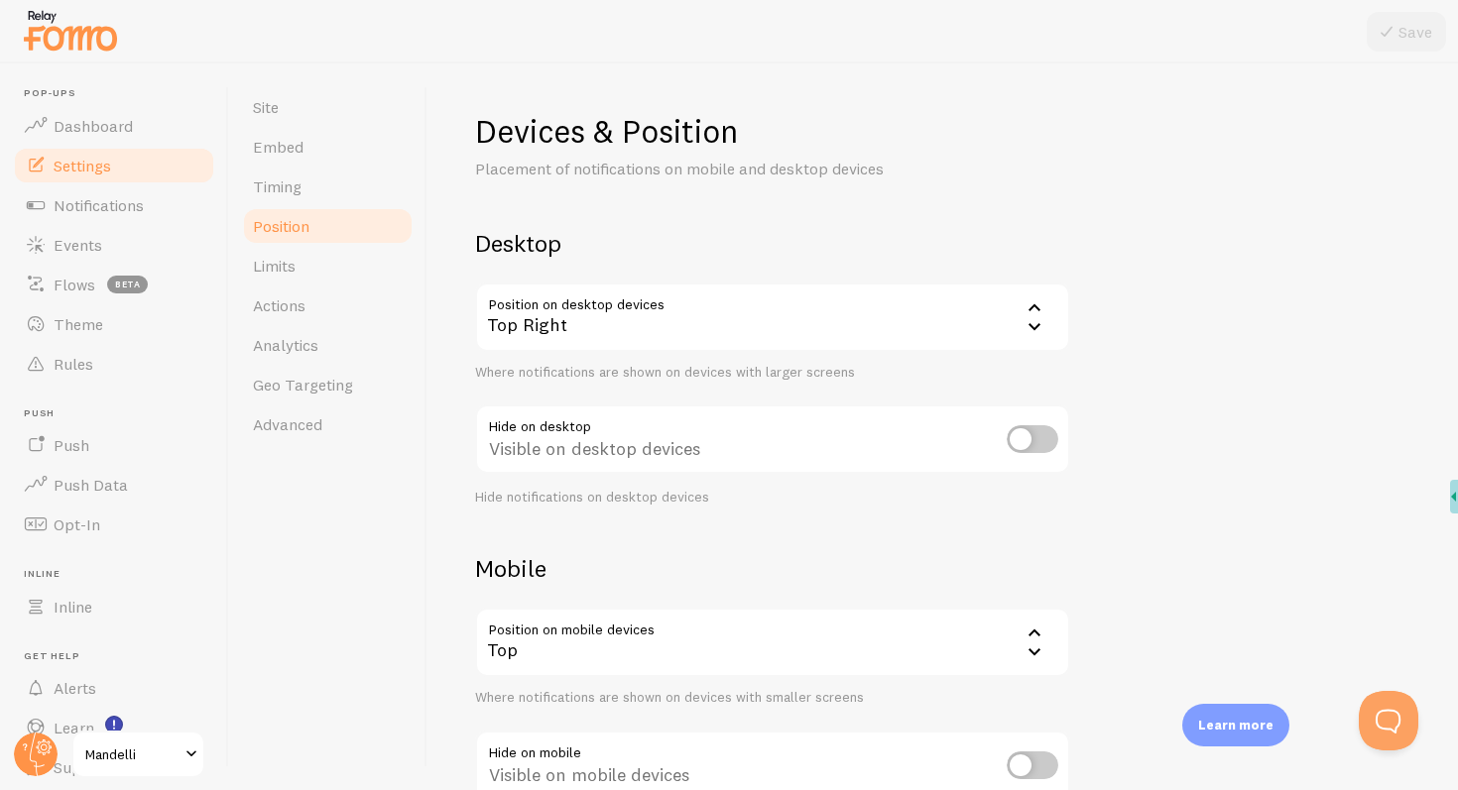
click at [146, 147] on link "Settings" at bounding box center [114, 166] width 204 height 40
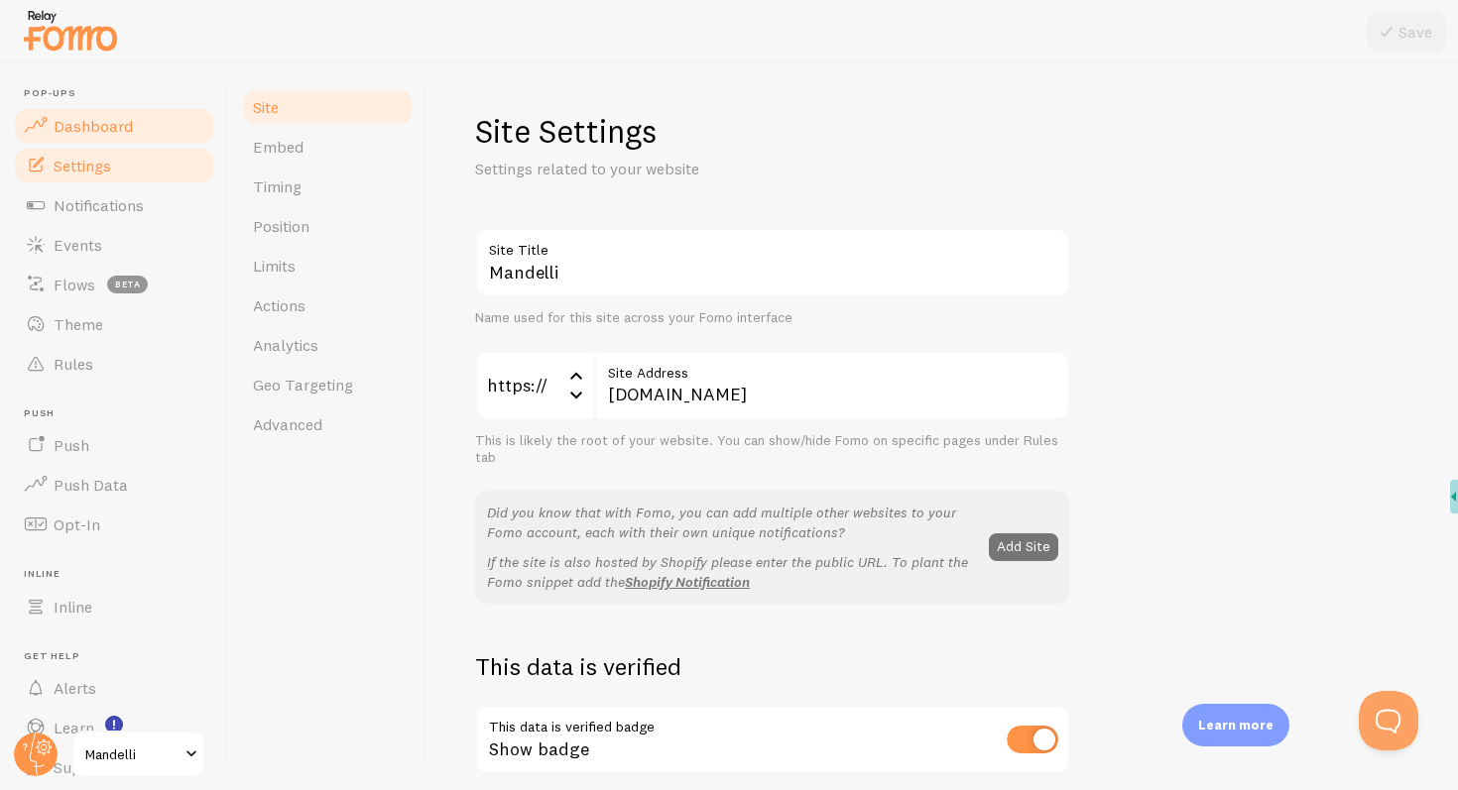
click at [114, 116] on span "Dashboard" at bounding box center [93, 126] width 79 height 20
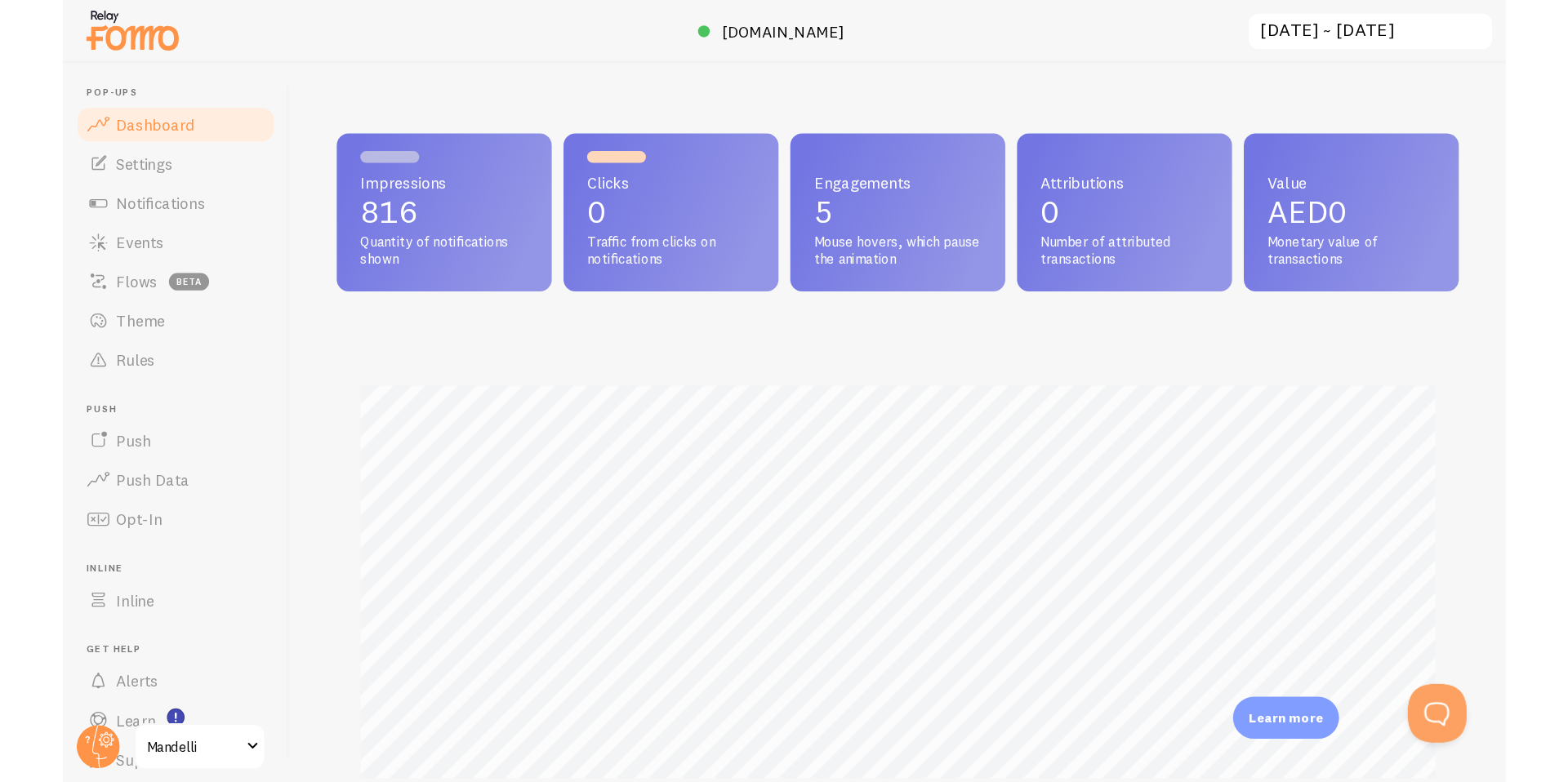
scroll to position [429, 1301]
